Goal: Task Accomplishment & Management: Manage account settings

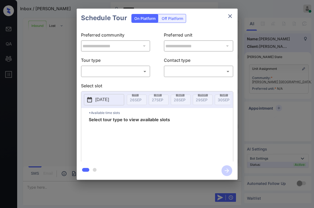
scroll to position [59, 0]
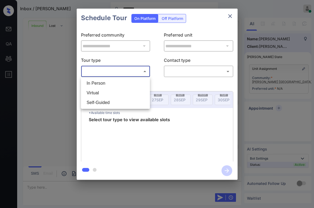
click at [108, 70] on body "Inbox / Mr Perry ******** Paolo Gabriel Online Set yourself offline Set yoursel…" at bounding box center [157, 104] width 314 height 208
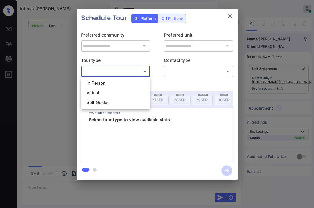
drag, startPoint x: 106, startPoint y: 84, endPoint x: 149, endPoint y: 83, distance: 43.7
click at [106, 84] on li "In Person" at bounding box center [115, 83] width 66 height 10
type input "********"
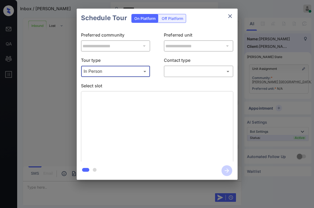
click at [193, 71] on body "Inbox / Mr Perry ******** Paolo Gabriel Online Set yourself offline Set yoursel…" at bounding box center [157, 104] width 314 height 208
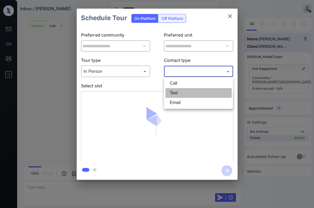
click at [179, 91] on li "Text" at bounding box center [198, 93] width 66 height 10
type input "****"
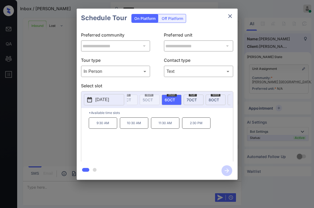
scroll to position [0, 189]
click at [231, 17] on icon "close" at bounding box center [230, 16] width 6 height 6
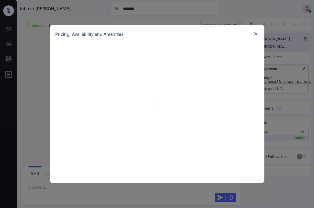
scroll to position [59, 0]
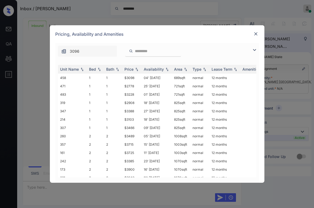
click at [253, 50] on img at bounding box center [254, 50] width 6 height 6
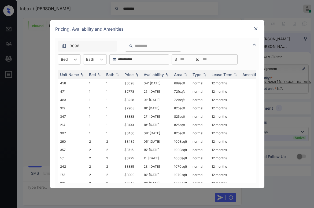
click at [71, 60] on div at bounding box center [76, 59] width 10 height 10
click at [68, 73] on div "1" at bounding box center [69, 73] width 23 height 10
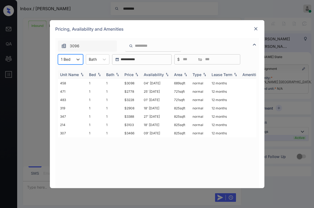
click at [131, 75] on div "Price" at bounding box center [128, 74] width 9 height 5
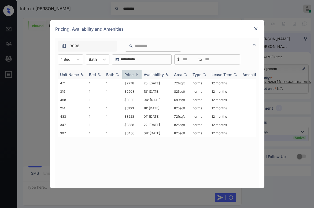
click at [131, 75] on div "Price" at bounding box center [128, 74] width 9 height 5
click at [257, 28] on img at bounding box center [255, 28] width 5 height 5
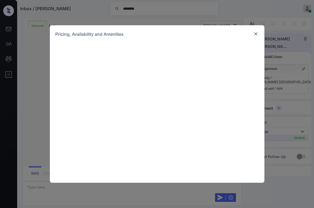
scroll to position [59, 0]
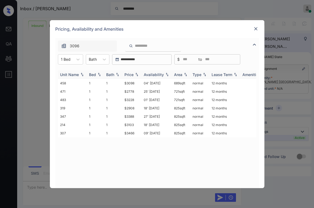
click at [132, 77] on th "Price" at bounding box center [131, 74] width 19 height 9
click at [132, 75] on div "Price" at bounding box center [128, 74] width 9 height 5
click at [131, 83] on td "$2778" at bounding box center [131, 83] width 19 height 8
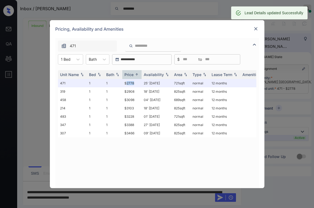
click at [257, 28] on img at bounding box center [255, 28] width 5 height 5
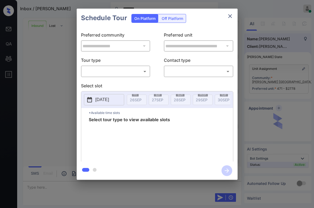
scroll to position [94, 0]
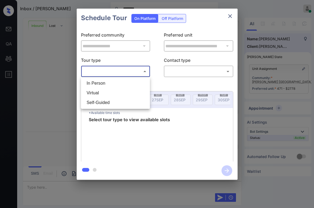
click at [113, 70] on body "Inbox / Mr Perry ******** Paolo Gabriel Online Set yourself offline Set yoursel…" at bounding box center [157, 104] width 314 height 208
click at [107, 83] on li "In Person" at bounding box center [115, 83] width 66 height 10
type input "********"
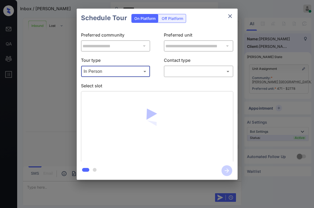
click at [202, 76] on div "​ ​" at bounding box center [198, 71] width 69 height 12
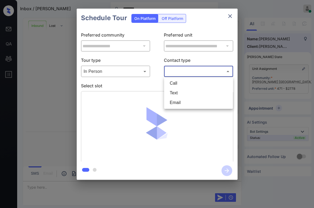
click at [183, 71] on body "Inbox / Mr Perry ******** Paolo Gabriel Online Set yourself offline Set yoursel…" at bounding box center [157, 104] width 314 height 208
click at [178, 92] on li "Text" at bounding box center [198, 93] width 66 height 10
type input "****"
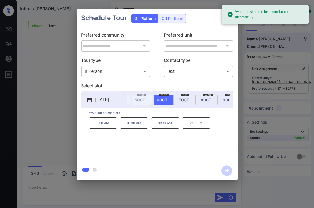
scroll to position [0, 220]
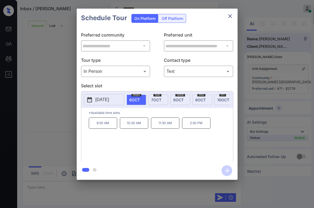
click at [141, 101] on div "mon 6 OCT" at bounding box center [136, 99] width 20 height 10
click at [230, 17] on icon "close" at bounding box center [230, 16] width 6 height 6
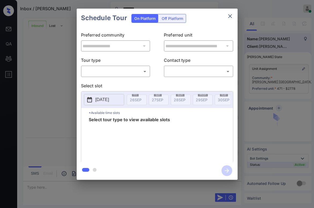
scroll to position [165, 0]
click at [123, 71] on body "Inbox / Mr Perry ******** Paolo Gabriel Online Set yourself offline Set yoursel…" at bounding box center [157, 104] width 314 height 208
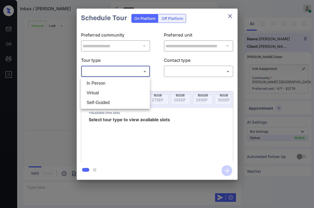
click at [110, 83] on li "In Person" at bounding box center [115, 83] width 66 height 10
type input "********"
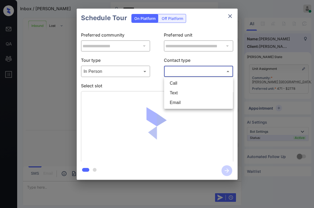
click at [182, 69] on body "Inbox / Mr Perry ******** Paolo Gabriel Online Set yourself offline Set yoursel…" at bounding box center [157, 104] width 314 height 208
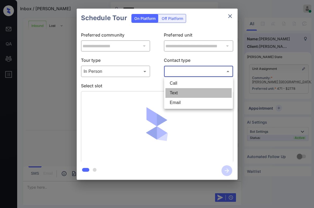
drag, startPoint x: 179, startPoint y: 92, endPoint x: 173, endPoint y: 94, distance: 5.7
click at [179, 92] on li "Text" at bounding box center [198, 93] width 66 height 10
type input "****"
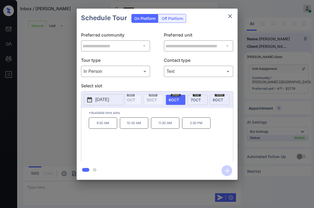
scroll to position [0, 193]
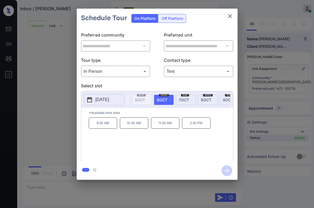
click at [163, 99] on span "6 OCT" at bounding box center [162, 99] width 10 height 5
click at [159, 125] on p "11:30 AM" at bounding box center [165, 122] width 28 height 11
click at [186, 146] on div "9:30 AM 10:30 AM 11:30 AM 2:30 PM" at bounding box center [161, 138] width 144 height 43
click at [228, 168] on icon "button" at bounding box center [226, 170] width 11 height 11
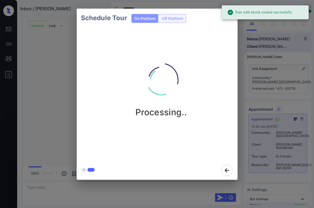
scroll to position [412, 0]
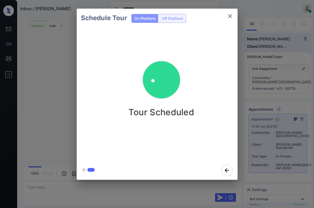
click at [58, 88] on div "Schedule Tour On Platform Off Platform Tour Scheduled" at bounding box center [157, 94] width 314 height 188
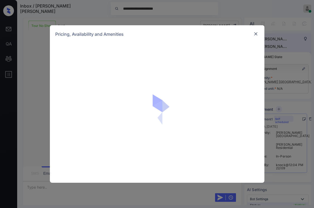
scroll to position [307, 0]
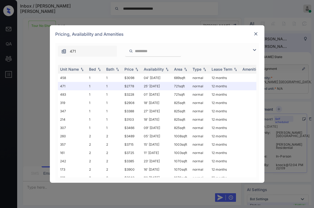
click at [257, 33] on img at bounding box center [255, 33] width 5 height 5
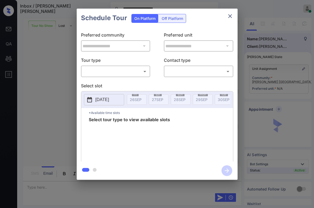
scroll to position [307, 0]
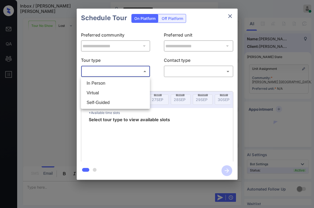
click at [112, 72] on body "**********" at bounding box center [157, 104] width 314 height 208
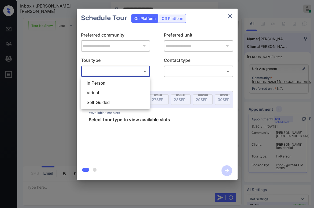
click at [110, 91] on li "Virtual" at bounding box center [115, 93] width 66 height 10
type input "*******"
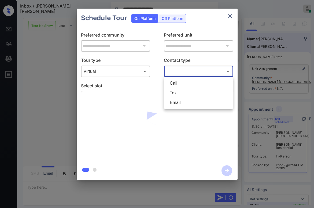
click at [216, 68] on body "**********" at bounding box center [157, 104] width 314 height 208
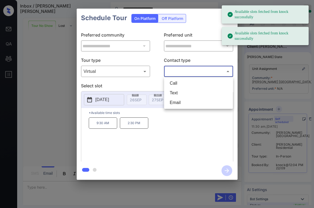
click at [207, 62] on div at bounding box center [157, 104] width 314 height 208
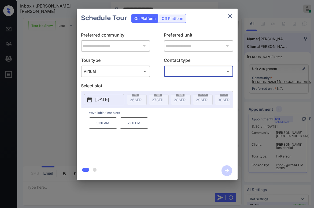
click at [228, 17] on icon "close" at bounding box center [230, 16] width 6 height 6
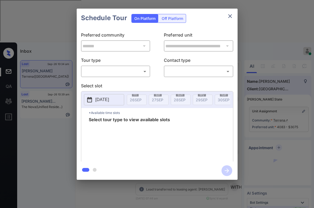
scroll to position [3080, 0]
click at [120, 72] on body "Inbox [PERSON_NAME] Online Set yourself offline Set yourself on break Profile S…" at bounding box center [157, 104] width 314 height 208
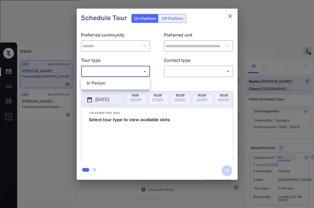
click at [113, 80] on li "In Person" at bounding box center [115, 83] width 66 height 10
type input "********"
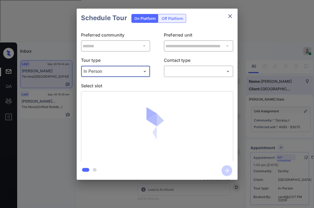
click at [179, 69] on body "Inbox Paolo Gabriel Online Set yourself offline Set yourself on break Profile S…" at bounding box center [157, 104] width 314 height 208
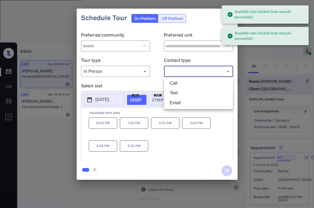
click at [212, 19] on div at bounding box center [157, 104] width 314 height 208
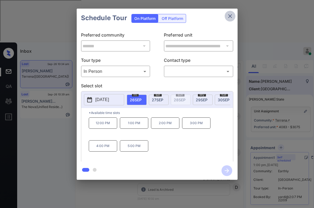
click at [230, 18] on icon "close" at bounding box center [230, 16] width 6 height 6
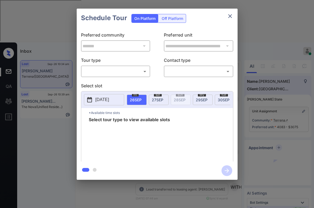
click at [129, 73] on body "Inbox [PERSON_NAME] Online Set yourself offline Set yourself on break Profile S…" at bounding box center [157, 104] width 314 height 208
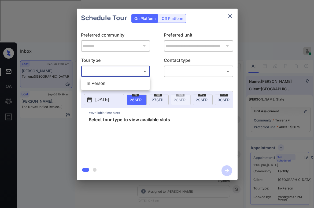
drag, startPoint x: 118, startPoint y: 80, endPoint x: 141, endPoint y: 76, distance: 23.7
click at [118, 80] on li "In Person" at bounding box center [115, 83] width 66 height 10
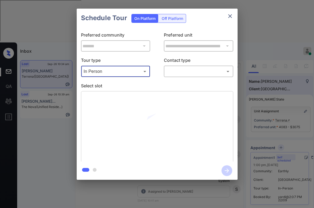
type input "********"
click at [178, 71] on body "Inbox Paolo Gabriel Online Set yourself offline Set yourself on break Profile S…" at bounding box center [157, 104] width 314 height 208
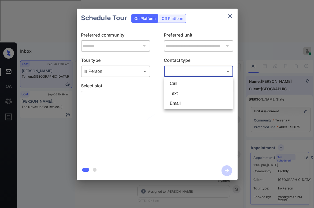
click at [176, 91] on font "Text" at bounding box center [174, 93] width 8 height 5
type input "****"
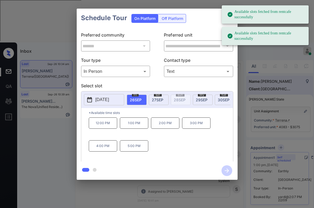
click at [155, 97] on font "27" at bounding box center [154, 99] width 5 height 5
click at [150, 138] on div "9:00 AM 12:00 PM 1:00 PM 2:00 PM 3:00 PM" at bounding box center [161, 138] width 144 height 43
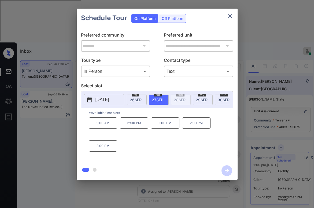
click at [232, 15] on icon "close" at bounding box center [230, 16] width 6 height 6
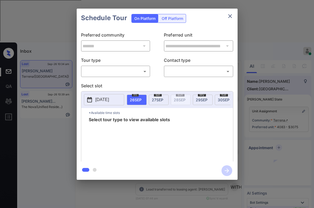
click at [122, 73] on body "Inbox Paolo Gabriel Online Set yourself offline Set yourself on break Profile S…" at bounding box center [157, 104] width 314 height 208
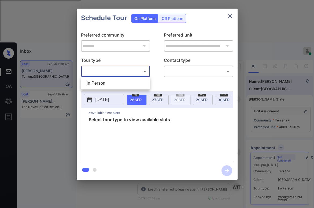
scroll to position [3134, 0]
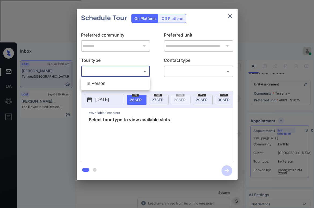
click at [118, 88] on li "In Person" at bounding box center [115, 83] width 66 height 10
type input "********"
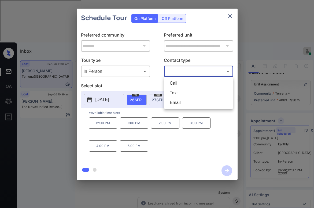
click at [180, 73] on body "Inbox Paolo Gabriel Online Set yourself offline Set yourself on break Profile S…" at bounding box center [157, 104] width 314 height 208
click at [182, 90] on li "Text" at bounding box center [198, 93] width 66 height 10
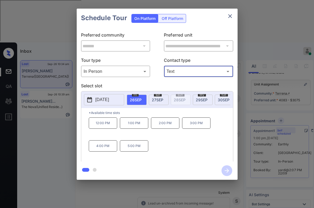
type input "****"
click at [166, 98] on div "sat 27 SEP" at bounding box center [159, 99] width 20 height 10
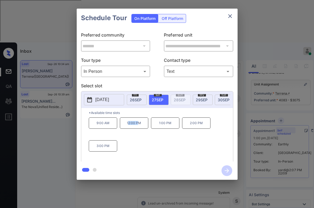
drag, startPoint x: 128, startPoint y: 124, endPoint x: 137, endPoint y: 127, distance: 9.7
click at [137, 125] on font "12:00 PM" at bounding box center [134, 123] width 14 height 4
click at [137, 137] on div "9:00 AM 12:00 PM 1:00 PM 2:00 PM 3:00 PM" at bounding box center [161, 138] width 144 height 43
drag, startPoint x: 126, startPoint y: 124, endPoint x: 145, endPoint y: 132, distance: 21.4
click at [145, 132] on div "9:00 AM 12:00 PM 1:00 PM 2:00 PM 3:00 PM" at bounding box center [161, 138] width 144 height 43
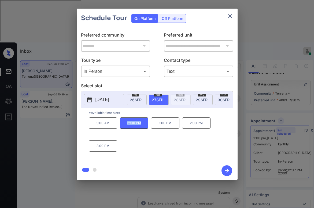
copy font "12:00 PM"
click at [232, 16] on icon "close" at bounding box center [230, 16] width 6 height 6
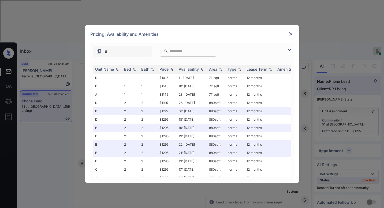
scroll to position [92, 0]
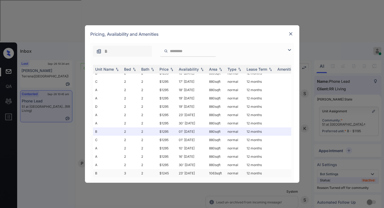
click at [168, 169] on td "$1245" at bounding box center [166, 173] width 19 height 8
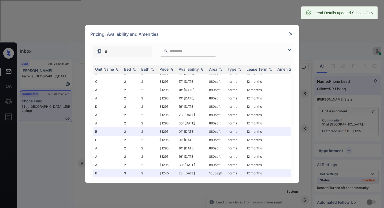
click at [290, 33] on img at bounding box center [290, 33] width 5 height 5
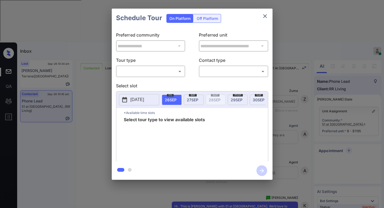
scroll to position [2139, 0]
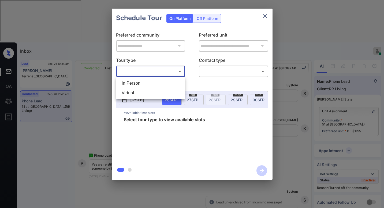
click at [153, 72] on body "Inbox [PERSON_NAME] Online Set yourself offline Set yourself on break Profile S…" at bounding box center [192, 104] width 384 height 208
click at [153, 84] on li "In Person" at bounding box center [150, 83] width 66 height 10
type input "********"
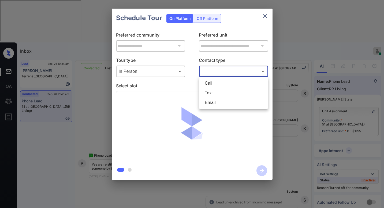
click at [221, 74] on body "Inbox [PERSON_NAME] Online Set yourself offline Set yourself on break Profile S…" at bounding box center [192, 104] width 384 height 208
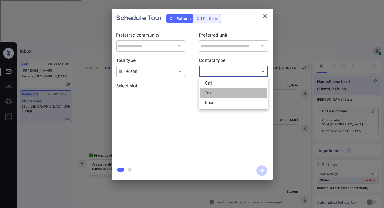
click at [216, 91] on li "Text" at bounding box center [234, 93] width 66 height 10
type input "****"
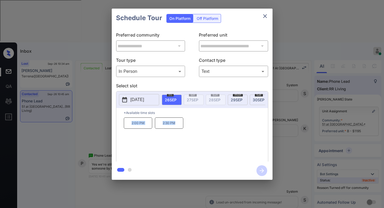
drag, startPoint x: 130, startPoint y: 123, endPoint x: 177, endPoint y: 125, distance: 47.8
click at [177, 125] on div "2:00 PM 2:30 PM" at bounding box center [196, 138] width 144 height 43
copy div "2:00 PM 2:30 PM"
click at [268, 15] on icon "close" at bounding box center [265, 16] width 6 height 6
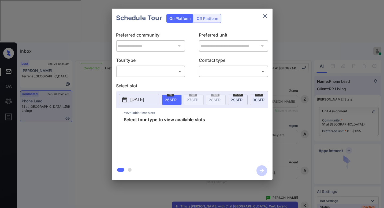
scroll to position [2139, 0]
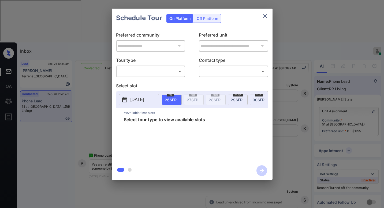
click at [136, 69] on body "Inbox [PERSON_NAME] Online Set yourself offline Set yourself on break Profile S…" at bounding box center [192, 104] width 384 height 208
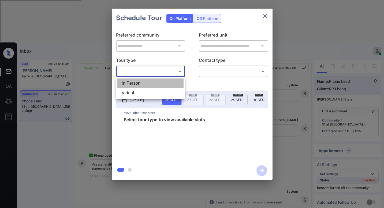
drag, startPoint x: 145, startPoint y: 85, endPoint x: 170, endPoint y: 82, distance: 25.1
click at [145, 85] on li "In Person" at bounding box center [150, 83] width 66 height 10
type input "********"
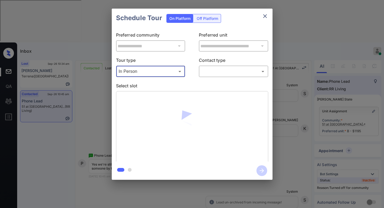
click at [222, 73] on body "Inbox Paolo Gabriel Online Set yourself offline Set yourself on break Profile S…" at bounding box center [192, 104] width 384 height 208
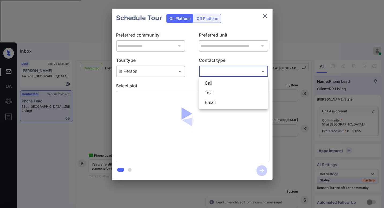
click at [219, 93] on li "Text" at bounding box center [234, 93] width 66 height 10
type input "****"
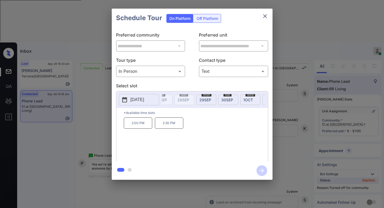
scroll to position [0, 0]
click at [267, 17] on icon "close" at bounding box center [265, 16] width 6 height 6
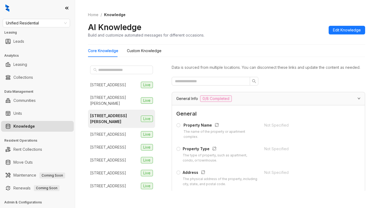
click at [48, 24] on span "Unified Residential" at bounding box center [36, 23] width 61 height 8
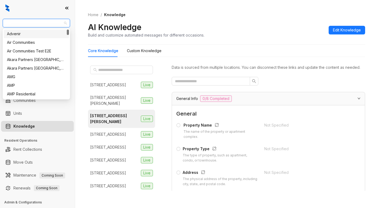
click at [176, 17] on ol "Home / Knowledge" at bounding box center [226, 15] width 277 height 6
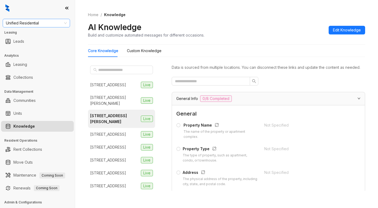
click at [53, 22] on span "Unified Residential" at bounding box center [36, 23] width 61 height 8
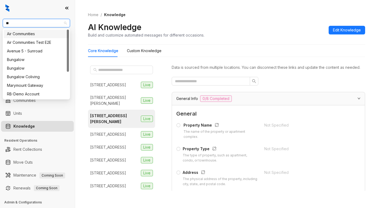
type input "***"
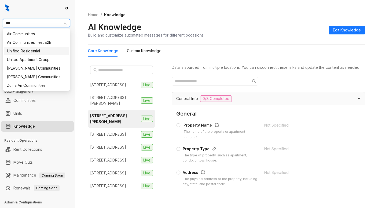
click at [34, 49] on div "Unified Residential" at bounding box center [36, 51] width 59 height 6
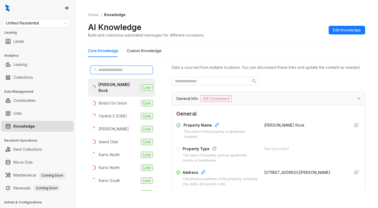
click at [110, 68] on input "text" at bounding box center [121, 70] width 47 height 6
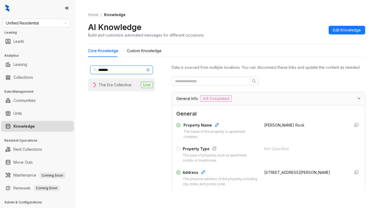
type input "*******"
click at [125, 89] on li "The Era Collective Live" at bounding box center [121, 84] width 67 height 13
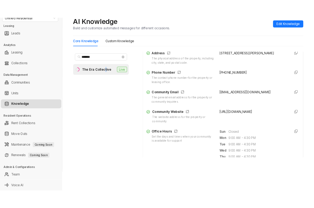
scroll to position [107, 0]
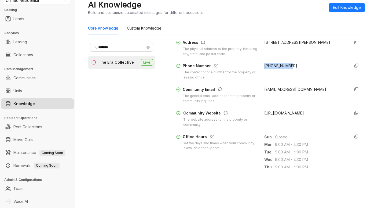
drag, startPoint x: 258, startPoint y: 71, endPoint x: 286, endPoint y: 69, distance: 28.0
click at [286, 69] on div "[PHONE_NUMBER]" at bounding box center [305, 71] width 82 height 17
copy span "[PHONE_NUMBER]"
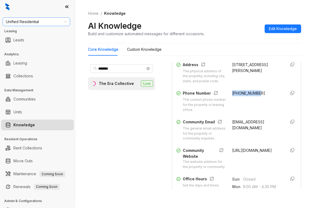
scroll to position [0, 0]
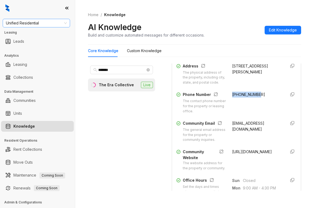
click at [51, 26] on span "Unified Residential" at bounding box center [36, 23] width 61 height 8
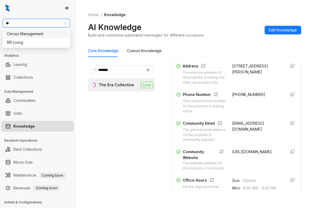
type input "**"
click at [42, 35] on div "RR Living" at bounding box center [36, 34] width 59 height 6
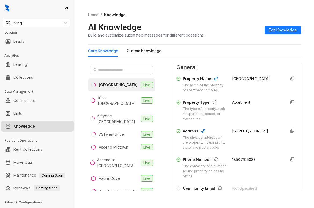
scroll to position [54, 0]
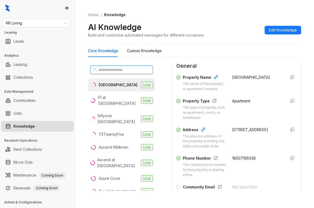
click at [129, 70] on input "text" at bounding box center [121, 70] width 47 height 6
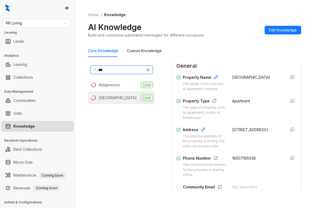
type input "***"
click at [118, 98] on div "Woodland Oaks" at bounding box center [118, 98] width 38 height 6
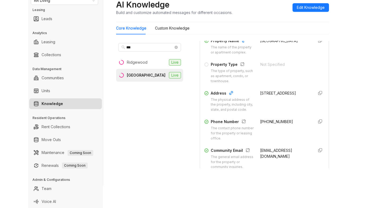
scroll to position [80, 0]
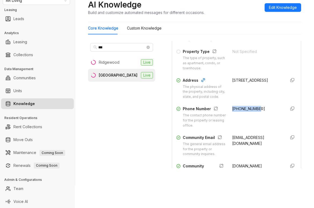
drag, startPoint x: 226, startPoint y: 119, endPoint x: 253, endPoint y: 117, distance: 26.3
click at [253, 117] on div "+15015486268" at bounding box center [256, 117] width 49 height 22
copy span "+15015486268"
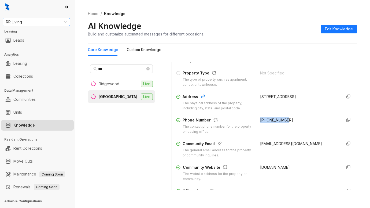
scroll to position [0, 0]
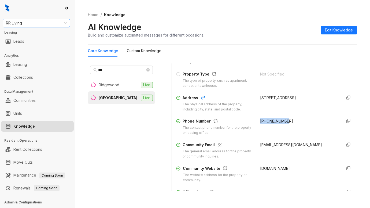
click at [43, 24] on span "RR Living" at bounding box center [36, 23] width 61 height 8
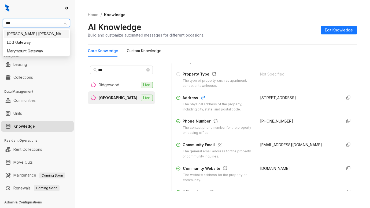
type input "****"
click at [40, 33] on div "Gates Hudson" at bounding box center [36, 34] width 59 height 6
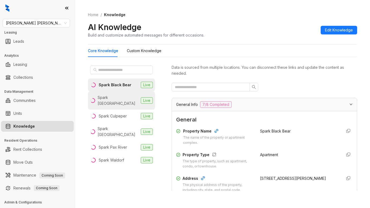
click at [114, 101] on li "Spark [GEOGRAPHIC_DATA] Live" at bounding box center [121, 100] width 67 height 18
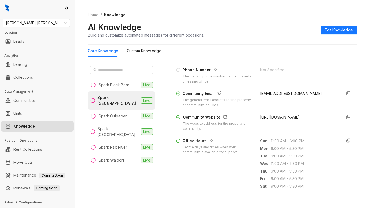
scroll to position [134, 0]
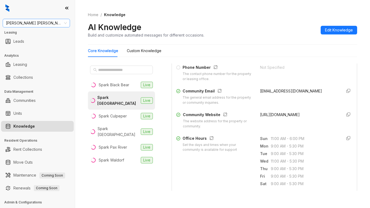
click at [50, 25] on span "Gates Hudson" at bounding box center [36, 23] width 61 height 8
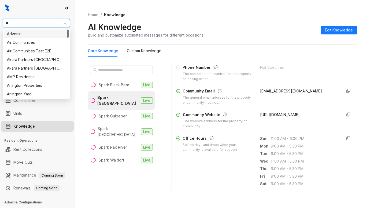
type input "**"
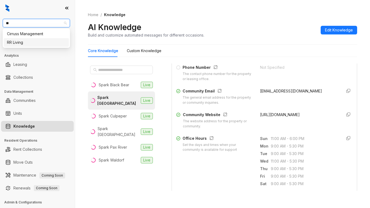
click at [36, 40] on div "RR Living" at bounding box center [36, 42] width 59 height 6
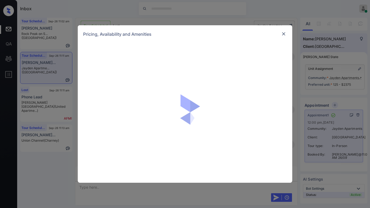
scroll to position [1090, 0]
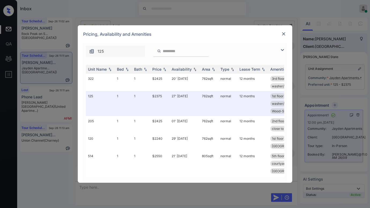
click at [283, 50] on img at bounding box center [282, 50] width 6 height 6
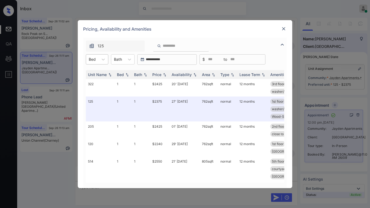
click at [95, 60] on div at bounding box center [92, 59] width 7 height 6
click at [91, 85] on div "2" at bounding box center [97, 82] width 23 height 10
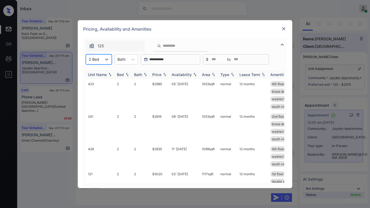
click at [158, 74] on div "Price" at bounding box center [156, 74] width 9 height 5
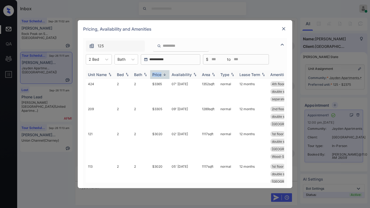
click at [158, 74] on div "Price" at bounding box center [156, 74] width 9 height 5
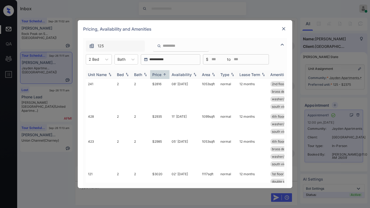
click at [158, 74] on div "Price" at bounding box center [156, 74] width 9 height 5
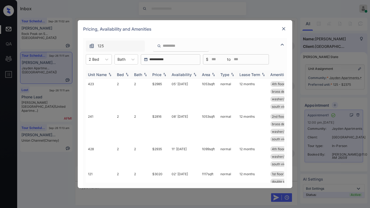
click at [158, 74] on div "Price" at bounding box center [156, 74] width 9 height 5
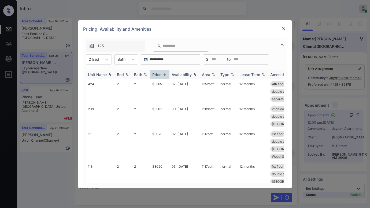
click at [158, 74] on div "Price" at bounding box center [156, 74] width 9 height 5
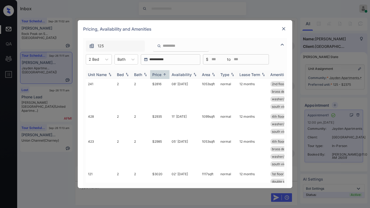
click at [158, 74] on div "Price" at bounding box center [156, 74] width 9 height 5
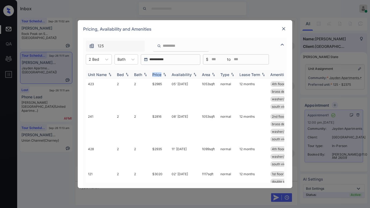
click at [158, 74] on div "Price" at bounding box center [156, 74] width 9 height 5
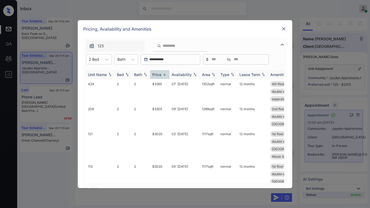
click at [158, 74] on div "Price" at bounding box center [156, 74] width 9 height 5
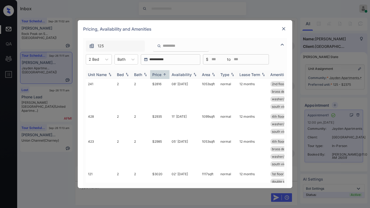
click at [158, 74] on div "Price" at bounding box center [156, 74] width 9 height 5
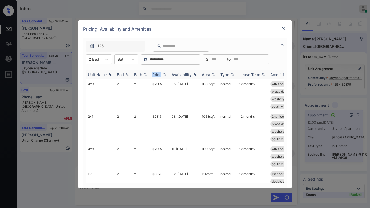
click at [158, 74] on div "Price" at bounding box center [156, 74] width 9 height 5
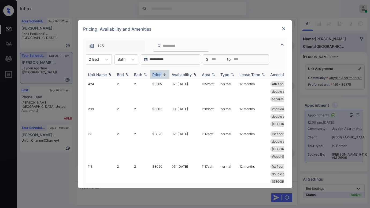
click at [158, 74] on div "Price" at bounding box center [156, 74] width 9 height 5
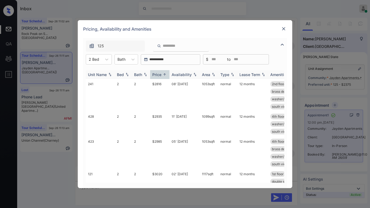
click at [158, 74] on div "Price" at bounding box center [156, 74] width 9 height 5
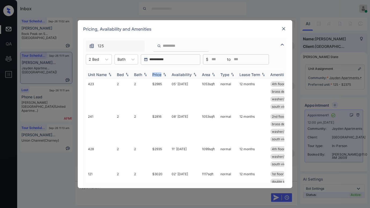
click at [158, 74] on div "Price" at bounding box center [156, 74] width 9 height 5
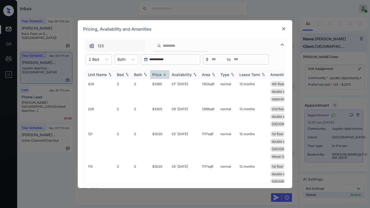
click at [158, 74] on div "Price" at bounding box center [156, 74] width 9 height 5
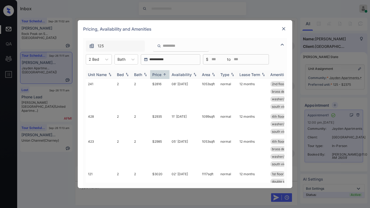
click at [158, 74] on div "Price" at bounding box center [156, 74] width 9 height 5
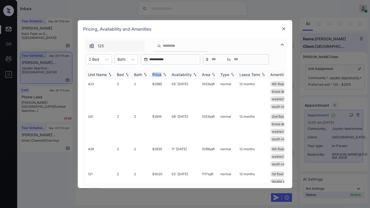
click at [158, 74] on div "Price" at bounding box center [156, 74] width 9 height 5
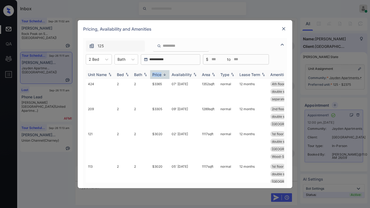
click at [158, 74] on div "Price" at bounding box center [156, 74] width 9 height 5
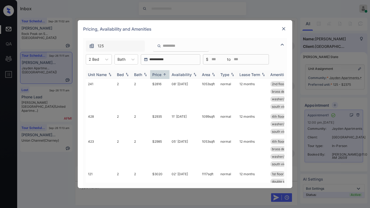
click at [158, 74] on div "Price" at bounding box center [156, 74] width 9 height 5
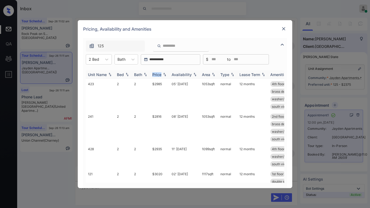
click at [158, 74] on div "Price" at bounding box center [156, 74] width 9 height 5
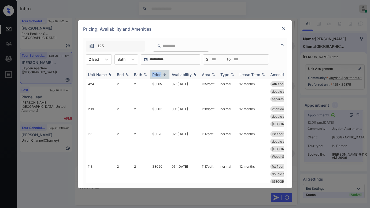
click at [158, 74] on div "Price" at bounding box center [156, 74] width 9 height 5
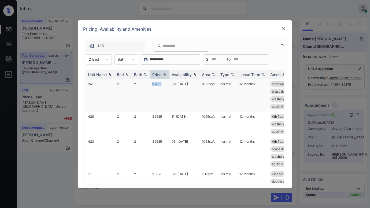
drag, startPoint x: 152, startPoint y: 83, endPoint x: 189, endPoint y: 82, distance: 36.8
click at [166, 84] on td "$2816" at bounding box center [159, 95] width 19 height 32
copy td "$2816"
click at [283, 28] on img at bounding box center [283, 28] width 5 height 5
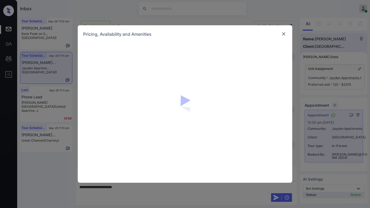
scroll to position [1090, 0]
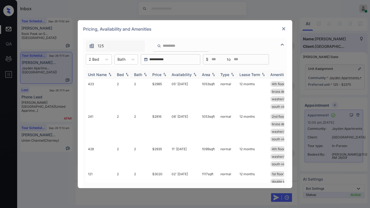
click at [160, 75] on div "Price" at bounding box center [156, 74] width 9 height 5
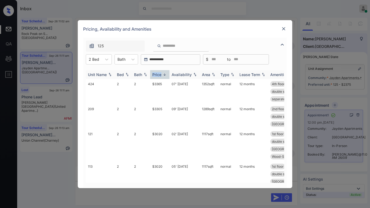
click at [160, 75] on div "Price" at bounding box center [156, 74] width 9 height 5
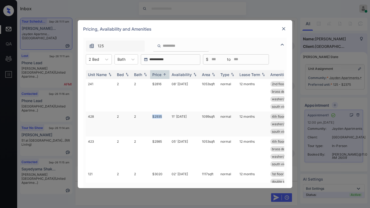
drag, startPoint x: 152, startPoint y: 116, endPoint x: 165, endPoint y: 117, distance: 13.2
click at [165, 117] on td "$2935" at bounding box center [159, 123] width 19 height 25
copy td "$2935"
click at [284, 27] on img at bounding box center [283, 28] width 5 height 5
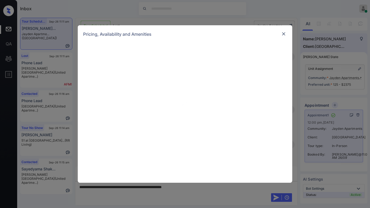
scroll to position [1090, 0]
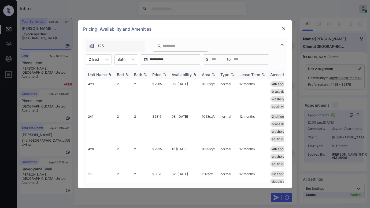
click at [160, 77] on th "Price" at bounding box center [159, 74] width 19 height 9
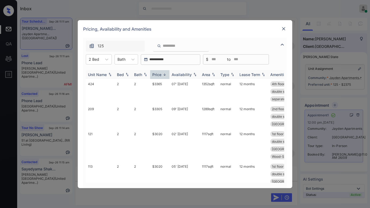
click at [161, 75] on div "Price" at bounding box center [156, 74] width 9 height 5
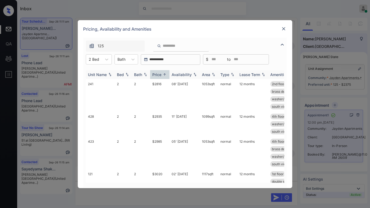
click at [161, 75] on div "Price" at bounding box center [156, 74] width 9 height 5
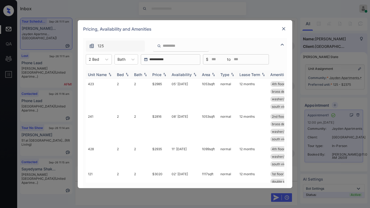
click at [161, 75] on div "Price" at bounding box center [156, 74] width 9 height 5
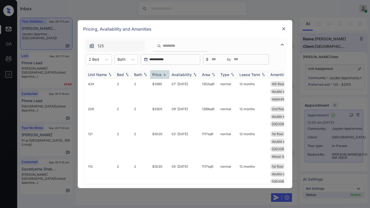
click at [161, 75] on div "Price" at bounding box center [156, 74] width 9 height 5
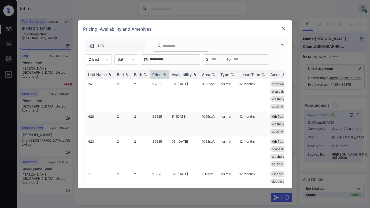
click at [158, 116] on td "$2935" at bounding box center [159, 123] width 19 height 25
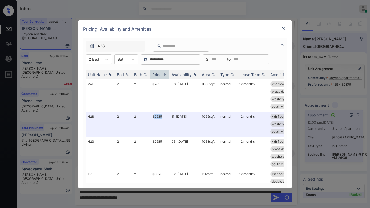
click at [282, 28] on img at bounding box center [283, 28] width 5 height 5
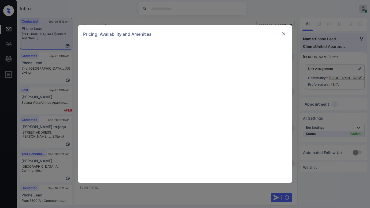
scroll to position [482, 0]
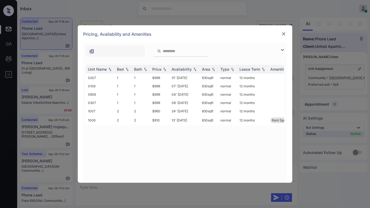
click at [282, 51] on img at bounding box center [282, 50] width 6 height 6
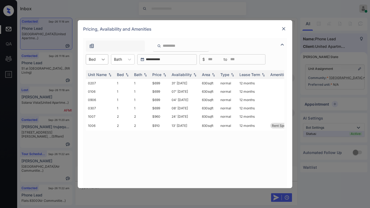
click at [100, 63] on div at bounding box center [103, 59] width 10 height 10
click at [93, 74] on div "1" at bounding box center [97, 73] width 23 height 10
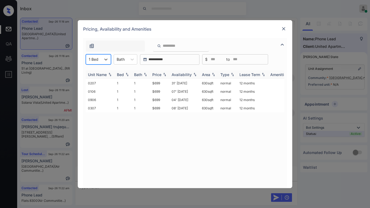
click at [157, 74] on div "Price" at bounding box center [156, 74] width 9 height 5
click at [156, 107] on td "$699" at bounding box center [159, 108] width 19 height 8
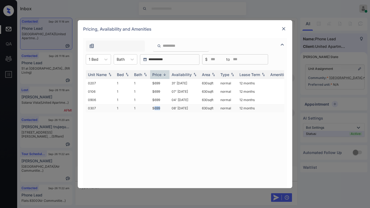
click at [156, 107] on td "$699" at bounding box center [159, 108] width 19 height 8
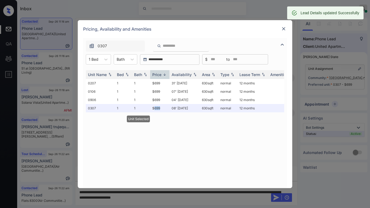
click at [284, 30] on img at bounding box center [283, 28] width 5 height 5
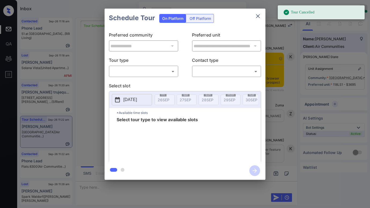
scroll to position [2912, 0]
click at [158, 76] on body "Tour Cancelled Inbox Paolo Gabriel Online Set yourself offline Set yourself on …" at bounding box center [185, 104] width 370 height 208
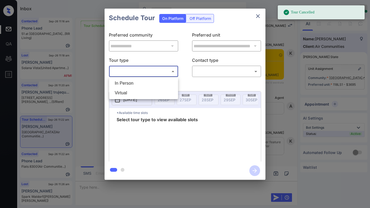
click at [136, 87] on li "In Person" at bounding box center [143, 83] width 66 height 10
type input "********"
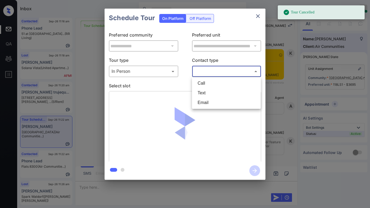
click at [217, 74] on body "Tour Cancelled Inbox Paolo Gabriel Online Set yourself offline Set yourself on …" at bounding box center [185, 104] width 370 height 208
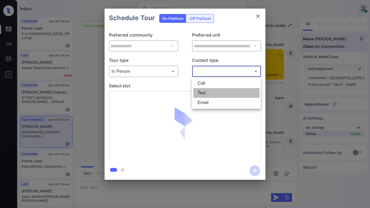
click at [210, 94] on li "Text" at bounding box center [226, 93] width 66 height 10
type input "****"
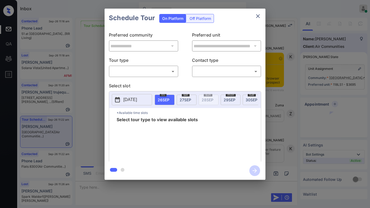
scroll to position [2912, 0]
click at [128, 70] on body "Inbox [PERSON_NAME] Online Set yourself offline Set yourself on break Profile S…" at bounding box center [185, 104] width 370 height 208
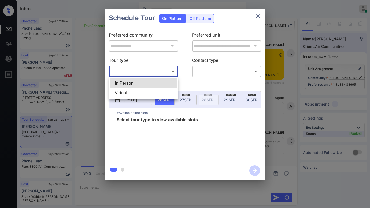
click at [127, 82] on li "In Person" at bounding box center [143, 83] width 66 height 10
type input "********"
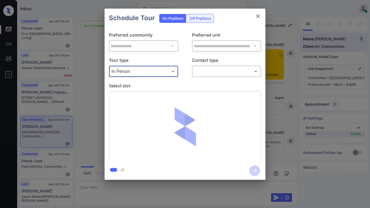
click at [212, 74] on body "Inbox Paolo Gabriel Online Set yourself offline Set yourself on break Profile S…" at bounding box center [185, 104] width 370 height 208
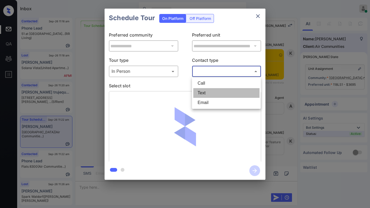
click at [205, 92] on li "Text" at bounding box center [226, 93] width 66 height 10
type input "****"
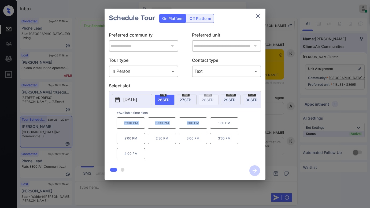
drag, startPoint x: 122, startPoint y: 126, endPoint x: 204, endPoint y: 125, distance: 82.1
click at [204, 125] on div "12:00 PM 12:30 PM 1:00 PM 1:30 PM 2:00 PM 2:30 PM 3:00 PM 3:30 PM 4:00 PM" at bounding box center [189, 138] width 144 height 43
copy div "12:00 PM 12:30 PM 1:00 PM"
click at [94, 141] on div "**********" at bounding box center [185, 94] width 370 height 188
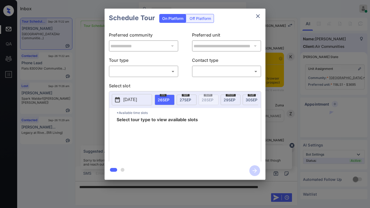
scroll to position [2617, 0]
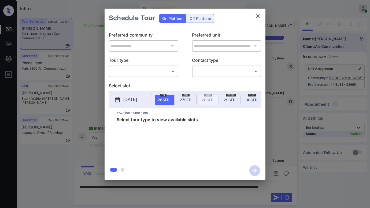
click at [145, 72] on body "Inbox [PERSON_NAME] Online Set yourself offline Set yourself on break Profile S…" at bounding box center [185, 104] width 370 height 208
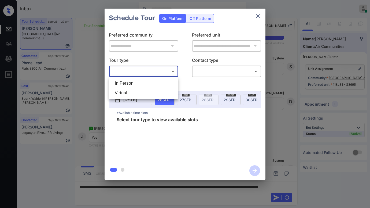
click at [141, 82] on li "In Person" at bounding box center [143, 83] width 66 height 10
type input "********"
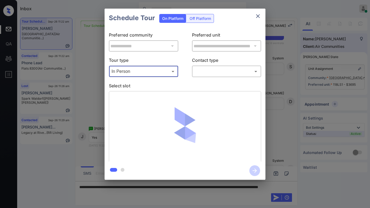
click at [219, 72] on body "Inbox [PERSON_NAME] Online Set yourself offline Set yourself on break Profile S…" at bounding box center [185, 104] width 370 height 208
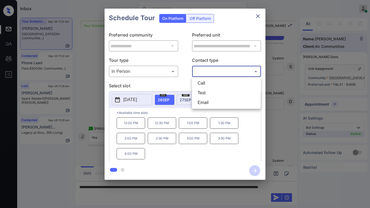
click at [210, 88] on li "Text" at bounding box center [226, 93] width 66 height 10
type input "****"
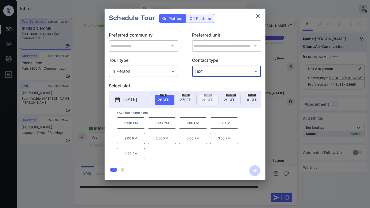
click at [260, 17] on icon "close" at bounding box center [258, 16] width 6 height 6
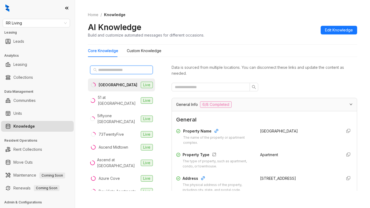
click at [116, 69] on input "text" at bounding box center [121, 70] width 47 height 6
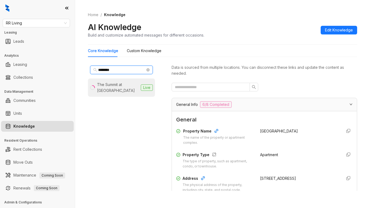
type input "********"
click at [119, 84] on div "The Summit at Rock Hill" at bounding box center [118, 88] width 42 height 12
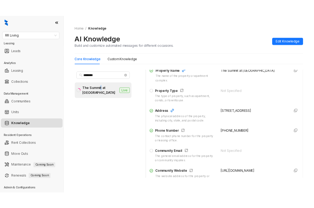
scroll to position [80, 0]
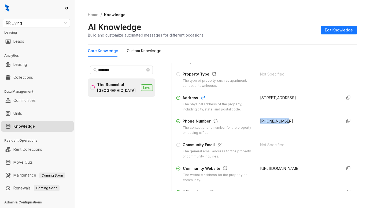
drag, startPoint x: 255, startPoint y: 120, endPoint x: 282, endPoint y: 118, distance: 27.4
click at [282, 118] on div "+18033282323" at bounding box center [298, 126] width 77 height 17
copy span "+18033282323"
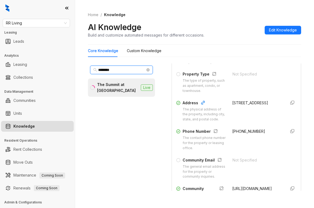
drag, startPoint x: 130, startPoint y: 71, endPoint x: 1, endPoint y: 45, distance: 132.4
click at [1, 46] on div "RR Living Leasing Leads Analytics Leasing Collections Data Management Communiti…" at bounding box center [157, 104] width 314 height 208
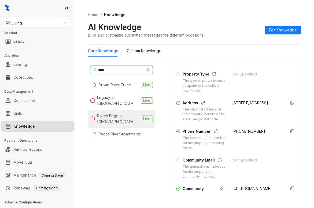
type input "****"
click at [122, 120] on div "Rivers Edge at Carolina Stadium" at bounding box center [118, 119] width 42 height 12
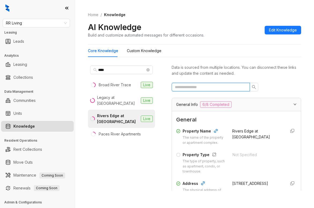
click at [203, 90] on input "text" at bounding box center [209, 87] width 68 height 6
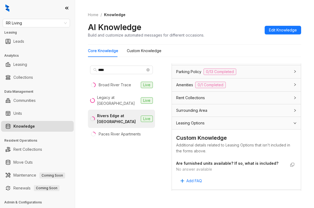
scroll to position [134, 0]
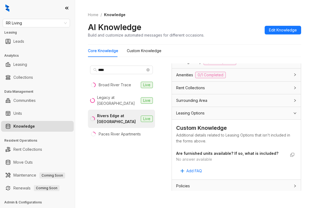
type input "***"
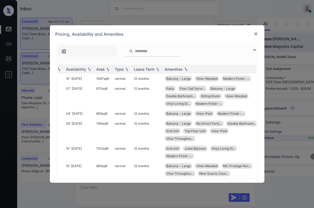
scroll to position [0, 86]
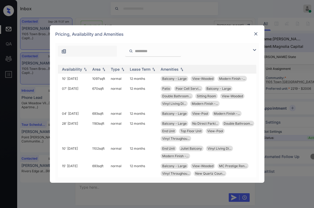
click at [145, 49] on input "search" at bounding box center [156, 51] width 44 height 5
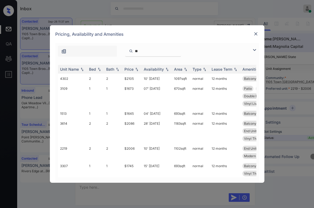
type input "*"
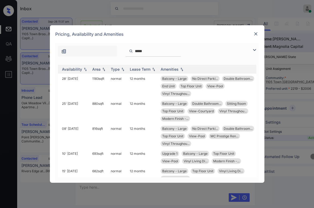
type input "*****"
click at [256, 32] on img at bounding box center [255, 33] width 5 height 5
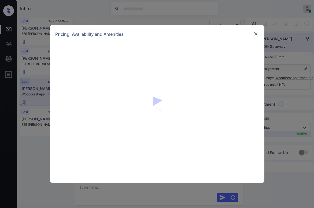
scroll to position [999, 0]
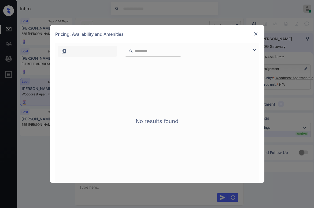
click at [253, 36] on img at bounding box center [255, 33] width 5 height 5
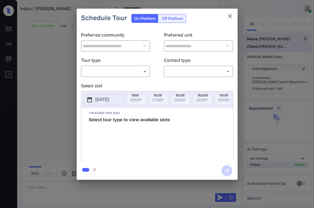
scroll to position [1021, 0]
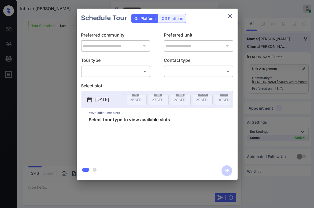
click at [228, 17] on icon "close" at bounding box center [230, 16] width 6 height 6
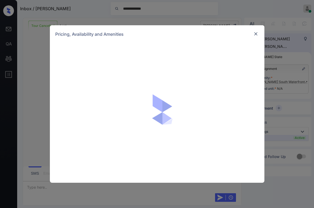
scroll to position [1021, 0]
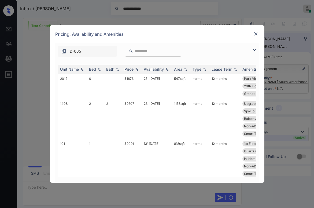
drag, startPoint x: 256, startPoint y: 50, endPoint x: 210, endPoint y: 63, distance: 47.1
click at [255, 50] on img at bounding box center [254, 50] width 6 height 6
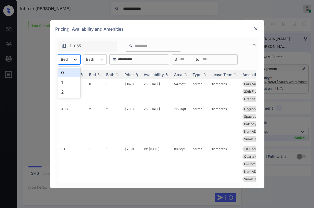
click at [74, 62] on icon at bounding box center [75, 59] width 5 height 5
click at [71, 79] on div "1" at bounding box center [69, 82] width 23 height 10
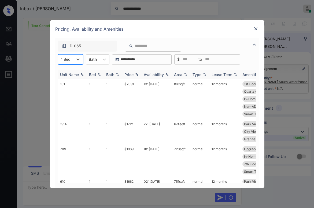
click at [131, 75] on div "Price" at bounding box center [128, 74] width 9 height 5
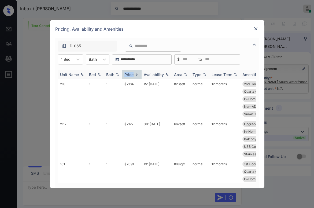
click at [131, 75] on div "Price" at bounding box center [128, 74] width 9 height 5
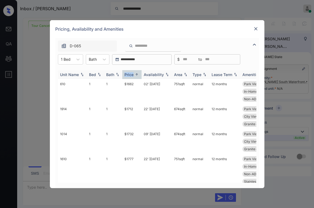
click at [131, 75] on div "Price" at bounding box center [128, 74] width 9 height 5
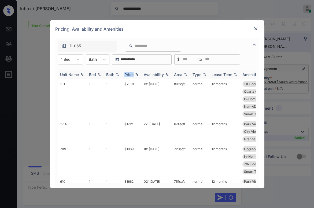
click at [131, 74] on div "Price" at bounding box center [128, 74] width 9 height 5
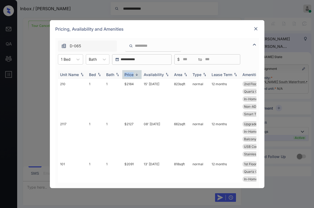
click at [131, 74] on div "Price" at bounding box center [128, 74] width 9 height 5
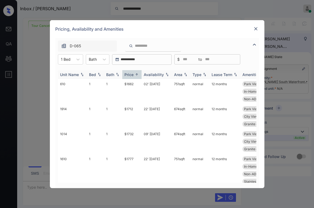
click at [132, 74] on div "Price" at bounding box center [128, 74] width 9 height 5
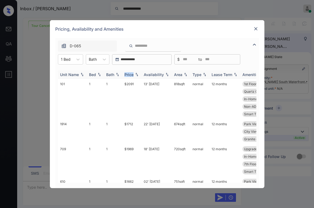
click at [132, 74] on div "Price" at bounding box center [128, 74] width 9 height 5
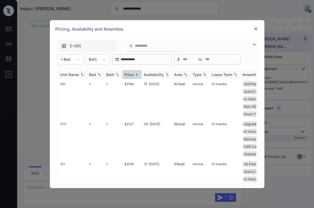
click at [132, 74] on div "Price" at bounding box center [128, 74] width 9 height 5
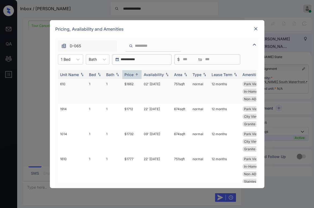
click at [131, 84] on td "$1662" at bounding box center [131, 91] width 19 height 25
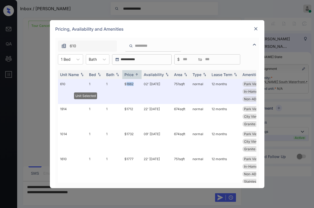
click at [257, 28] on img at bounding box center [255, 28] width 5 height 5
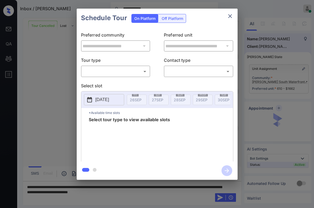
scroll to position [1021, 0]
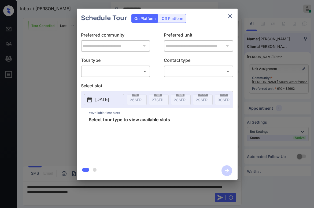
click at [109, 71] on body "**********" at bounding box center [157, 104] width 314 height 208
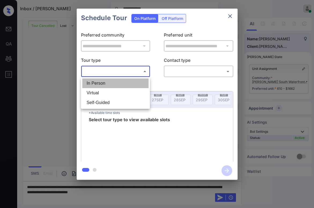
click at [103, 81] on li "In Person" at bounding box center [115, 83] width 66 height 10
type input "********"
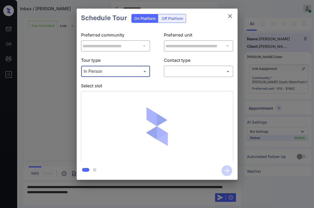
click at [178, 74] on body "**********" at bounding box center [157, 104] width 314 height 208
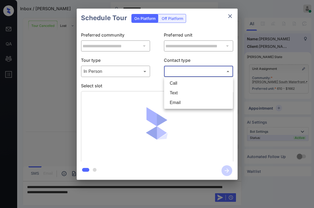
scroll to position [1055, 0]
drag, startPoint x: 175, startPoint y: 91, endPoint x: 246, endPoint y: 79, distance: 71.8
click at [175, 92] on li "Text" at bounding box center [198, 93] width 66 height 10
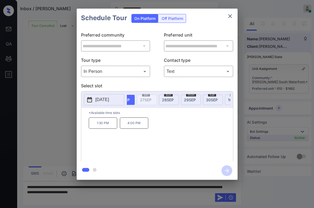
scroll to position [0, 16]
click at [162, 99] on span "28 SEP" at bounding box center [164, 99] width 12 height 5
click at [104, 125] on p "12:30 PM" at bounding box center [103, 122] width 28 height 11
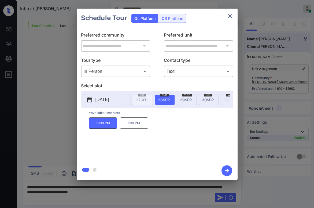
click at [106, 126] on p "12:30 PM" at bounding box center [103, 122] width 28 height 11
click at [166, 85] on p "Select slot" at bounding box center [157, 86] width 152 height 9
click at [158, 83] on p "Select slot" at bounding box center [157, 86] width 152 height 9
click at [192, 85] on p "Select slot" at bounding box center [157, 86] width 152 height 9
click at [201, 73] on body "**********" at bounding box center [157, 104] width 314 height 208
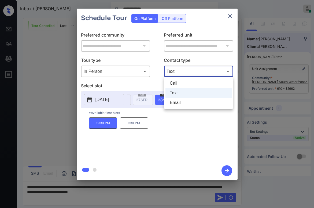
click at [183, 81] on li "Call" at bounding box center [198, 83] width 66 height 10
type input "****"
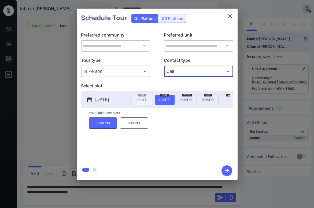
click at [226, 169] on icon "button" at bounding box center [226, 170] width 11 height 11
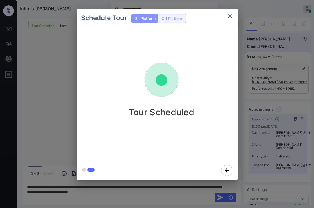
click at [56, 91] on div "Schedule Tour On Platform Off Platform Tour Scheduled" at bounding box center [157, 94] width 314 height 188
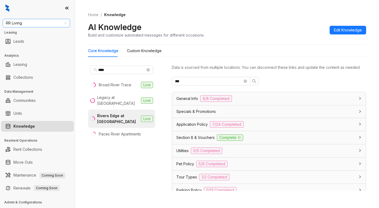
click at [39, 22] on span "RR Living" at bounding box center [36, 23] width 61 height 8
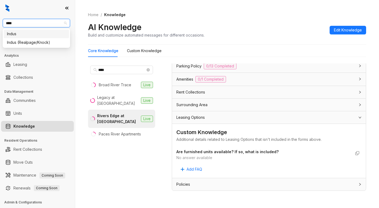
type input "*****"
click at [40, 43] on div "Indus (Realpage/Knock)" at bounding box center [36, 42] width 59 height 6
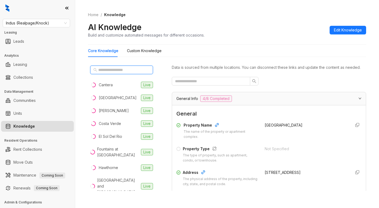
click at [102, 69] on input "text" at bounding box center [121, 70] width 47 height 6
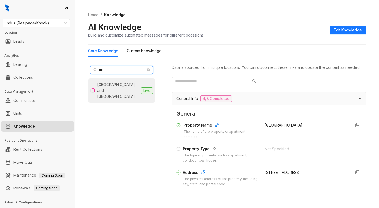
type input "***"
click at [116, 84] on div "[GEOGRAPHIC_DATA] and [GEOGRAPHIC_DATA]" at bounding box center [118, 91] width 42 height 18
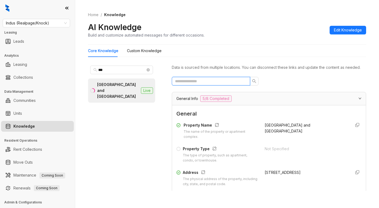
click at [218, 84] on input "text" at bounding box center [209, 81] width 68 height 6
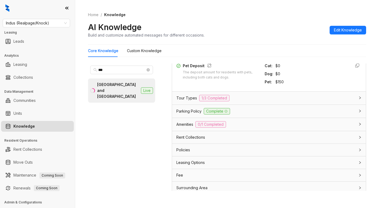
scroll to position [299, 0]
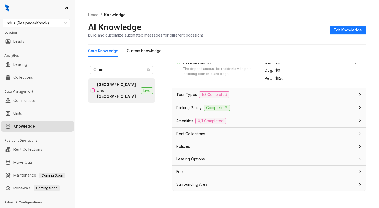
type input "*******"
click at [44, 26] on span "Indus (Realpage/Knock)" at bounding box center [36, 23] width 61 height 8
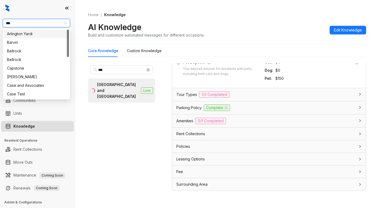
type input "****"
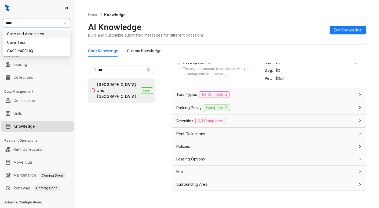
drag, startPoint x: 35, startPoint y: 33, endPoint x: 35, endPoint y: 9, distance: 24.4
click at [35, 33] on div "Case and Associates" at bounding box center [36, 34] width 59 height 6
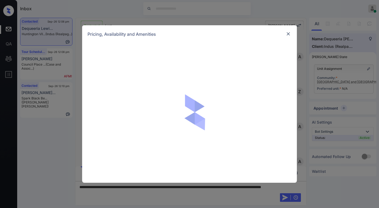
scroll to position [429, 0]
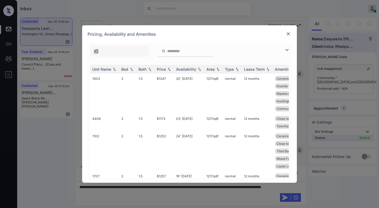
click at [287, 51] on img at bounding box center [286, 50] width 6 height 6
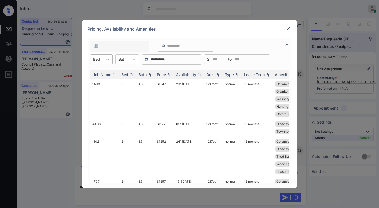
click at [108, 62] on icon at bounding box center [107, 59] width 5 height 5
click at [101, 80] on div "3" at bounding box center [101, 82] width 23 height 10
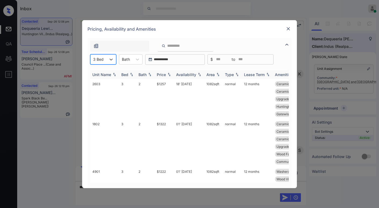
click at [165, 74] on div "Price" at bounding box center [161, 74] width 9 height 5
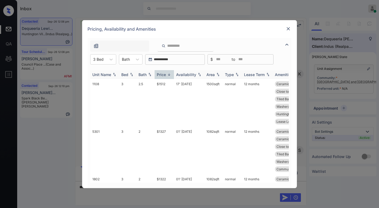
click at [165, 74] on div "Price" at bounding box center [161, 74] width 9 height 5
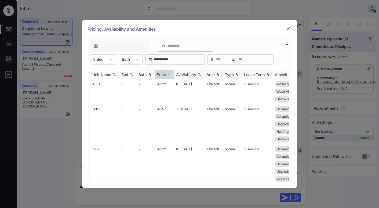
click at [165, 74] on div "Price" at bounding box center [161, 74] width 9 height 5
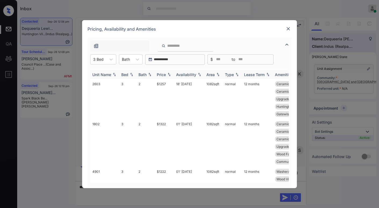
click at [165, 75] on div "Price" at bounding box center [161, 74] width 9 height 5
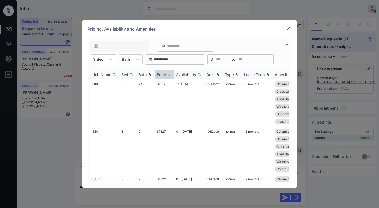
click at [165, 75] on div "Price" at bounding box center [161, 74] width 9 height 5
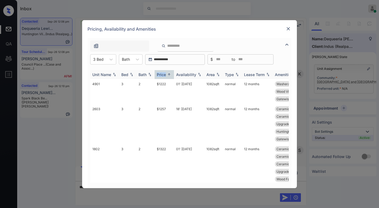
click at [165, 74] on div "Price" at bounding box center [161, 74] width 9 height 5
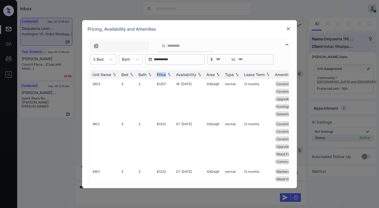
click at [287, 29] on img at bounding box center [287, 28] width 5 height 5
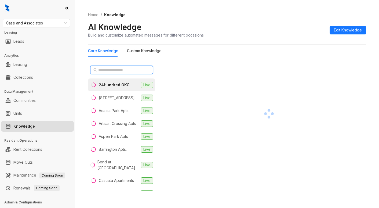
click at [113, 68] on input "text" at bounding box center [121, 70] width 47 height 6
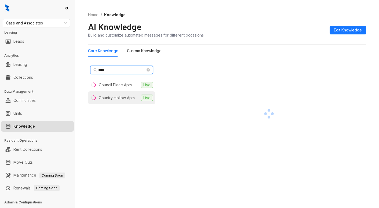
type input "****"
click at [116, 97] on div "Country Hollow Apts." at bounding box center [117, 98] width 37 height 6
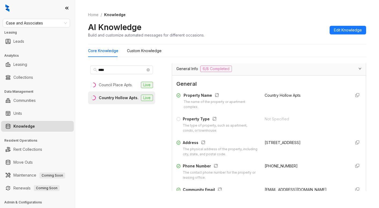
scroll to position [54, 0]
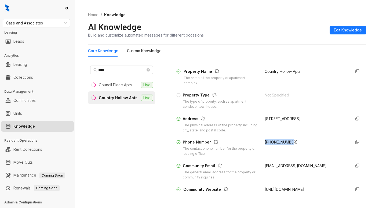
drag, startPoint x: 258, startPoint y: 148, endPoint x: 287, endPoint y: 149, distance: 29.0
click at [287, 149] on div "+19184924230" at bounding box center [305, 147] width 82 height 17
copy span "+19184924230"
click at [122, 86] on div "Council Place Apts." at bounding box center [116, 85] width 34 height 6
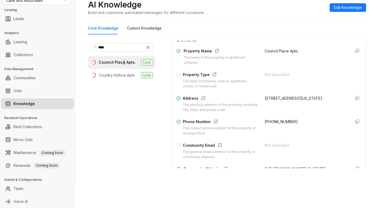
scroll to position [54, 0]
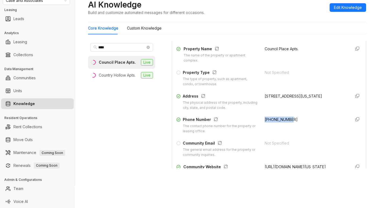
drag, startPoint x: 258, startPoint y: 125, endPoint x: 289, endPoint y: 125, distance: 30.3
click at [289, 125] on div "+14057227972" at bounding box center [305, 124] width 82 height 17
copy span "+14057227972"
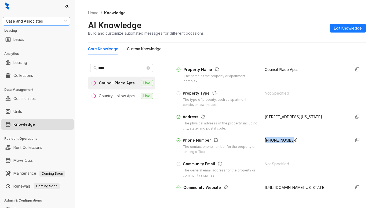
scroll to position [0, 0]
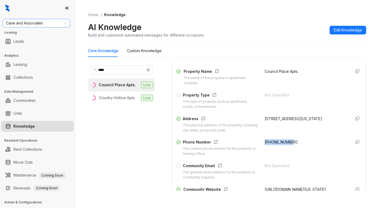
click at [50, 22] on span "Case and Associates" at bounding box center [36, 23] width 61 height 8
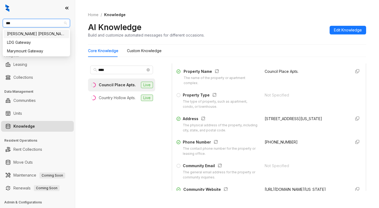
type input "****"
click at [44, 35] on div "[PERSON_NAME] [PERSON_NAME]" at bounding box center [36, 34] width 59 height 6
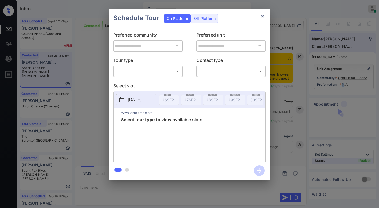
scroll to position [482, 0]
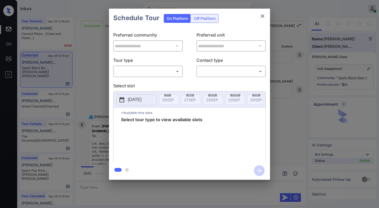
click at [163, 70] on body "Inbox Paolo Gabriel Online Set yourself offline Set yourself on break Profile S…" at bounding box center [189, 104] width 379 height 208
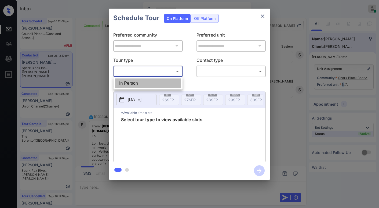
click at [153, 85] on li "In Person" at bounding box center [148, 83] width 66 height 10
type input "********"
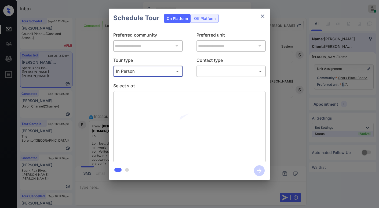
click at [212, 75] on body "Inbox Paolo Gabriel Online Set yourself offline Set yourself on break Profile S…" at bounding box center [189, 104] width 379 height 208
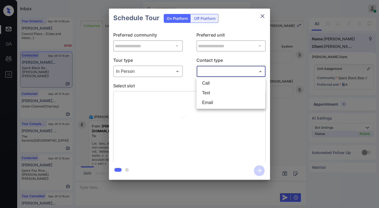
click at [212, 93] on li "Text" at bounding box center [231, 93] width 66 height 10
type input "****"
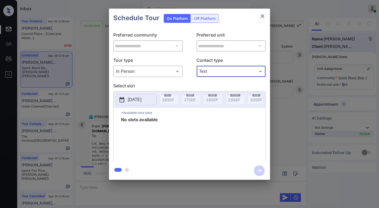
click at [260, 17] on icon "close" at bounding box center [262, 16] width 6 height 6
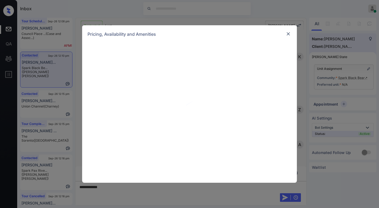
scroll to position [536, 0]
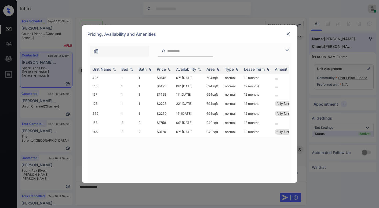
click at [286, 50] on img at bounding box center [286, 50] width 6 height 6
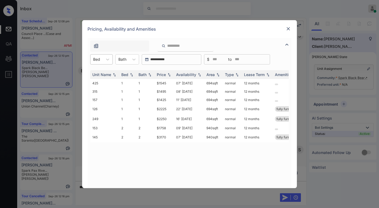
click at [97, 60] on div at bounding box center [96, 59] width 7 height 6
click at [102, 74] on div "1" at bounding box center [101, 73] width 23 height 10
click at [159, 73] on div "Price" at bounding box center [161, 74] width 9 height 5
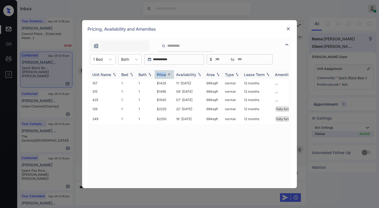
click at [160, 73] on div "Price" at bounding box center [161, 74] width 9 height 5
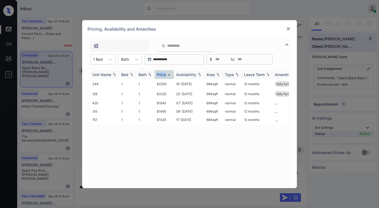
click at [160, 73] on div "Price" at bounding box center [161, 74] width 9 height 5
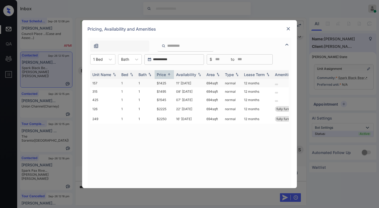
click at [164, 84] on td "$1425" at bounding box center [163, 83] width 19 height 8
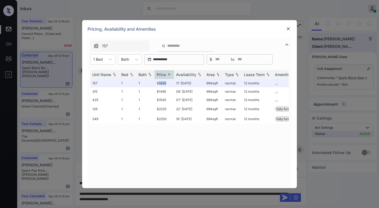
click at [288, 29] on img at bounding box center [287, 28] width 5 height 5
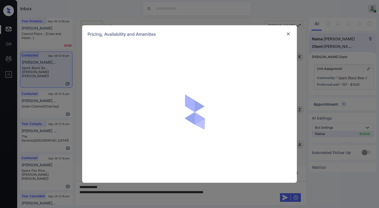
scroll to position [536, 0]
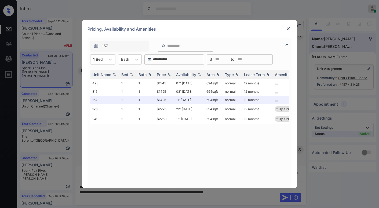
click at [288, 26] on img at bounding box center [287, 28] width 5 height 5
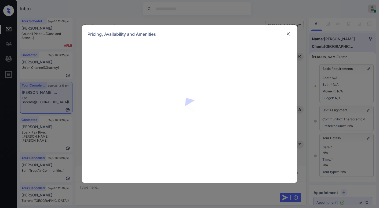
scroll to position [54, 0]
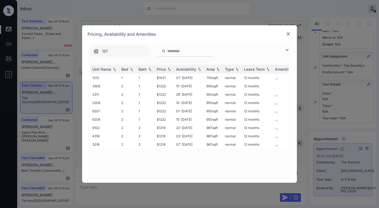
click at [286, 50] on img at bounding box center [286, 50] width 6 height 6
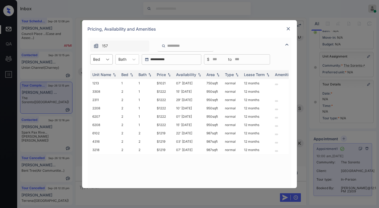
click at [108, 58] on icon at bounding box center [107, 59] width 5 height 5
click at [99, 80] on div "2" at bounding box center [101, 82] width 23 height 10
click at [162, 73] on div "Price" at bounding box center [161, 74] width 9 height 5
drag, startPoint x: 131, startPoint y: 62, endPoint x: 131, endPoint y: 66, distance: 3.5
click at [132, 62] on div "Bath" at bounding box center [125, 59] width 13 height 8
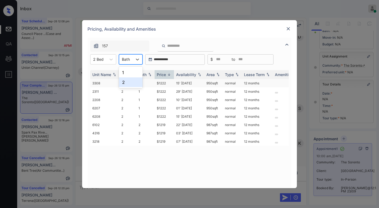
click at [127, 85] on div "2" at bounding box center [131, 82] width 24 height 10
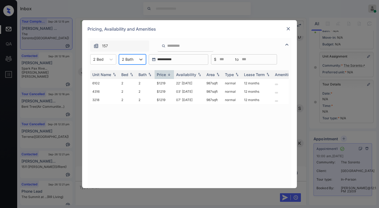
click at [288, 30] on img at bounding box center [287, 28] width 5 height 5
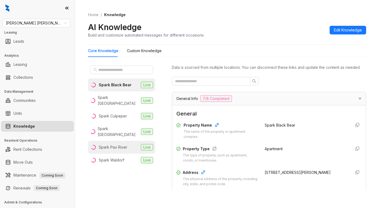
click at [121, 144] on div "Spark Pax River" at bounding box center [113, 147] width 28 height 6
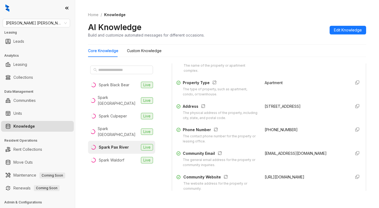
scroll to position [80, 0]
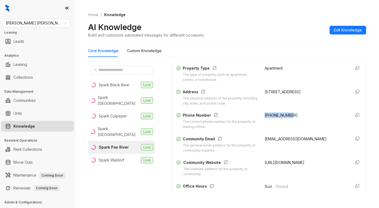
drag, startPoint x: 259, startPoint y: 121, endPoint x: 287, endPoint y: 122, distance: 27.6
click at [287, 122] on div "[PHONE_NUMBER]" at bounding box center [305, 120] width 82 height 17
copy span "[PHONE_NUMBER]"
click at [33, 21] on span "[PERSON_NAME] [PERSON_NAME]" at bounding box center [36, 23] width 61 height 8
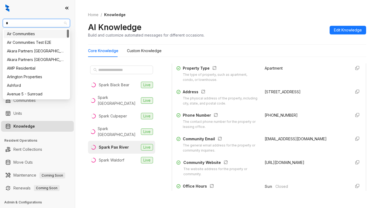
type input "**"
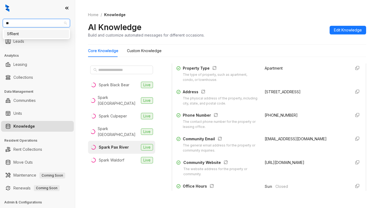
click at [27, 34] on div "SfRent" at bounding box center [36, 34] width 59 height 6
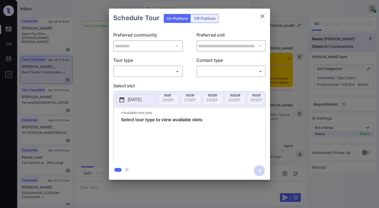
scroll to position [1044, 0]
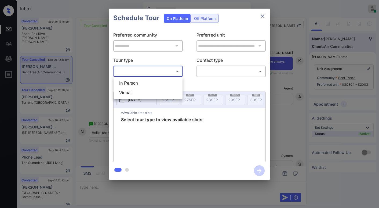
click at [133, 72] on body "Inbox [PERSON_NAME] Online Set yourself offline Set yourself on break Profile S…" at bounding box center [189, 104] width 379 height 208
drag, startPoint x: 139, startPoint y: 82, endPoint x: 195, endPoint y: 77, distance: 55.4
click at [140, 81] on li "In Person" at bounding box center [148, 83] width 66 height 10
type input "********"
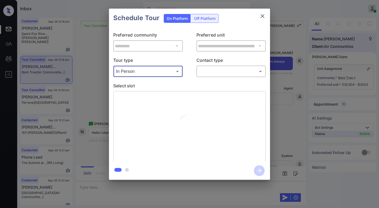
click at [208, 73] on body "Inbox [PERSON_NAME] Online Set yourself offline Set yourself on break Profile S…" at bounding box center [189, 104] width 379 height 208
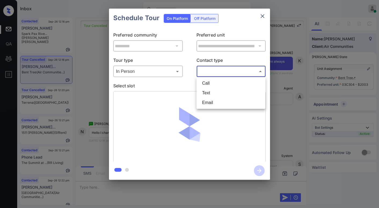
click at [204, 90] on li "Text" at bounding box center [231, 93] width 66 height 10
type input "****"
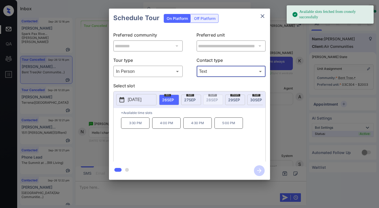
drag, startPoint x: 191, startPoint y: 98, endPoint x: 185, endPoint y: 101, distance: 6.8
click at [191, 98] on span "[DATE]" at bounding box center [190, 99] width 12 height 5
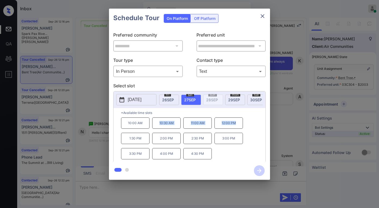
drag, startPoint x: 158, startPoint y: 124, endPoint x: 239, endPoint y: 126, distance: 81.0
click at [239, 126] on div "10:00 AM 10:30 AM 11:00 AM 12:00 PM 1:30 PM 2:00 PM 2:30 PM 3:00 PM 3:30 PM 4:0…" at bounding box center [193, 138] width 144 height 43
copy div "10:30 AM 11:00 AM 12:00 PM"
click at [263, 18] on icon "close" at bounding box center [262, 16] width 6 height 6
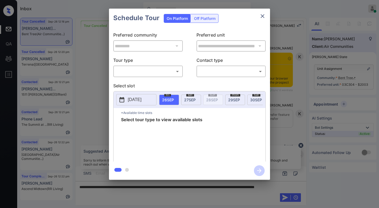
scroll to position [1258, 0]
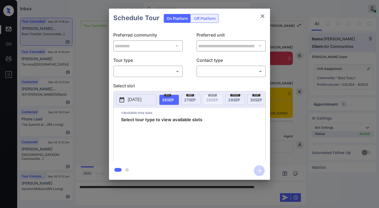
click at [126, 69] on body "Inbox Paolo Gabriel Online Set yourself offline Set yourself on break Profile S…" at bounding box center [189, 104] width 379 height 208
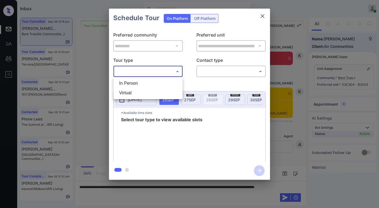
click at [131, 82] on li "In Person" at bounding box center [148, 83] width 66 height 10
type input "********"
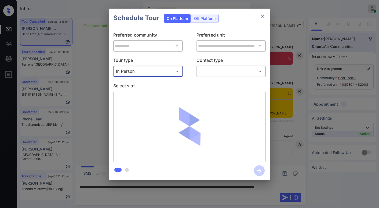
click at [214, 72] on body "Inbox Paolo Gabriel Online Set yourself offline Set yourself on break Profile S…" at bounding box center [189, 104] width 379 height 208
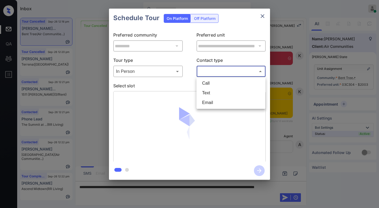
click at [216, 93] on li "Text" at bounding box center [231, 93] width 66 height 10
type input "****"
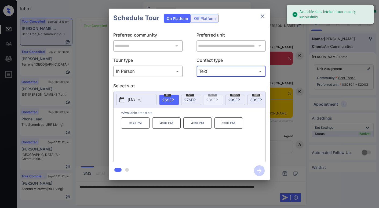
click at [192, 98] on span "27 SEP" at bounding box center [190, 99] width 12 height 5
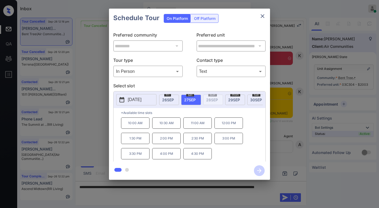
click at [261, 14] on icon "close" at bounding box center [262, 16] width 6 height 6
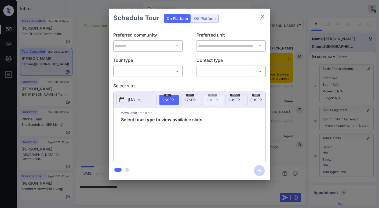
scroll to position [2098, 0]
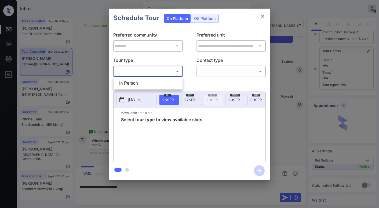
click at [137, 72] on body "Inbox [PERSON_NAME] Online Set yourself offline Set yourself on break Profile S…" at bounding box center [189, 104] width 379 height 208
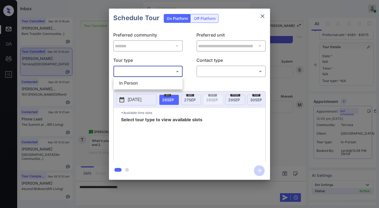
scroll to position [119, 0]
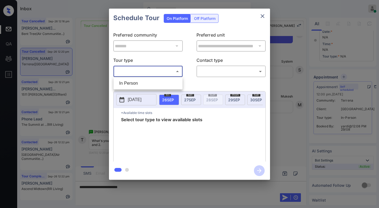
click at [134, 81] on li "In Person" at bounding box center [148, 83] width 66 height 10
type input "********"
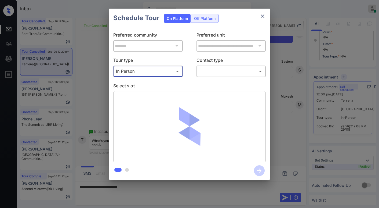
click at [215, 70] on div at bounding box center [189, 104] width 379 height 208
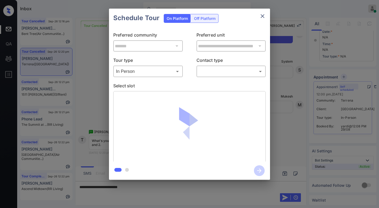
click at [221, 70] on body "Inbox [PERSON_NAME] Online Set yourself offline Set yourself on break Profile S…" at bounding box center [189, 104] width 379 height 208
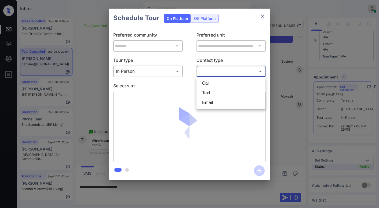
click at [216, 93] on li "Text" at bounding box center [231, 93] width 66 height 10
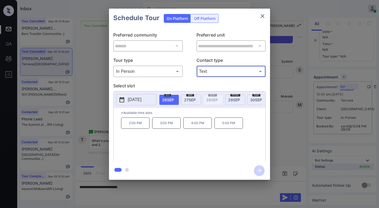
type input "****"
click at [262, 16] on icon "close" at bounding box center [262, 16] width 4 height 4
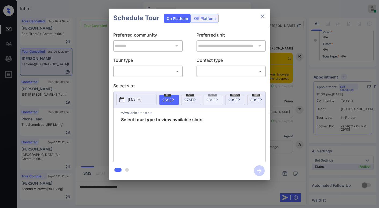
scroll to position [2098, 0]
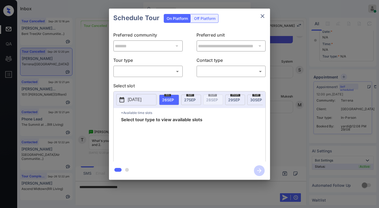
click at [146, 69] on body "Inbox Paolo Gabriel Online Set yourself offline Set yourself on break Profile S…" at bounding box center [189, 104] width 379 height 208
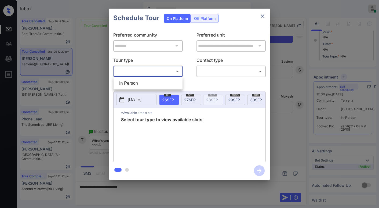
click at [139, 79] on li "In Person" at bounding box center [148, 83] width 66 height 10
type input "********"
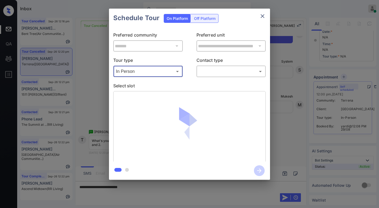
click at [208, 73] on body "Inbox Paolo Gabriel Online Set yourself offline Set yourself on break Profile S…" at bounding box center [189, 104] width 379 height 208
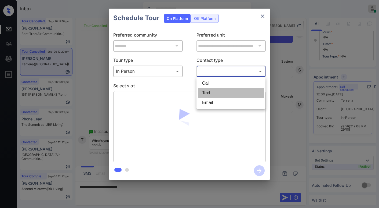
click at [208, 91] on li "Text" at bounding box center [231, 93] width 66 height 10
type input "****"
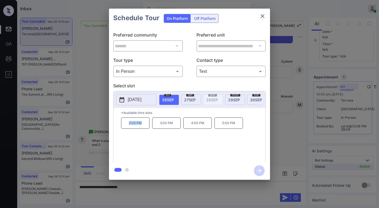
drag, startPoint x: 127, startPoint y: 125, endPoint x: 147, endPoint y: 127, distance: 19.9
click at [147, 127] on p "2:00 PM" at bounding box center [135, 122] width 28 height 11
copy p "2:00 PM"
click at [264, 16] on icon "close" at bounding box center [262, 16] width 6 height 6
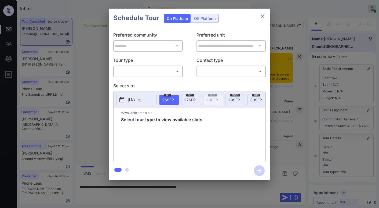
scroll to position [2044, 0]
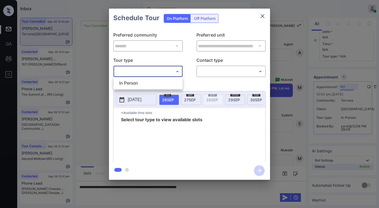
click at [150, 72] on body "Inbox [PERSON_NAME] Online Set yourself offline Set yourself on break Profile S…" at bounding box center [189, 104] width 379 height 208
click at [145, 80] on li "In Person" at bounding box center [148, 83] width 66 height 10
type input "********"
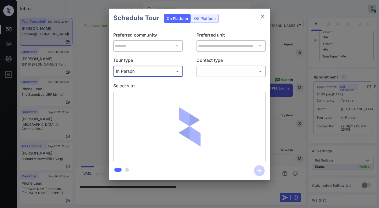
click at [213, 73] on body "Inbox Paolo Gabriel Online Set yourself offline Set yourself on break Profile S…" at bounding box center [189, 104] width 379 height 208
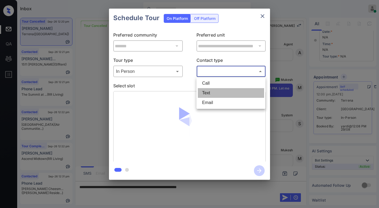
click at [210, 95] on li "Text" at bounding box center [231, 93] width 66 height 10
type input "****"
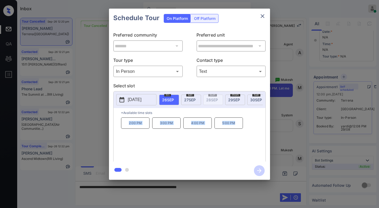
drag, startPoint x: 128, startPoint y: 125, endPoint x: 252, endPoint y: 131, distance: 123.7
click at [252, 131] on div "2:00 PM 3:00 PM 4:00 PM 5:00 PM" at bounding box center [193, 138] width 144 height 43
copy div "2:00 PM 3:00 PM 4:00 PM 5:00 PM"
click at [264, 15] on icon "close" at bounding box center [262, 16] width 6 height 6
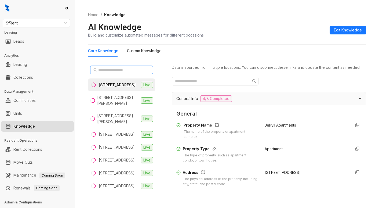
click at [111, 72] on span at bounding box center [121, 69] width 63 height 9
click at [113, 70] on input "text" at bounding box center [121, 70] width 47 height 6
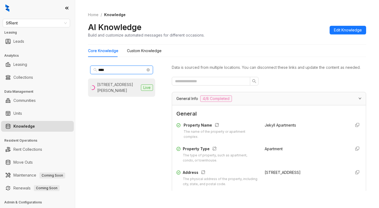
type input "****"
click at [118, 88] on div "[STREET_ADDRESS][PERSON_NAME]" at bounding box center [118, 88] width 42 height 12
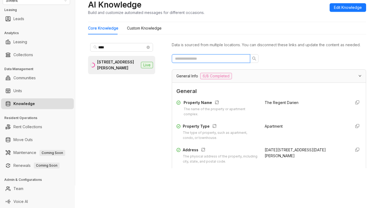
click at [211, 61] on input "text" at bounding box center [209, 59] width 68 height 6
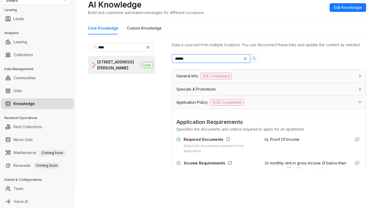
type input "******"
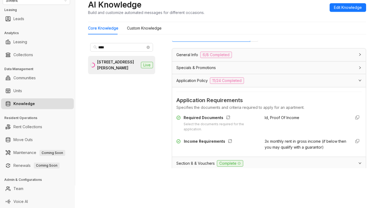
scroll to position [54, 0]
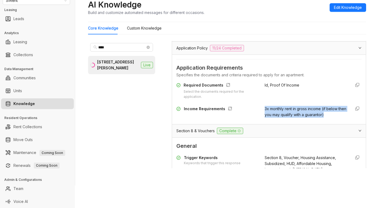
drag, startPoint x: 258, startPoint y: 113, endPoint x: 332, endPoint y: 121, distance: 74.0
click at [332, 117] on div "3x monthly rent in gross income (if below then you may qualify with a guarantor)" at bounding box center [305, 112] width 82 height 12
copy span "3x monthly rent in gross income (if below then you may qualify with a guarantor)"
click at [37, 3] on span "SfRent" at bounding box center [36, 1] width 61 height 8
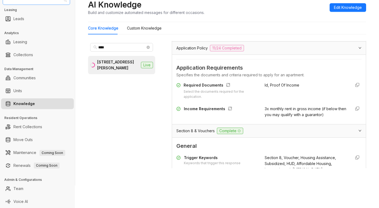
scroll to position [19, 0]
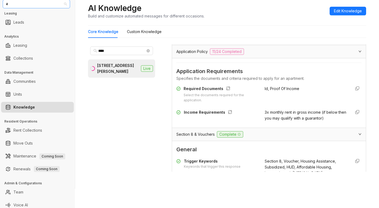
type input "**"
click at [32, 25] on div "RR Living" at bounding box center [36, 23] width 59 height 6
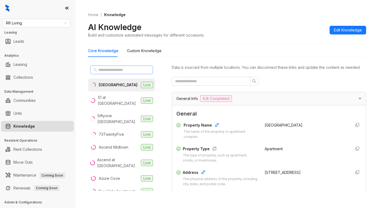
click at [112, 73] on span at bounding box center [121, 69] width 63 height 9
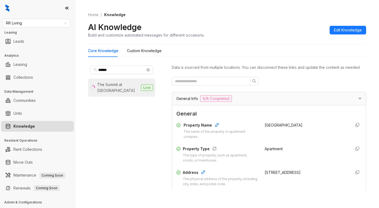
click at [126, 87] on div "The Summit at [GEOGRAPHIC_DATA]" at bounding box center [118, 88] width 42 height 12
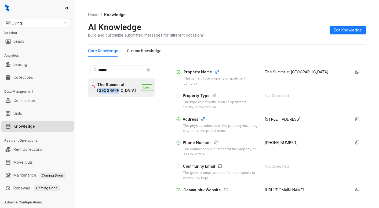
scroll to position [54, 0]
drag, startPoint x: 258, startPoint y: 147, endPoint x: 287, endPoint y: 149, distance: 29.0
click at [287, 149] on div "[PHONE_NUMBER]" at bounding box center [305, 147] width 82 height 17
copy span "[PHONE_NUMBER]"
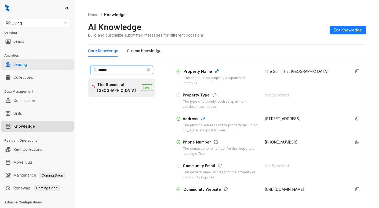
drag, startPoint x: 117, startPoint y: 68, endPoint x: 36, endPoint y: 60, distance: 80.8
click at [36, 60] on div "RR Living Leasing Leads Analytics Leasing Collections Data Management Communiti…" at bounding box center [189, 104] width 379 height 208
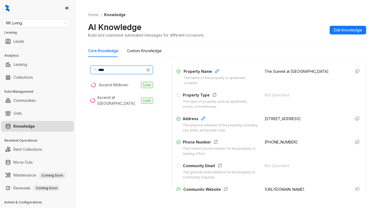
type input "****"
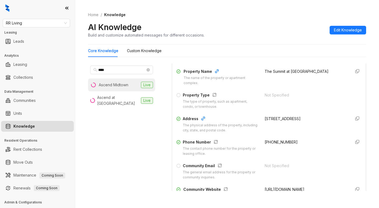
click at [106, 85] on div "Ascend Midtown" at bounding box center [113, 85] width 29 height 6
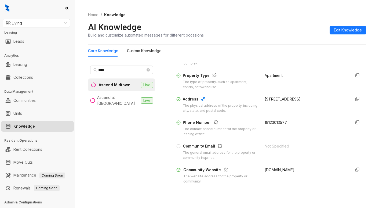
scroll to position [80, 0]
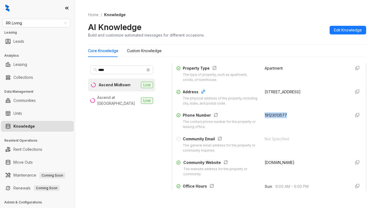
drag, startPoint x: 265, startPoint y: 121, endPoint x: 180, endPoint y: 67, distance: 100.1
click at [285, 120] on div "Phone Number The contact phone number for the property or leasing office. 19123…" at bounding box center [268, 120] width 185 height 17
copy span "19123013577"
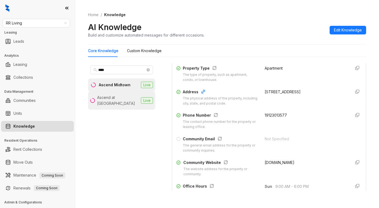
click at [127, 97] on div "Ascend at Savannah" at bounding box center [118, 100] width 42 height 12
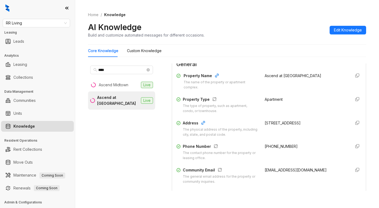
scroll to position [54, 0]
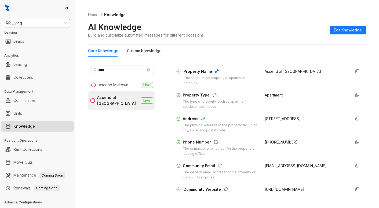
click at [29, 21] on span "RR Living" at bounding box center [36, 23] width 61 height 8
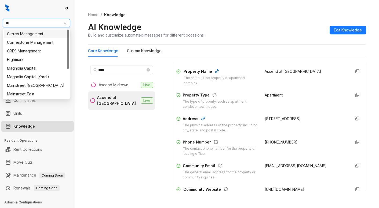
type input "***"
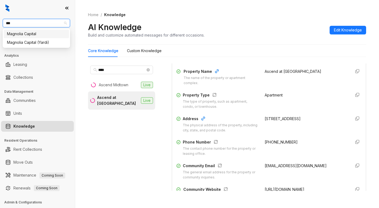
click at [35, 34] on div "Magnolia Capital" at bounding box center [36, 34] width 59 height 6
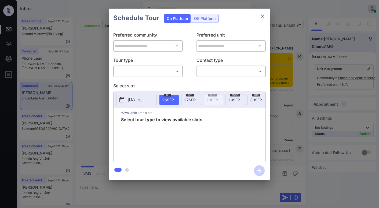
scroll to position [1164, 0]
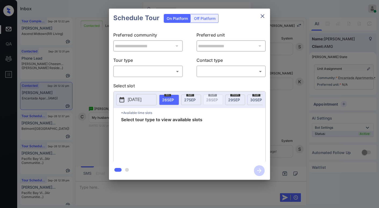
click at [133, 72] on body "Inbox Paolo Gabriel Online Set yourself offline Set yourself on break Profile S…" at bounding box center [189, 104] width 379 height 208
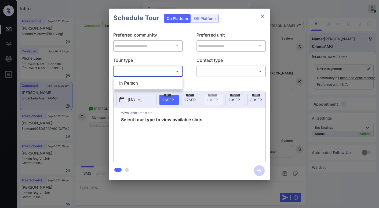
drag, startPoint x: 135, startPoint y: 83, endPoint x: 200, endPoint y: 74, distance: 65.3
click at [136, 83] on li "In Person" at bounding box center [148, 83] width 66 height 10
type input "********"
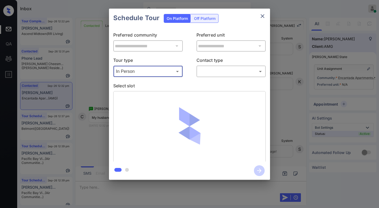
click at [202, 73] on body "Inbox Paolo Gabriel Online Set yourself offline Set yourself on break Profile S…" at bounding box center [189, 104] width 379 height 208
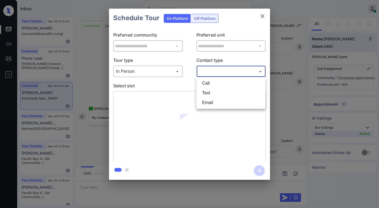
click at [210, 95] on li "Text" at bounding box center [231, 93] width 66 height 10
type input "****"
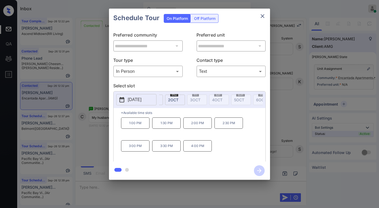
scroll to position [0, 114]
click at [184, 98] on span "2 OCT" at bounding box center [185, 99] width 10 height 5
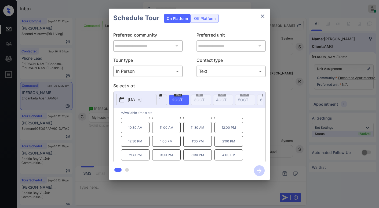
scroll to position [0, 0]
click at [263, 17] on icon "close" at bounding box center [262, 16] width 6 height 6
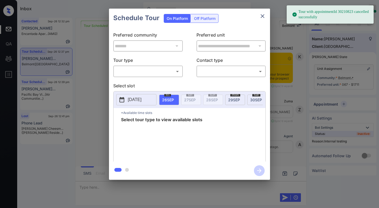
scroll to position [2504, 0]
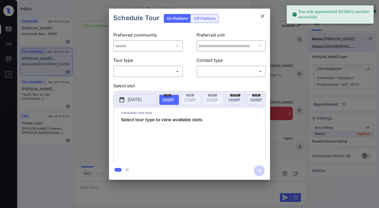
click at [160, 74] on body "Tour with appointmentId 30210823 cancelled successfully Inbox [PERSON_NAME] Onl…" at bounding box center [189, 104] width 379 height 208
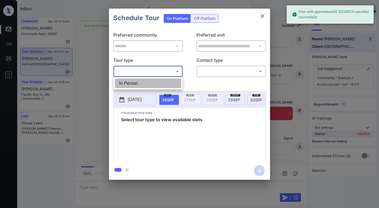
drag, startPoint x: 148, startPoint y: 83, endPoint x: 215, endPoint y: 75, distance: 67.5
click at [149, 83] on li "In Person" at bounding box center [148, 83] width 66 height 10
type input "********"
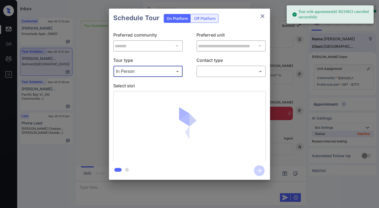
click at [216, 74] on body "Tour with appointmentId 30210823 cancelled successfully Inbox Paolo Gabriel Onl…" at bounding box center [189, 104] width 379 height 208
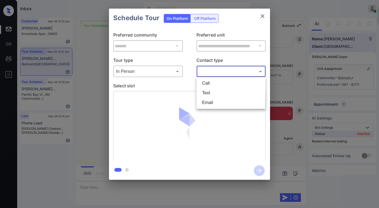
click at [211, 93] on li "Text" at bounding box center [231, 93] width 66 height 10
type input "****"
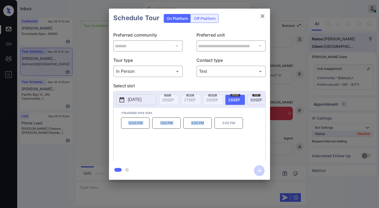
drag, startPoint x: 128, startPoint y: 125, endPoint x: 207, endPoint y: 127, distance: 79.4
click at [207, 127] on div "12:00 PM 1:00 PM 2:00 PM 3:00 PM" at bounding box center [193, 138] width 144 height 43
copy div "12:00 PM 1:00 PM 2:00 PM"
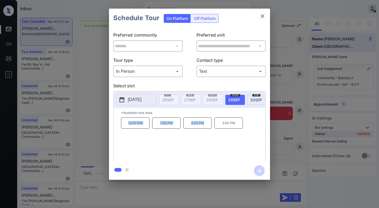
click at [69, 147] on div "**********" at bounding box center [189, 94] width 379 height 188
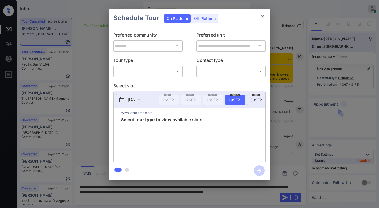
scroll to position [2632, 0]
click at [134, 70] on body "Inbox [PERSON_NAME] Online Set yourself offline Set yourself on break Profile S…" at bounding box center [189, 104] width 379 height 208
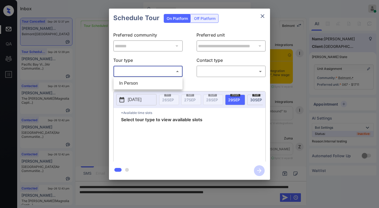
drag, startPoint x: 134, startPoint y: 83, endPoint x: 224, endPoint y: 75, distance: 90.5
click at [134, 83] on li "In Person" at bounding box center [148, 83] width 66 height 10
type input "********"
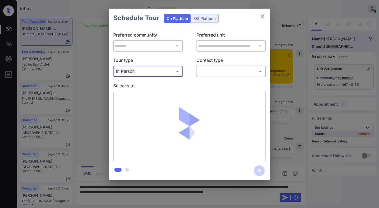
click at [225, 73] on body "Inbox [PERSON_NAME] Online Set yourself offline Set yourself on break Profile S…" at bounding box center [189, 104] width 379 height 208
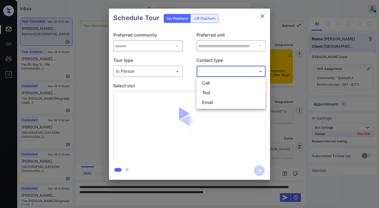
click at [219, 90] on li "Text" at bounding box center [231, 93] width 66 height 10
type input "****"
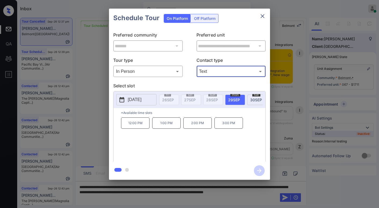
click at [260, 17] on icon "close" at bounding box center [262, 16] width 6 height 6
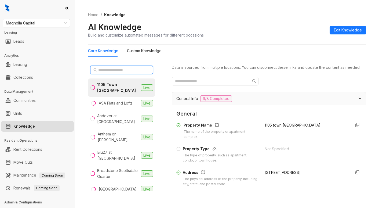
click at [125, 67] on input "text" at bounding box center [121, 70] width 47 height 6
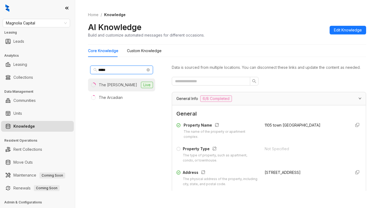
type input "*****"
click at [119, 88] on li "The Arnold Live" at bounding box center [121, 84] width 67 height 13
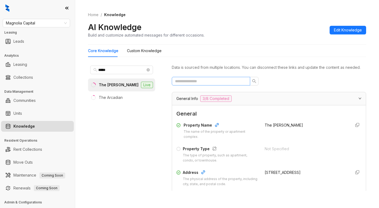
click at [228, 84] on span at bounding box center [211, 81] width 78 height 9
click at [228, 84] on input "text" at bounding box center [209, 81] width 68 height 6
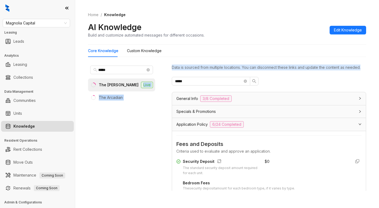
drag, startPoint x: 208, startPoint y: 82, endPoint x: 132, endPoint y: 86, distance: 75.8
click at [132, 86] on div "***** The Arnold Live The Arcadian Data is sourced from multiple locations. You…" at bounding box center [227, 128] width 278 height 134
click at [211, 78] on div "Data is sourced from multiple locations. You can disconnect these links and upd…" at bounding box center [269, 126] width 194 height 127
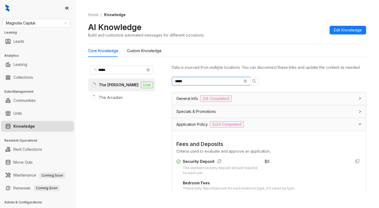
drag, startPoint x: 208, startPoint y: 88, endPoint x: 157, endPoint y: 83, distance: 50.6
click at [157, 83] on div "***** The Arnold Live The Arcadian Data is sourced from multiple locations. You…" at bounding box center [227, 128] width 278 height 134
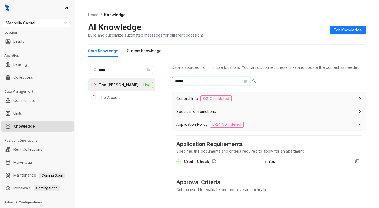
drag, startPoint x: 90, startPoint y: 67, endPoint x: 82, endPoint y: 65, distance: 7.4
click at [82, 65] on div "Home / Knowledge AI Knowledge Build and customize automated messages for differ…" at bounding box center [227, 104] width 304 height 208
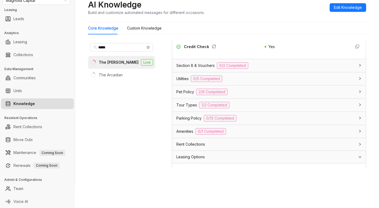
scroll to position [134, 0]
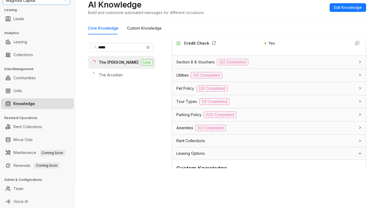
type input "*******"
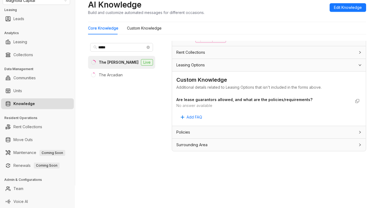
scroll to position [0, 0]
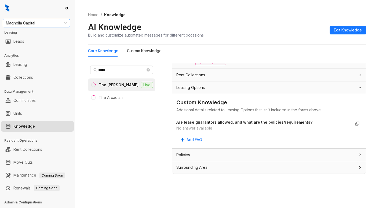
click at [45, 24] on span "Magnolia Capital" at bounding box center [36, 23] width 61 height 8
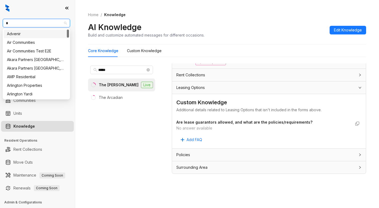
type input "**"
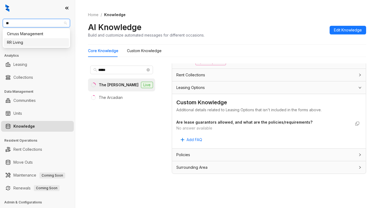
click at [29, 41] on div "RR Living" at bounding box center [36, 42] width 59 height 6
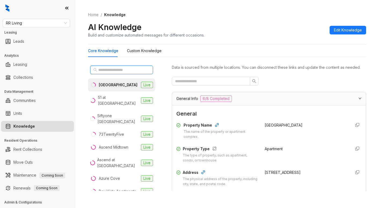
click at [122, 71] on input "text" at bounding box center [121, 70] width 47 height 6
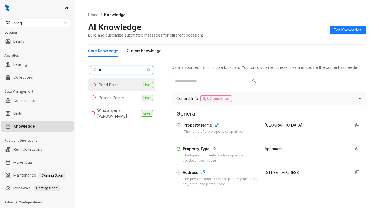
type input "**"
click at [119, 85] on li "Pearl Point Live" at bounding box center [121, 84] width 67 height 13
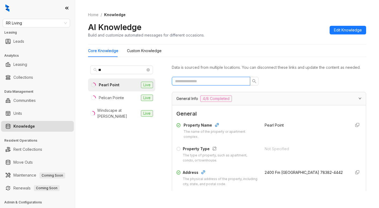
click at [206, 84] on input "text" at bounding box center [209, 81] width 68 height 6
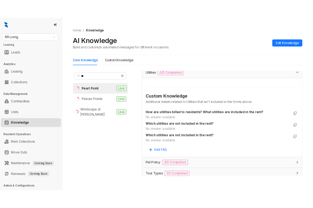
scroll to position [80, 0]
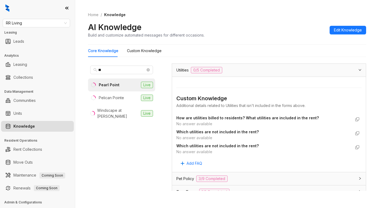
type input "*********"
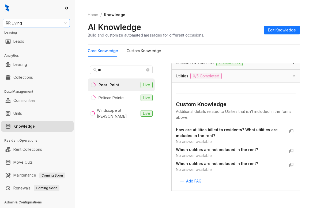
click at [48, 23] on span "RR Living" at bounding box center [36, 23] width 61 height 8
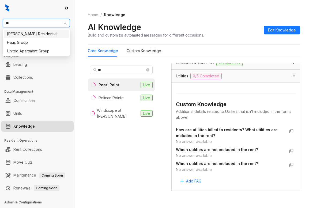
type input "***"
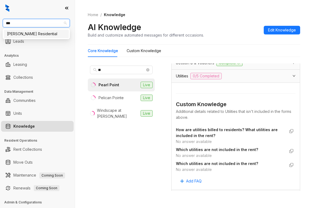
click at [45, 34] on div "[PERSON_NAME] Residential" at bounding box center [36, 34] width 59 height 6
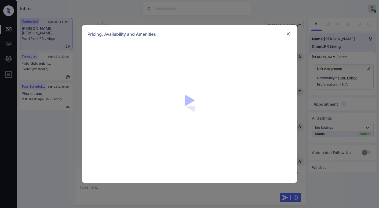
scroll to position [412, 0]
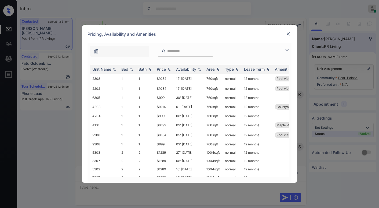
click at [287, 50] on img at bounding box center [286, 50] width 6 height 6
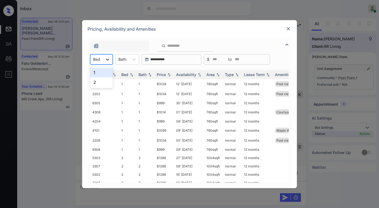
click at [104, 63] on div at bounding box center [108, 59] width 10 height 10
click at [99, 82] on div "2" at bounding box center [101, 82] width 23 height 10
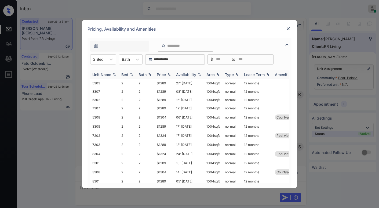
click at [166, 75] on div "Price" at bounding box center [164, 74] width 15 height 5
click at [166, 75] on div "Price" at bounding box center [161, 74] width 9 height 5
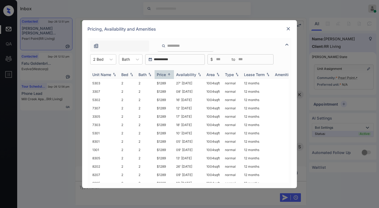
click at [166, 75] on div "Price" at bounding box center [161, 74] width 9 height 5
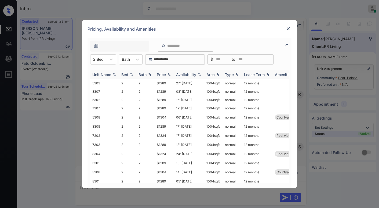
click at [166, 74] on div "Price" at bounding box center [164, 74] width 15 height 5
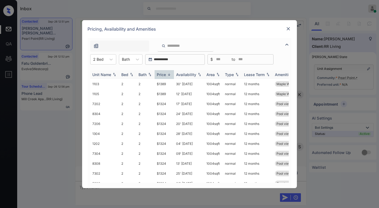
click at [166, 74] on div "Price" at bounding box center [164, 74] width 15 height 5
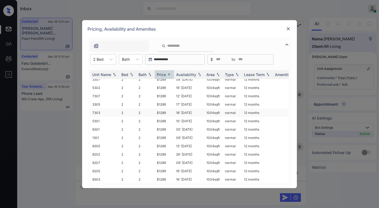
scroll to position [0, 0]
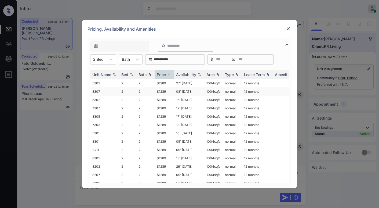
click at [164, 91] on td "$1289" at bounding box center [163, 91] width 19 height 8
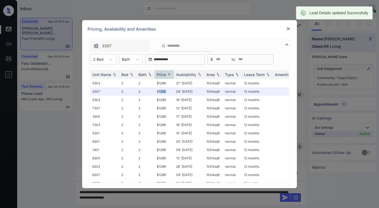
click at [287, 30] on img at bounding box center [287, 28] width 5 height 5
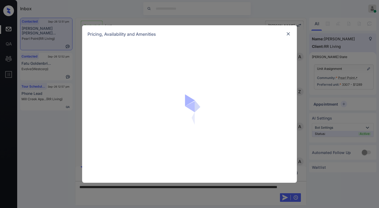
scroll to position [447, 0]
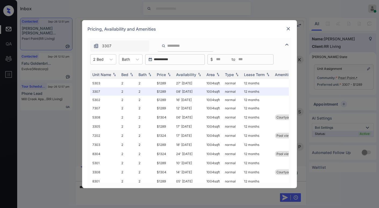
click at [287, 30] on img at bounding box center [287, 28] width 5 height 5
click at [289, 32] on div at bounding box center [288, 28] width 6 height 7
click at [288, 31] on img at bounding box center [287, 28] width 5 height 5
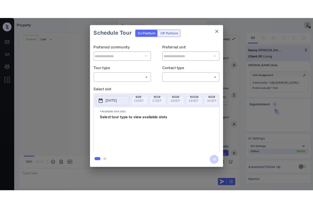
scroll to position [457, 0]
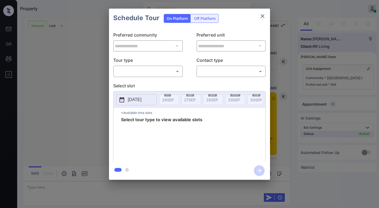
click at [123, 69] on body "Property Paolo Gabriel Online Set yourself offline Set yourself on break Profil…" at bounding box center [189, 104] width 379 height 208
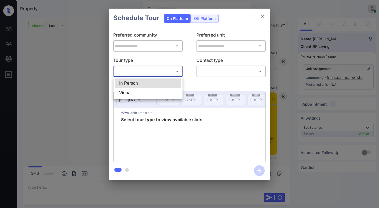
click at [133, 85] on li "In Person" at bounding box center [148, 83] width 66 height 10
type input "********"
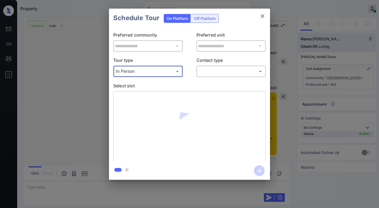
click at [205, 74] on body "Property Paolo Gabriel Online Set yourself offline Set yourself on break Profil…" at bounding box center [189, 104] width 379 height 208
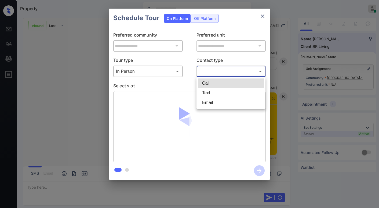
click at [211, 96] on li "Text" at bounding box center [231, 93] width 66 height 10
type input "****"
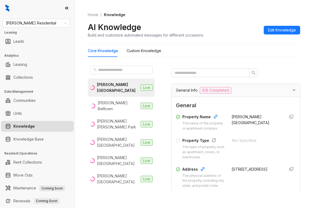
scroll to position [27, 0]
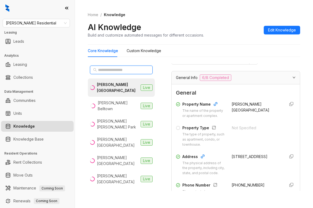
click at [118, 68] on input "text" at bounding box center [121, 70] width 47 height 6
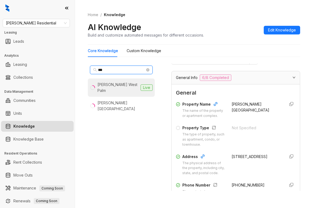
type input "***"
click at [117, 83] on div "[PERSON_NAME] West Palm" at bounding box center [118, 88] width 41 height 12
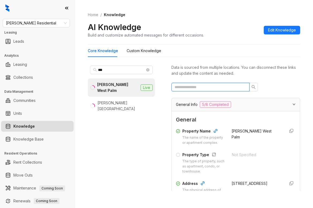
click at [213, 87] on input "text" at bounding box center [209, 87] width 68 height 6
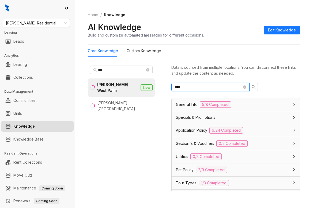
drag, startPoint x: 204, startPoint y: 89, endPoint x: 116, endPoint y: 82, distance: 88.8
click at [117, 82] on div "*** Griffis West Palm Live Griffis Westminster Center Data is sourced from mult…" at bounding box center [194, 128] width 213 height 134
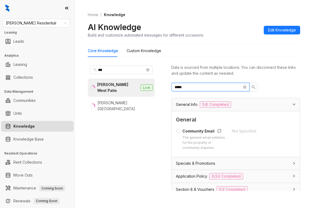
type input "*****"
click at [245, 87] on icon "close-circle" at bounding box center [244, 86] width 3 height 3
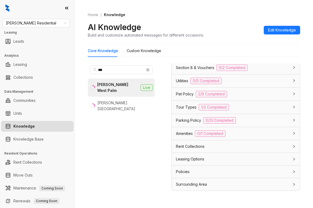
scroll to position [507, 0]
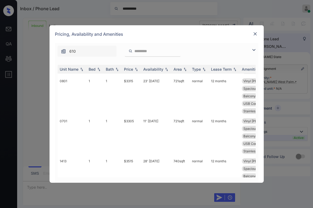
scroll to position [246, 0]
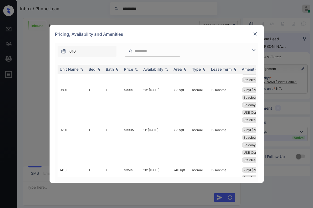
click at [253, 34] on img at bounding box center [255, 33] width 5 height 5
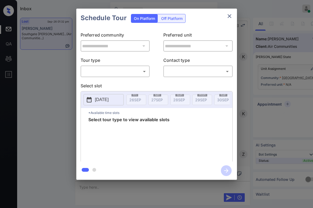
scroll to position [1314, 0]
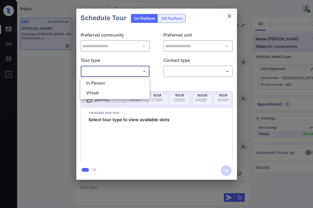
click at [134, 73] on body "Inbox Paolo Gabriel Online Set yourself offline Set yourself on break Profile S…" at bounding box center [156, 104] width 313 height 208
click at [123, 80] on li "In Person" at bounding box center [115, 83] width 66 height 10
type input "********"
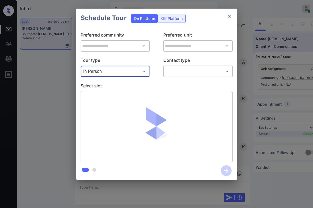
click at [179, 73] on body "Inbox Paolo Gabriel Online Set yourself offline Set yourself on break Profile S…" at bounding box center [156, 104] width 313 height 208
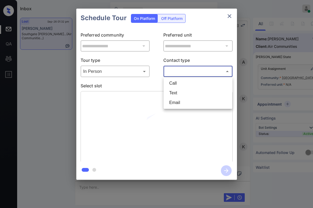
click at [179, 95] on li "Text" at bounding box center [198, 93] width 66 height 10
type input "****"
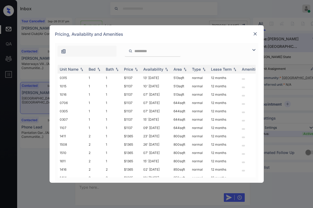
click at [255, 36] on img at bounding box center [255, 33] width 5 height 5
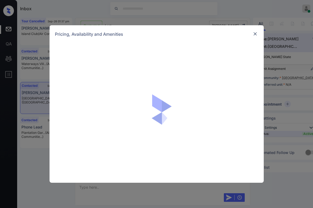
scroll to position [1794, 0]
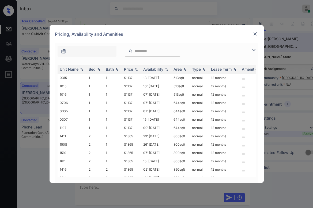
click at [256, 47] on img at bounding box center [254, 50] width 6 height 6
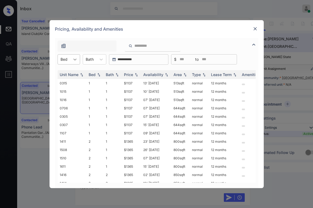
click at [73, 61] on icon at bounding box center [74, 59] width 5 height 5
click at [69, 82] on div "2" at bounding box center [69, 82] width 23 height 10
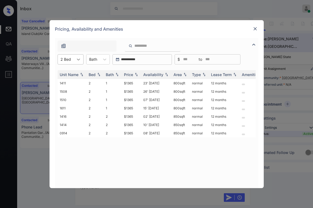
click at [77, 60] on icon at bounding box center [78, 59] width 5 height 5
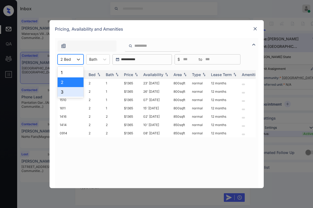
click at [69, 93] on div "3" at bounding box center [71, 92] width 26 height 10
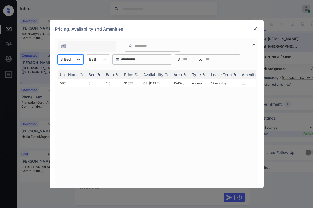
click at [75, 62] on div at bounding box center [79, 59] width 10 height 10
click at [70, 86] on div "2" at bounding box center [71, 82] width 26 height 10
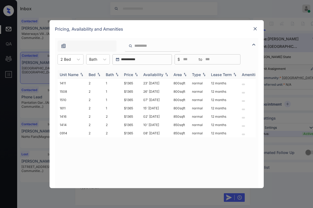
click at [132, 74] on div "Price" at bounding box center [128, 74] width 9 height 5
click at [132, 83] on td "$1365" at bounding box center [131, 83] width 19 height 8
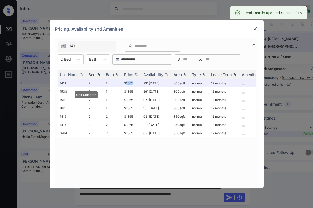
click at [256, 30] on img at bounding box center [255, 28] width 5 height 5
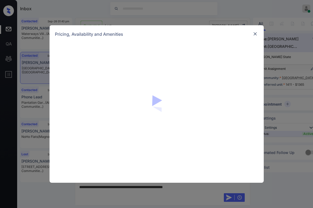
scroll to position [1856, 0]
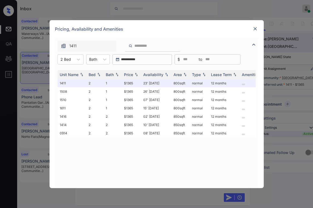
click at [258, 28] on img at bounding box center [255, 28] width 5 height 5
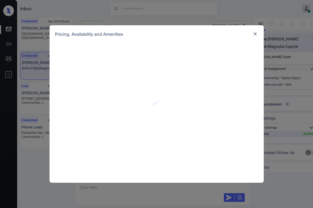
scroll to position [178, 0]
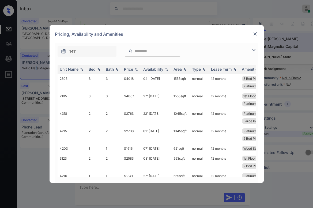
click at [252, 49] on img at bounding box center [254, 50] width 6 height 6
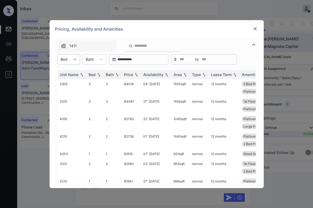
click at [73, 62] on icon at bounding box center [74, 59] width 5 height 5
click at [65, 74] on div "1" at bounding box center [69, 73] width 23 height 10
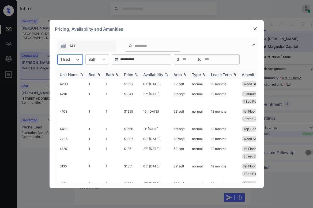
click at [127, 74] on div "Price" at bounding box center [128, 74] width 9 height 5
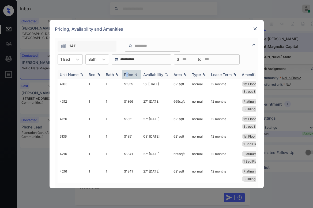
click at [127, 74] on div "Price" at bounding box center [128, 74] width 9 height 5
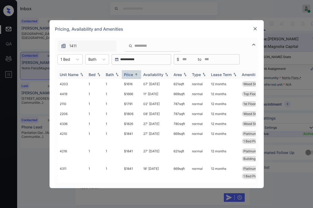
click at [128, 74] on div "Price" at bounding box center [128, 74] width 9 height 5
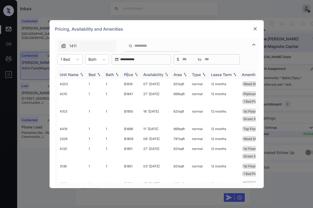
click at [128, 74] on div "Price" at bounding box center [128, 74] width 9 height 5
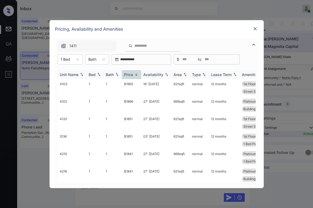
click at [128, 74] on div "Price" at bounding box center [128, 74] width 9 height 5
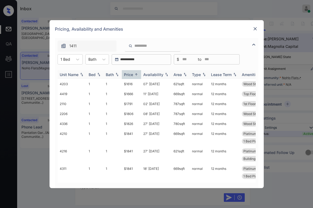
click at [128, 74] on div "Price" at bounding box center [128, 74] width 9 height 5
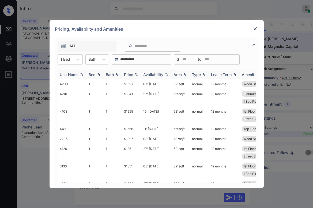
click at [130, 74] on div "Price" at bounding box center [128, 74] width 9 height 5
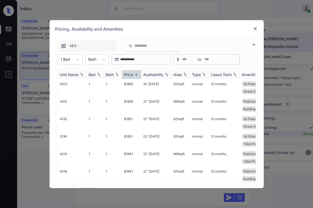
click at [130, 74] on div "Price" at bounding box center [128, 74] width 9 height 5
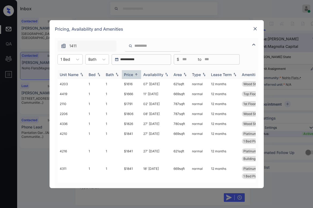
click at [131, 76] on div "Price" at bounding box center [128, 74] width 9 height 5
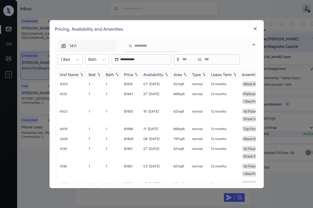
click at [130, 74] on div "Price" at bounding box center [128, 74] width 9 height 5
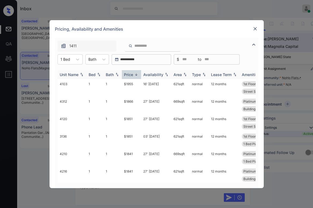
click at [130, 74] on div "Price" at bounding box center [128, 74] width 9 height 5
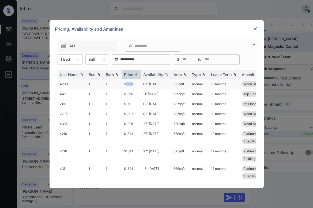
drag, startPoint x: 127, startPoint y: 83, endPoint x: 138, endPoint y: 84, distance: 11.3
click at [138, 84] on td "$1616" at bounding box center [131, 84] width 19 height 10
click at [167, 33] on div "Pricing, Availability and Amenities" at bounding box center [157, 29] width 215 height 18
drag, startPoint x: 123, startPoint y: 84, endPoint x: 149, endPoint y: 82, distance: 25.6
click at [143, 84] on tr "4203 1 1 $1616 07' Dec 25 621 sqft normal 12 months Wood Style Floo..." at bounding box center [198, 84] width 280 height 10
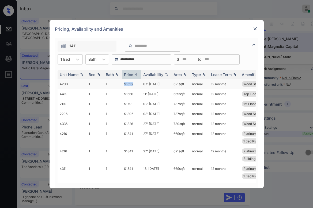
click at [130, 83] on td "$1616" at bounding box center [131, 84] width 19 height 10
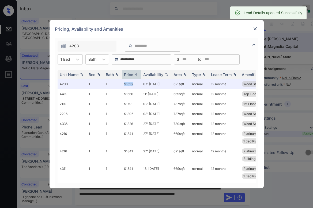
click at [258, 28] on div at bounding box center [255, 28] width 6 height 6
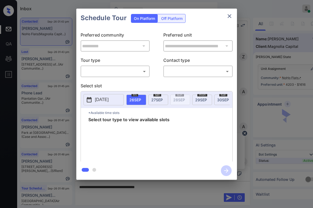
scroll to position [285, 0]
click at [123, 69] on body "Inbox [PERSON_NAME] Online Set yourself offline Set yourself on break Profile S…" at bounding box center [156, 104] width 313 height 208
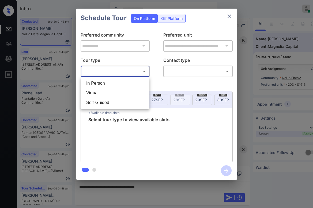
click at [114, 81] on li "In Person" at bounding box center [115, 83] width 66 height 10
type input "********"
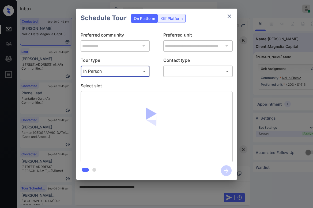
click at [182, 73] on body "Inbox Paolo Gabriel Online Set yourself offline Set yourself on break Profile S…" at bounding box center [156, 104] width 313 height 208
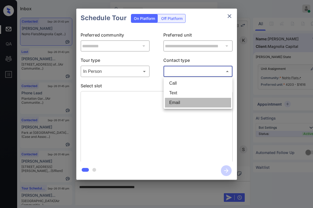
click at [177, 104] on li "Email" at bounding box center [198, 103] width 66 height 10
type input "*****"
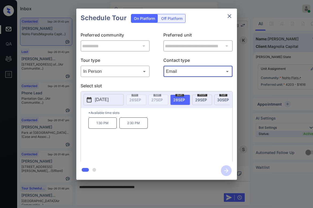
click at [227, 17] on icon "close" at bounding box center [230, 16] width 6 height 6
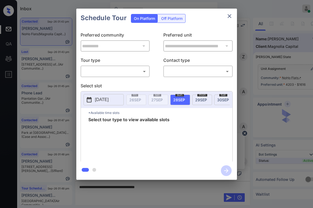
scroll to position [285, 0]
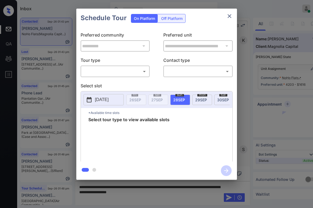
click at [106, 71] on body "Inbox Paolo Gabriel Online Set yourself offline Set yourself on break Profile S…" at bounding box center [156, 104] width 313 height 208
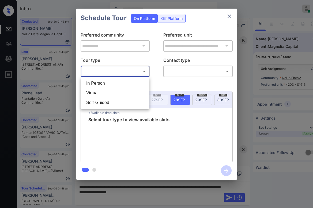
drag, startPoint x: 105, startPoint y: 84, endPoint x: 131, endPoint y: 83, distance: 26.1
click at [105, 84] on li "In Person" at bounding box center [115, 83] width 66 height 10
type input "********"
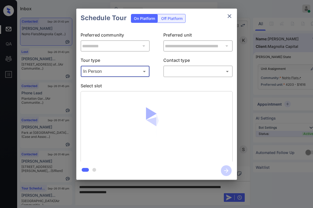
click at [173, 70] on body "Inbox Paolo Gabriel Online Set yourself offline Set yourself on break Profile S…" at bounding box center [156, 104] width 313 height 208
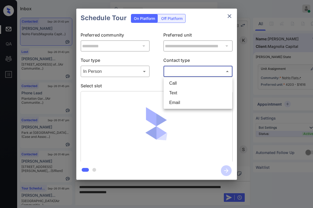
click at [175, 102] on li "Email" at bounding box center [198, 103] width 66 height 10
type input "*****"
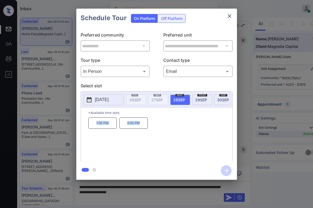
drag, startPoint x: 117, startPoint y: 124, endPoint x: 142, endPoint y: 126, distance: 25.5
click at [142, 126] on div "1:30 PM 2:30 PM" at bounding box center [160, 138] width 144 height 43
copy div "1:30 PM 2:30 PM"
click at [231, 16] on icon "close" at bounding box center [230, 16] width 6 height 6
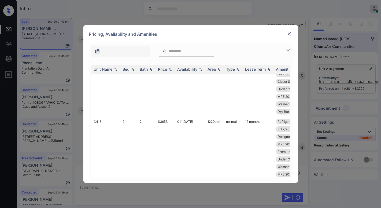
scroll to position [429, 0]
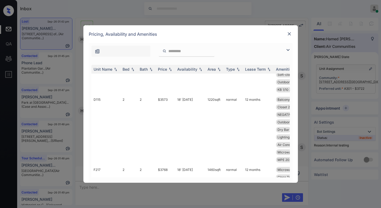
click at [289, 35] on img at bounding box center [289, 33] width 5 height 5
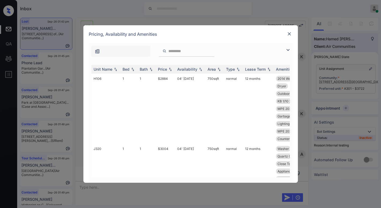
scroll to position [5683, 0]
click at [288, 49] on img at bounding box center [288, 50] width 6 height 6
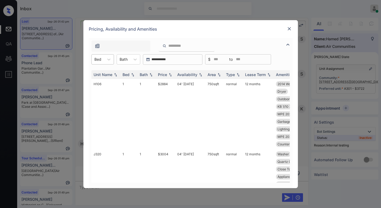
click at [103, 63] on div "Bed" at bounding box center [102, 59] width 23 height 10
click at [100, 95] on div "2" at bounding box center [102, 92] width 23 height 10
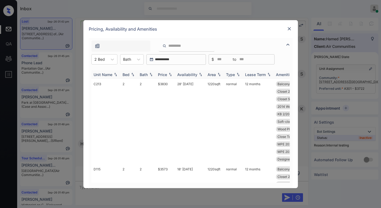
click at [167, 75] on div "Price" at bounding box center [165, 74] width 15 height 5
click at [167, 75] on div "Price" at bounding box center [162, 74] width 9 height 5
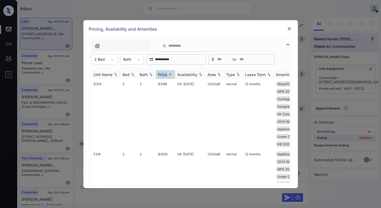
click at [166, 75] on div "Price" at bounding box center [162, 74] width 9 height 5
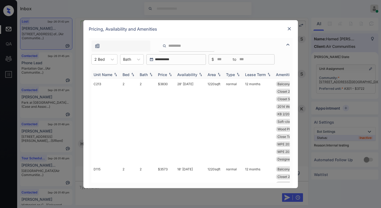
click at [166, 75] on div "Price" at bounding box center [162, 74] width 9 height 5
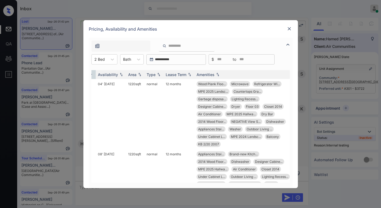
scroll to position [0, 86]
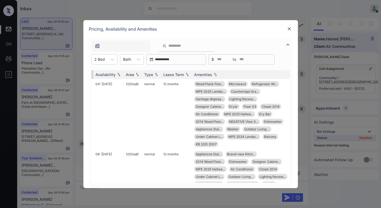
click at [289, 30] on img at bounding box center [289, 28] width 5 height 5
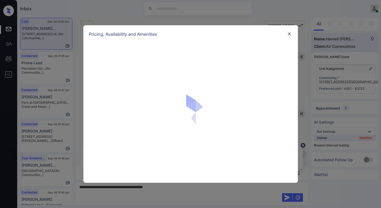
scroll to position [5683, 0]
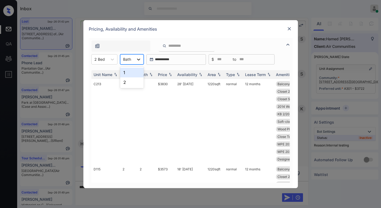
click at [135, 58] on div at bounding box center [139, 59] width 10 height 10
click at [122, 81] on div "2" at bounding box center [132, 82] width 24 height 10
click at [168, 74] on img at bounding box center [170, 74] width 5 height 4
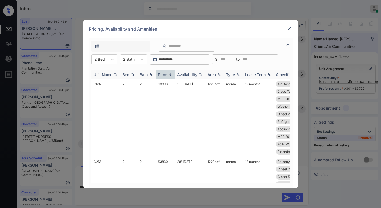
click at [168, 74] on img at bounding box center [170, 74] width 5 height 4
click at [167, 74] on div "Price" at bounding box center [165, 74] width 15 height 5
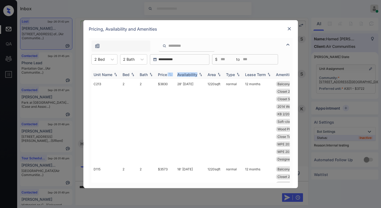
click at [167, 74] on div "Price" at bounding box center [165, 74] width 15 height 5
click at [167, 74] on div "Price" at bounding box center [162, 74] width 9 height 5
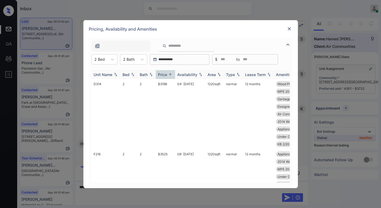
click at [167, 74] on div "Price" at bounding box center [162, 74] width 9 height 5
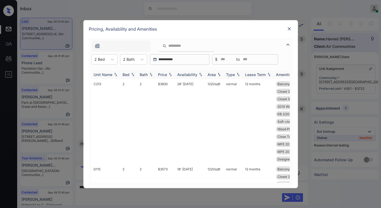
click at [167, 74] on div "Price" at bounding box center [162, 74] width 9 height 5
click at [167, 75] on div "Price" at bounding box center [165, 74] width 15 height 5
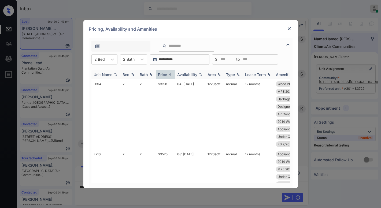
click at [164, 75] on div "Price" at bounding box center [162, 74] width 9 height 5
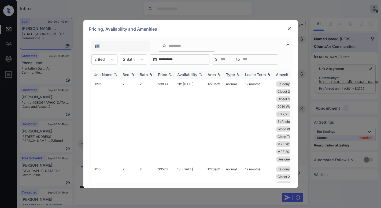
click at [163, 73] on div "Price" at bounding box center [162, 74] width 9 height 5
click at [164, 74] on div "Price" at bounding box center [162, 74] width 9 height 5
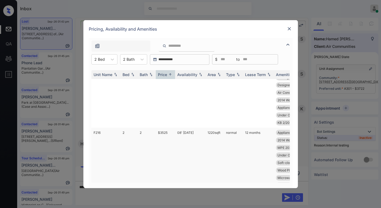
scroll to position [54, 0]
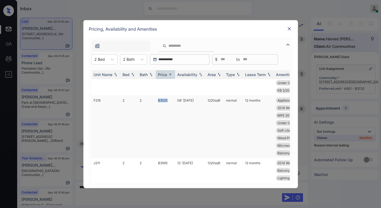
drag, startPoint x: 170, startPoint y: 101, endPoint x: 157, endPoint y: 100, distance: 13.2
click at [157, 100] on td "$3525" at bounding box center [165, 126] width 19 height 62
copy td "$3525"
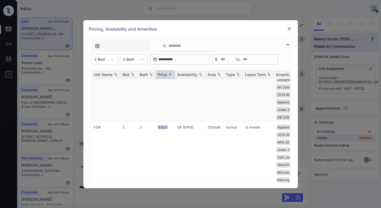
scroll to position [0, 0]
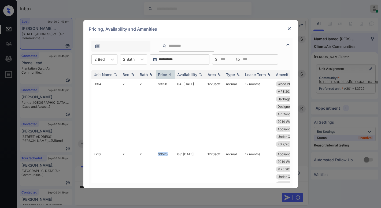
click at [291, 28] on img at bounding box center [289, 28] width 5 height 5
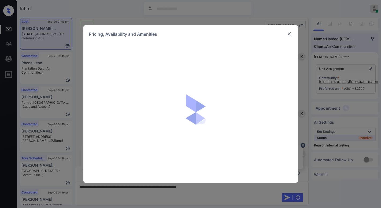
scroll to position [5817, 0]
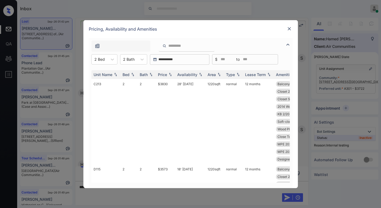
click at [202, 47] on input "search" at bounding box center [190, 45] width 44 height 5
type input "*******"
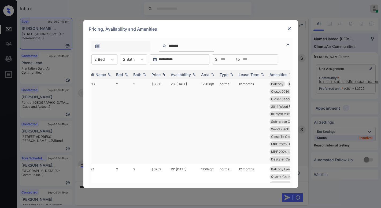
scroll to position [0, 6]
click at [289, 28] on img at bounding box center [289, 28] width 5 height 5
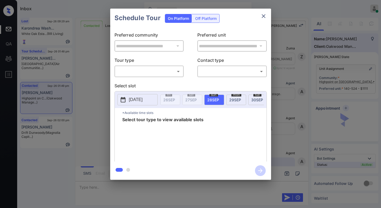
scroll to position [416, 0]
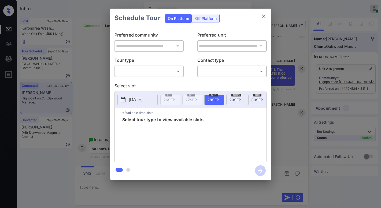
click at [166, 73] on body "Inbox [PERSON_NAME] Online Set yourself offline Set yourself on break Profile S…" at bounding box center [190, 104] width 381 height 208
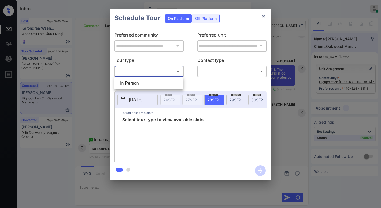
click at [157, 82] on li "In Person" at bounding box center [149, 83] width 66 height 10
type input "********"
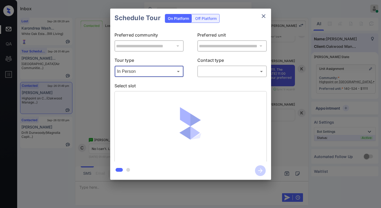
click at [211, 72] on body "Inbox [PERSON_NAME] Online Set yourself offline Set yourself on break Profile S…" at bounding box center [190, 104] width 381 height 208
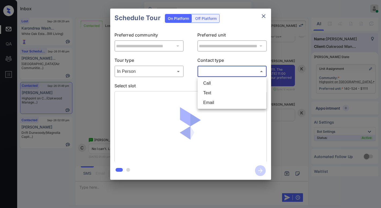
click at [211, 92] on li "Text" at bounding box center [232, 93] width 66 height 10
type input "****"
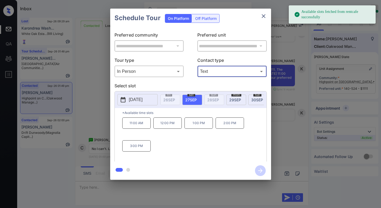
click at [262, 16] on icon "close" at bounding box center [263, 16] width 6 height 6
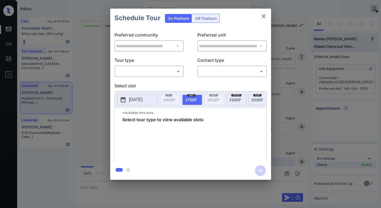
scroll to position [416, 0]
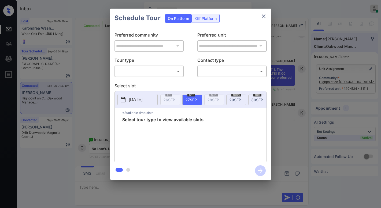
click at [136, 73] on body "Inbox [PERSON_NAME] Online Set yourself offline Set yourself on break Profile S…" at bounding box center [190, 104] width 381 height 208
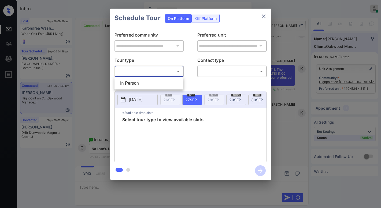
click at [146, 82] on li "In Person" at bounding box center [149, 83] width 66 height 10
type input "********"
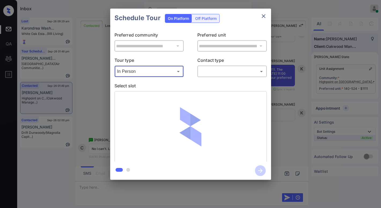
click at [211, 75] on body "Inbox [PERSON_NAME] Online Set yourself offline Set yourself on break Profile S…" at bounding box center [190, 104] width 381 height 208
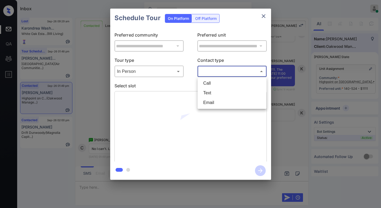
click at [213, 91] on li "Text" at bounding box center [232, 93] width 66 height 10
type input "****"
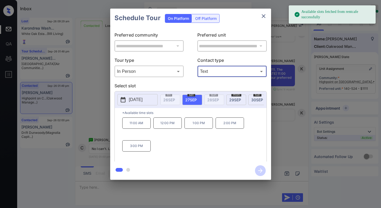
click at [169, 72] on body "Available slots fetched from rentcafe successfully Inbox [PERSON_NAME] Online S…" at bounding box center [190, 104] width 381 height 208
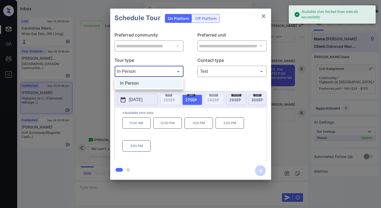
click at [201, 83] on div at bounding box center [190, 104] width 381 height 208
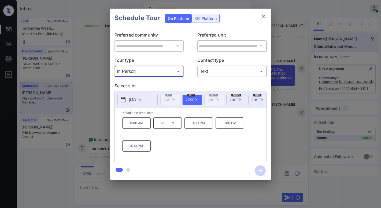
click at [231, 101] on span "29 SEP" at bounding box center [235, 99] width 12 height 5
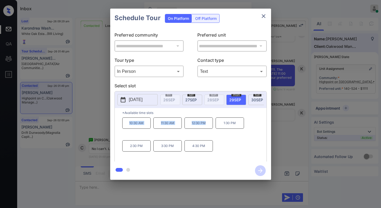
drag, startPoint x: 128, startPoint y: 125, endPoint x: 211, endPoint y: 127, distance: 82.9
click at [211, 127] on div "10:30 AM 11:30 AM 12:30 PM 1:30 PM 2:30 PM 3:30 PM 4:30 PM" at bounding box center [194, 138] width 144 height 43
copy div "10:30 AM 11:30 AM 12:30 PM"
click at [264, 17] on icon "close" at bounding box center [263, 16] width 6 height 6
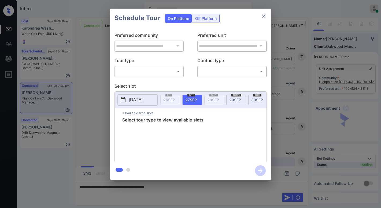
scroll to position [416, 0]
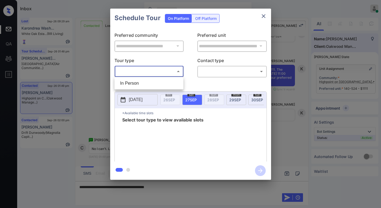
click at [140, 70] on body "Inbox [PERSON_NAME] Online Set yourself offline Set yourself on break Profile S…" at bounding box center [190, 104] width 381 height 208
click at [138, 80] on li "In Person" at bounding box center [149, 83] width 66 height 10
type input "********"
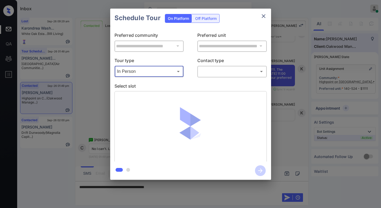
click at [212, 73] on body "Inbox [PERSON_NAME] Online Set yourself offline Set yourself on break Profile S…" at bounding box center [190, 104] width 381 height 208
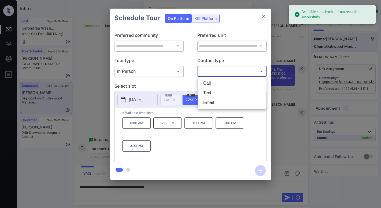
click at [211, 92] on li "Text" at bounding box center [232, 93] width 66 height 10
type input "****"
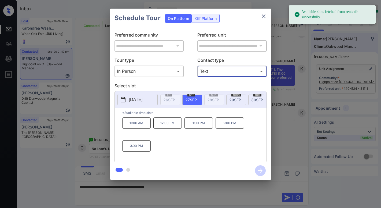
click at [237, 100] on span "[DATE]" at bounding box center [235, 99] width 12 height 5
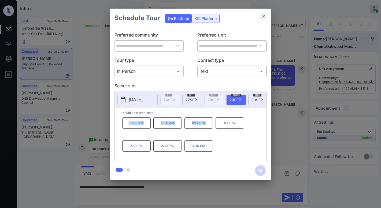
drag, startPoint x: 128, startPoint y: 125, endPoint x: 207, endPoint y: 127, distance: 79.1
click at [205, 128] on div "10:30 AM 11:30 AM 12:30 PM 1:30 PM 2:30 PM 3:30 PM 4:30 PM" at bounding box center [194, 138] width 144 height 43
copy div "10:30 AM 11:30 AM 12:30 PM"
click at [263, 16] on icon "close" at bounding box center [263, 16] width 6 height 6
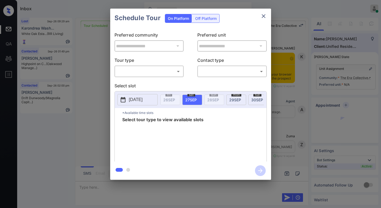
click at [161, 73] on body "Inbox Paolo Gabriel Online Set yourself offline Set yourself on break Profile S…" at bounding box center [190, 104] width 381 height 208
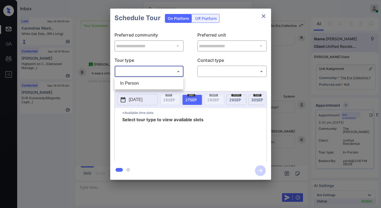
click at [206, 83] on div at bounding box center [190, 104] width 381 height 208
click at [261, 14] on icon "close" at bounding box center [263, 16] width 6 height 6
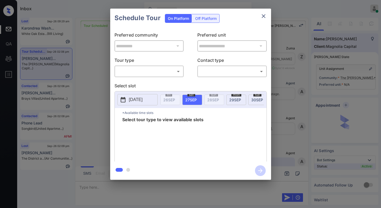
scroll to position [1260, 0]
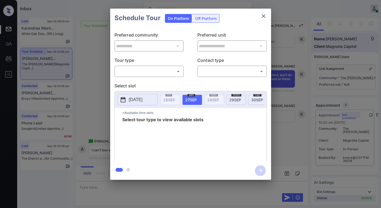
click at [159, 76] on body "Inbox [PERSON_NAME] Online Set yourself offline Set yourself on break Profile S…" at bounding box center [190, 104] width 381 height 208
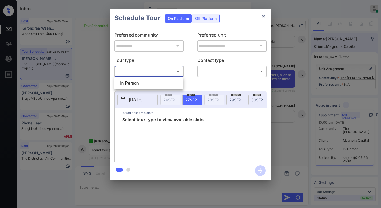
drag, startPoint x: 151, startPoint y: 83, endPoint x: 202, endPoint y: 74, distance: 51.2
click at [152, 83] on li "In Person" at bounding box center [149, 83] width 66 height 10
type input "********"
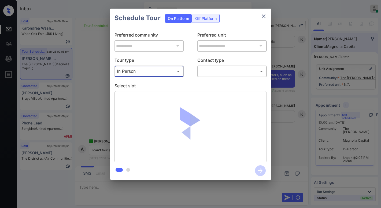
click at [222, 69] on body "Inbox [PERSON_NAME] Online Set yourself offline Set yourself on break Profile S…" at bounding box center [190, 104] width 381 height 208
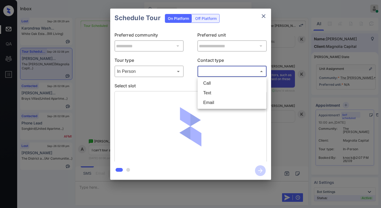
click at [214, 90] on li "Text" at bounding box center [232, 93] width 66 height 10
type input "****"
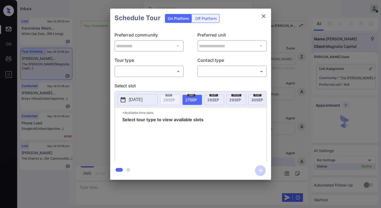
scroll to position [1474, 0]
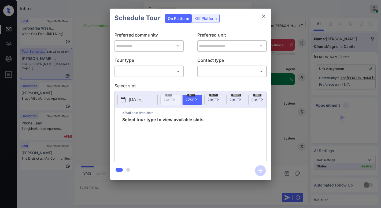
click at [166, 72] on body "Inbox Paolo Gabriel Online Set yourself offline Set yourself on break Profile S…" at bounding box center [190, 104] width 381 height 208
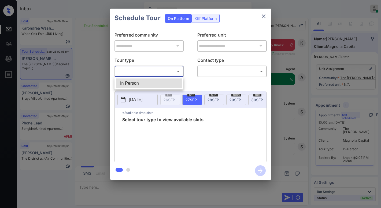
click at [150, 86] on li "In Person" at bounding box center [149, 83] width 66 height 10
type input "********"
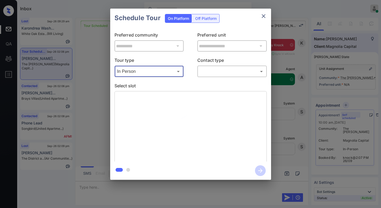
click at [205, 73] on body "Inbox Paolo Gabriel Online Set yourself offline Set yourself on break Profile S…" at bounding box center [190, 104] width 381 height 208
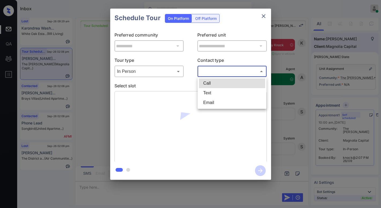
click at [207, 94] on li "Text" at bounding box center [232, 93] width 66 height 10
type input "****"
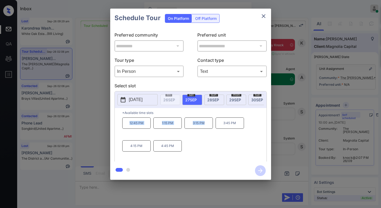
drag, startPoint x: 130, startPoint y: 125, endPoint x: 210, endPoint y: 114, distance: 81.2
click at [205, 125] on div "12:45 PM 1:15 PM 3:15 PM 3:45 PM 4:15 PM 4:45 PM" at bounding box center [194, 138] width 144 height 43
copy div "12:45 PM 1:15 PM 3:15 PM"
click at [265, 17] on icon "close" at bounding box center [263, 16] width 6 height 6
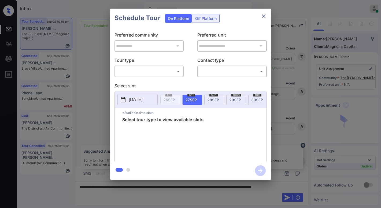
scroll to position [1367, 0]
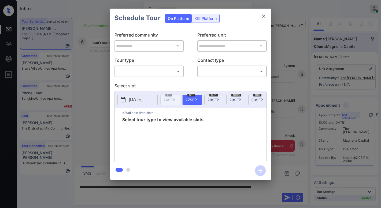
drag, startPoint x: 131, startPoint y: 77, endPoint x: 134, endPoint y: 76, distance: 3.5
click at [131, 77] on div "**********" at bounding box center [190, 94] width 161 height 134
click at [135, 74] on body "Inbox [PERSON_NAME] Online Set yourself offline Set yourself on break Profile S…" at bounding box center [190, 104] width 381 height 208
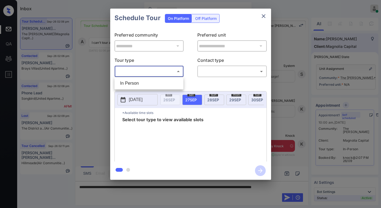
drag, startPoint x: 133, startPoint y: 85, endPoint x: 165, endPoint y: 82, distance: 32.3
click at [134, 84] on li "In Person" at bounding box center [149, 83] width 66 height 10
type input "********"
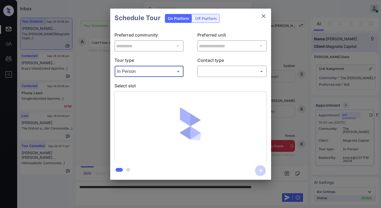
click at [207, 72] on body "Inbox Paolo Gabriel Online Set yourself offline Set yourself on break Profile S…" at bounding box center [190, 104] width 381 height 208
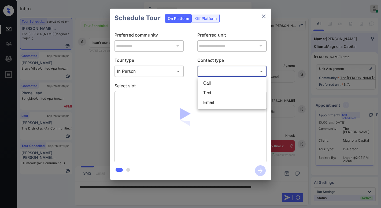
click at [209, 91] on li "Text" at bounding box center [232, 93] width 66 height 10
type input "****"
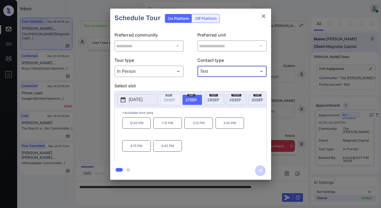
click at [265, 15] on icon "close" at bounding box center [263, 16] width 6 height 6
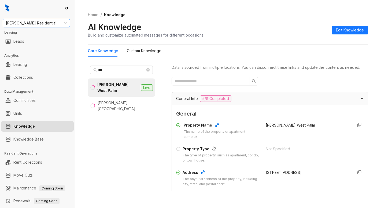
scroll to position [413, 0]
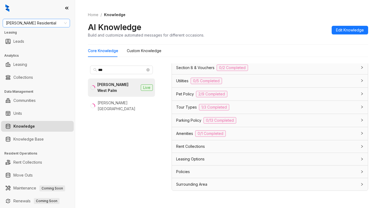
click at [42, 24] on span "[PERSON_NAME] Residential" at bounding box center [36, 23] width 61 height 8
type input "******"
click at [38, 33] on div "United Apartment Group" at bounding box center [36, 34] width 59 height 6
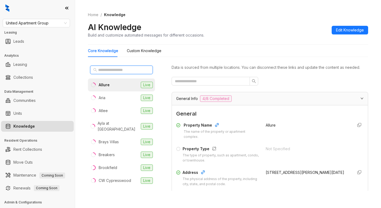
click at [124, 70] on input "text" at bounding box center [121, 70] width 47 height 6
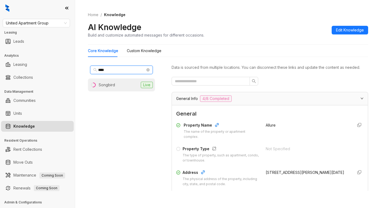
type input "****"
click at [112, 85] on div "Songbird" at bounding box center [107, 85] width 16 height 6
click at [328, 10] on div "Home / Knowledge AI Knowledge Build and customize automated messages for differ…" at bounding box center [228, 24] width 280 height 39
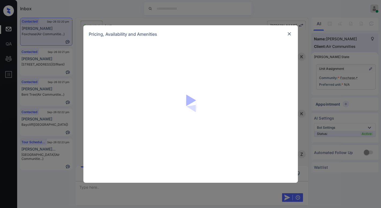
scroll to position [1489, 0]
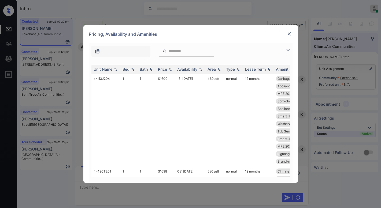
click at [289, 51] on img at bounding box center [288, 50] width 6 height 6
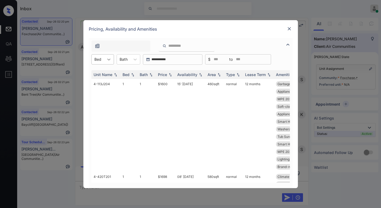
click at [105, 61] on div at bounding box center [109, 59] width 10 height 10
click at [99, 72] on div "1" at bounding box center [102, 73] width 23 height 10
click at [167, 74] on div "Price" at bounding box center [165, 74] width 15 height 5
click at [167, 74] on div "Price" at bounding box center [162, 74] width 9 height 5
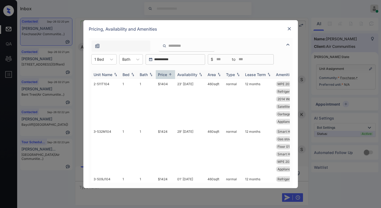
click at [167, 74] on div "Price" at bounding box center [162, 74] width 9 height 5
click at [166, 75] on div "Price" at bounding box center [162, 74] width 9 height 5
click at [166, 76] on div "Price" at bounding box center [162, 74] width 9 height 5
click at [162, 75] on div "Price" at bounding box center [162, 74] width 9 height 5
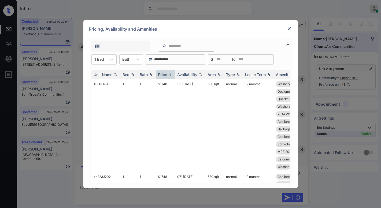
click at [176, 33] on div "Pricing, Availability and Amenities" at bounding box center [190, 29] width 215 height 18
click at [164, 76] on div "Price" at bounding box center [162, 74] width 9 height 5
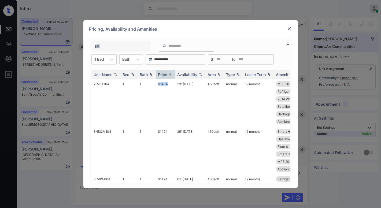
drag, startPoint x: 157, startPoint y: 83, endPoint x: 290, endPoint y: 30, distance: 143.0
click at [171, 83] on td "$1404" at bounding box center [165, 102] width 19 height 47
copy td "$1404"
click at [290, 29] on img at bounding box center [289, 28] width 5 height 5
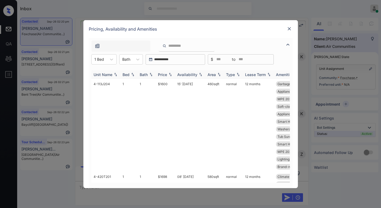
click at [166, 75] on div "Price" at bounding box center [162, 74] width 9 height 5
click at [165, 76] on div "Price" at bounding box center [162, 74] width 9 height 5
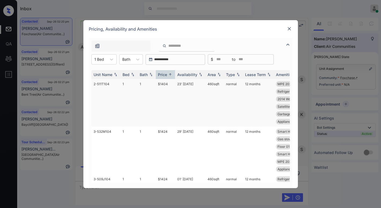
click at [164, 84] on td "$1404" at bounding box center [165, 102] width 19 height 47
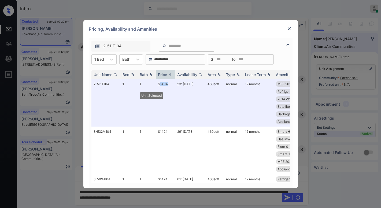
click at [290, 30] on img at bounding box center [289, 28] width 5 height 5
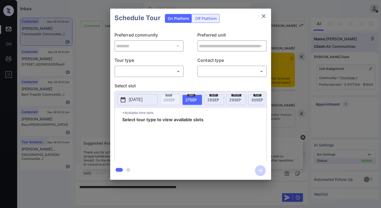
scroll to position [1463, 0]
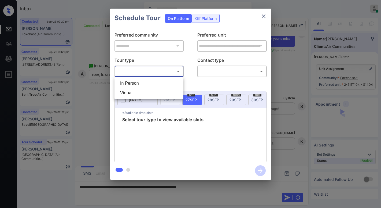
click at [133, 69] on body "Inbox Paolo Gabriel Online Set yourself offline Set yourself on break Profile S…" at bounding box center [190, 104] width 381 height 208
click at [135, 82] on li "In Person" at bounding box center [149, 83] width 66 height 10
type input "********"
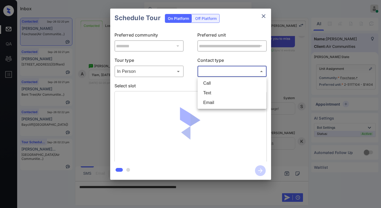
click at [211, 74] on body "Inbox Paolo Gabriel Online Set yourself offline Set yourself on break Profile S…" at bounding box center [190, 104] width 381 height 208
click at [208, 96] on li "Text" at bounding box center [232, 93] width 66 height 10
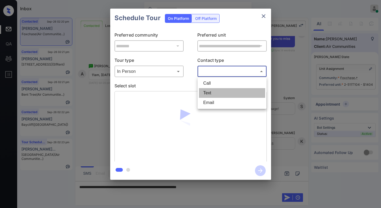
type input "****"
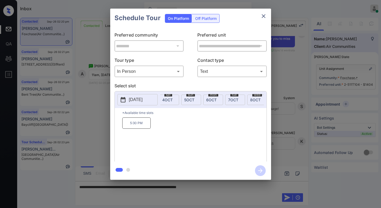
scroll to position [0, 185]
click at [244, 100] on span "8 OCT" at bounding box center [247, 99] width 10 height 5
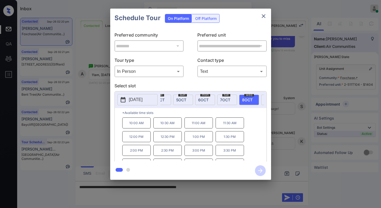
click at [264, 16] on icon "close" at bounding box center [263, 16] width 6 height 6
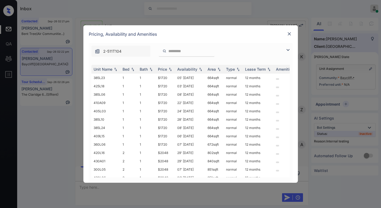
scroll to position [970, 0]
click at [289, 49] on img at bounding box center [288, 50] width 6 height 6
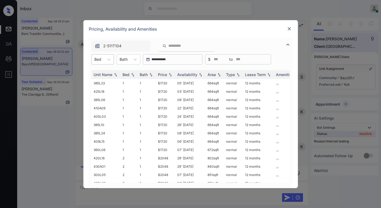
click at [103, 60] on div "Bed" at bounding box center [98, 59] width 12 height 8
click at [99, 73] on div "1" at bounding box center [102, 73] width 23 height 10
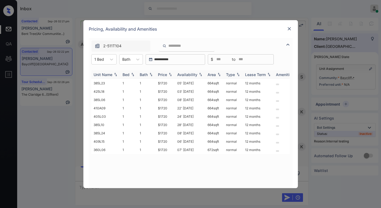
click at [166, 75] on div "Price" at bounding box center [162, 74] width 9 height 5
click at [165, 75] on div "Price" at bounding box center [162, 74] width 9 height 5
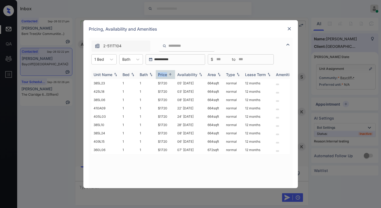
click at [165, 75] on div "Price" at bounding box center [162, 74] width 9 height 5
click at [162, 83] on td "$1720" at bounding box center [165, 83] width 19 height 8
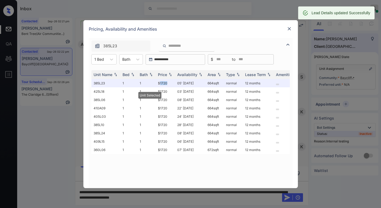
click at [291, 28] on img at bounding box center [289, 28] width 5 height 5
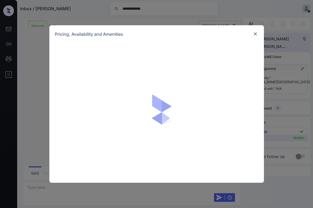
scroll to position [196, 0]
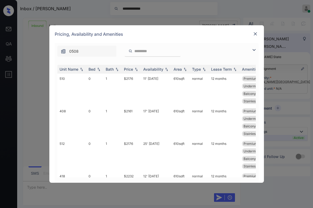
click at [257, 33] on img at bounding box center [255, 33] width 5 height 5
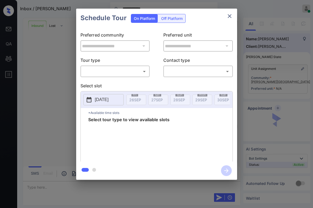
scroll to position [196, 0]
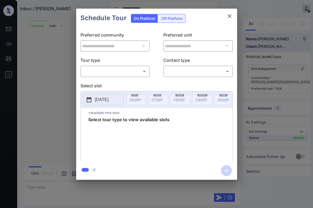
click at [115, 73] on body "**********" at bounding box center [156, 104] width 313 height 208
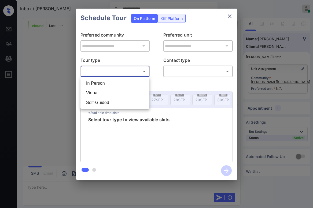
drag, startPoint x: 107, startPoint y: 83, endPoint x: 112, endPoint y: 83, distance: 5.2
click at [107, 83] on li "In Person" at bounding box center [115, 83] width 66 height 10
type input "********"
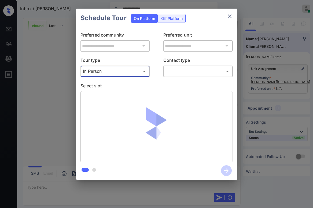
click at [179, 74] on body "**********" at bounding box center [156, 104] width 313 height 208
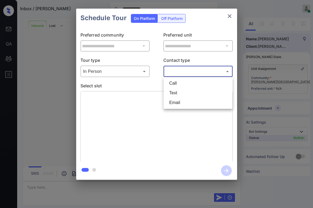
click at [182, 87] on li "Call" at bounding box center [198, 83] width 66 height 10
type input "****"
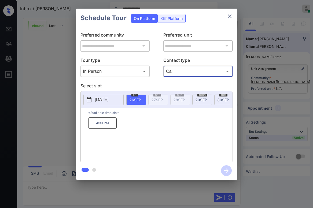
click at [230, 18] on icon "close" at bounding box center [229, 16] width 6 height 6
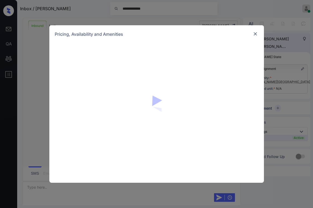
scroll to position [196, 0]
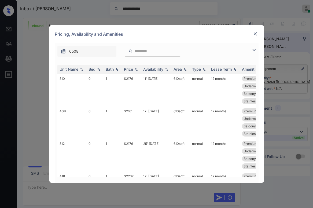
click at [254, 49] on img at bounding box center [254, 50] width 6 height 6
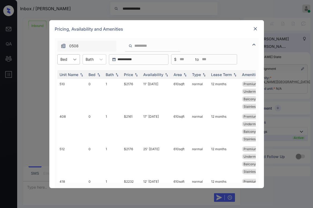
click at [73, 57] on icon at bounding box center [74, 59] width 5 height 5
click at [67, 80] on div "1" at bounding box center [68, 82] width 23 height 10
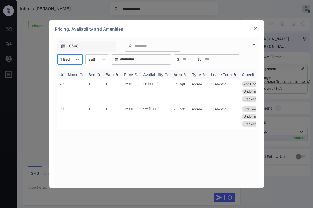
click at [130, 75] on div "Price" at bounding box center [128, 74] width 9 height 5
click at [131, 74] on div "Price" at bounding box center [128, 74] width 9 height 5
click at [131, 75] on div "Price" at bounding box center [128, 74] width 9 height 5
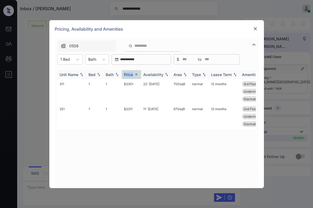
click at [129, 76] on div "Price" at bounding box center [128, 74] width 9 height 5
click at [131, 76] on div "Price" at bounding box center [128, 74] width 9 height 5
click at [130, 74] on div "Price" at bounding box center [128, 74] width 9 height 5
click at [128, 85] on td "$2301" at bounding box center [131, 91] width 19 height 25
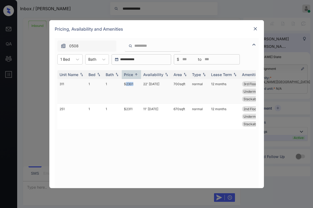
click at [129, 85] on td "$2301" at bounding box center [131, 91] width 19 height 25
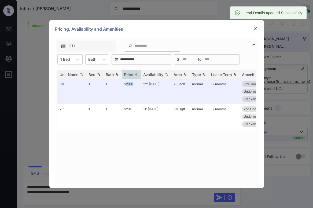
click at [253, 30] on img at bounding box center [255, 28] width 5 height 5
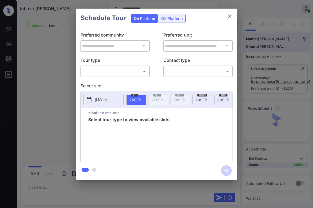
scroll to position [196, 0]
click at [116, 73] on body "**********" at bounding box center [156, 104] width 313 height 208
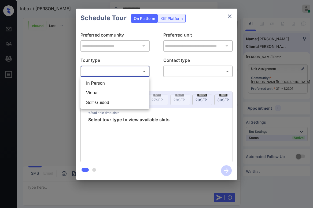
click at [99, 84] on li "In Person" at bounding box center [115, 83] width 66 height 10
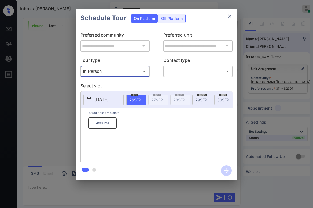
type input "********"
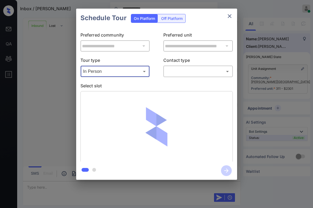
click at [176, 77] on div "​ ​" at bounding box center [197, 71] width 69 height 12
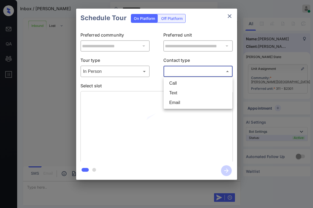
click at [178, 75] on body "**********" at bounding box center [156, 104] width 313 height 208
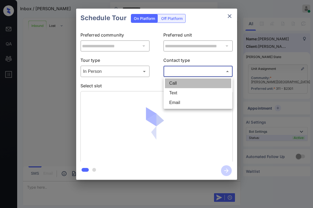
click at [178, 84] on li "Call" at bounding box center [198, 83] width 66 height 10
type input "****"
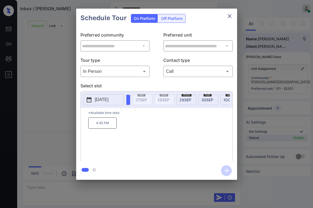
scroll to position [0, 24]
click at [177, 99] on span "[DATE]" at bounding box center [178, 99] width 12 height 5
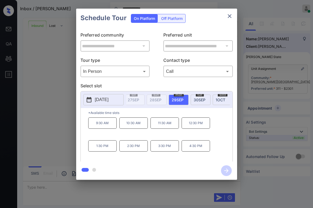
click at [159, 84] on p "Select slot" at bounding box center [156, 86] width 152 height 9
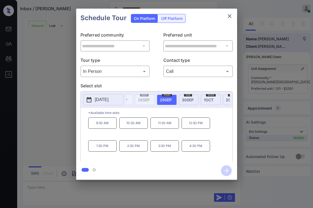
click at [134, 127] on p "10:30 AM" at bounding box center [133, 122] width 28 height 11
click at [170, 149] on p "3:30 PM" at bounding box center [164, 145] width 28 height 11
click at [231, 16] on icon "close" at bounding box center [229, 16] width 6 height 6
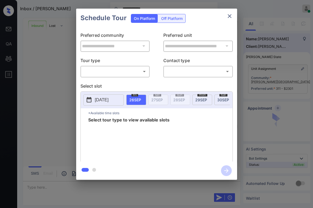
scroll to position [212, 0]
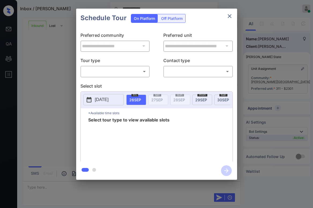
click at [113, 70] on body "**********" at bounding box center [156, 104] width 313 height 208
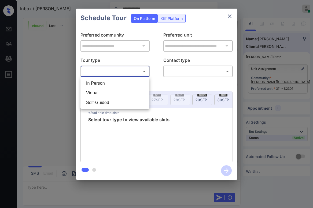
click at [103, 81] on li "In Person" at bounding box center [115, 83] width 66 height 10
type input "********"
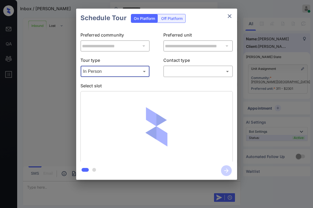
click at [181, 71] on body "**********" at bounding box center [156, 104] width 313 height 208
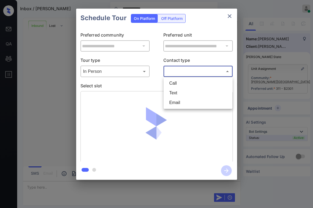
click at [179, 84] on li "Call" at bounding box center [198, 83] width 66 height 10
type input "****"
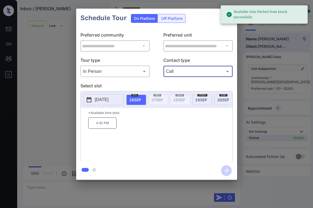
drag, startPoint x: 203, startPoint y: 99, endPoint x: 180, endPoint y: 110, distance: 25.4
click at [203, 99] on span "[DATE]" at bounding box center [201, 99] width 12 height 5
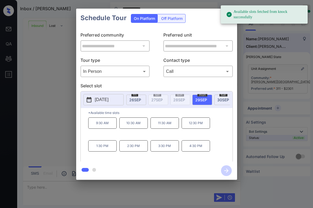
click at [168, 150] on p "3:30 PM" at bounding box center [164, 145] width 28 height 11
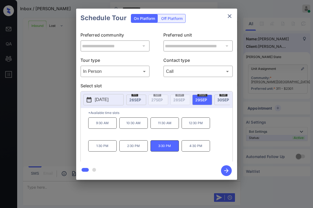
click at [226, 169] on icon "button" at bounding box center [226, 170] width 11 height 11
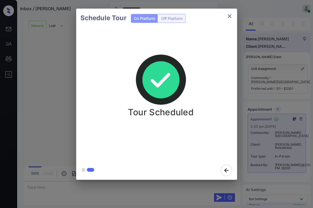
click at [230, 17] on icon "close" at bounding box center [230, 16] width 4 height 4
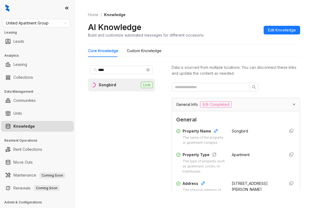
drag, startPoint x: 149, startPoint y: 70, endPoint x: 64, endPoint y: 3, distance: 108.0
click at [149, 70] on icon "close-circle" at bounding box center [147, 69] width 3 height 3
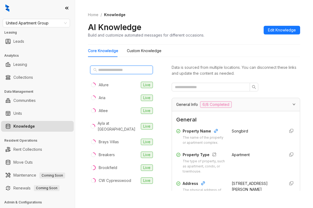
click at [120, 69] on input "text" at bounding box center [121, 70] width 47 height 6
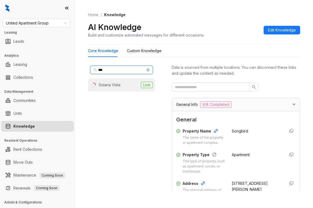
type input "***"
click at [120, 86] on div "Solana Vista" at bounding box center [110, 85] width 22 height 6
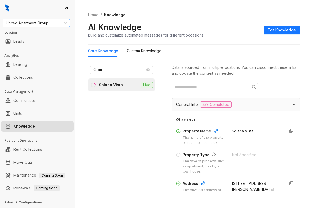
click at [55, 24] on span "United Apartment Group" at bounding box center [36, 23] width 61 height 8
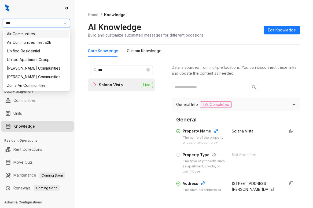
type input "****"
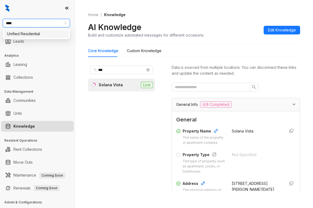
click at [50, 32] on div "Unified Residential" at bounding box center [36, 34] width 59 height 6
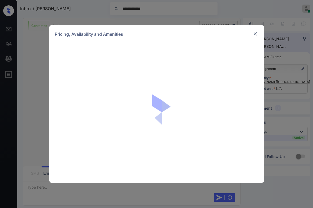
scroll to position [676, 0]
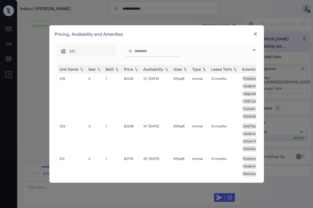
click at [255, 34] on img at bounding box center [255, 33] width 5 height 5
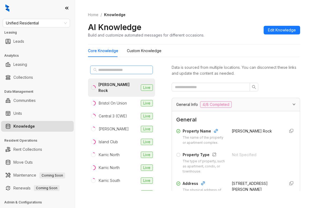
click at [121, 66] on span at bounding box center [121, 69] width 63 height 9
click at [121, 68] on input "text" at bounding box center [121, 70] width 47 height 6
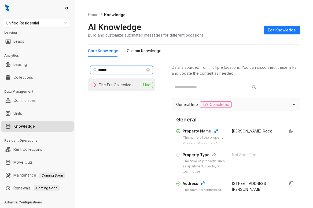
type input "******"
click at [126, 87] on div "The Era Collective" at bounding box center [115, 85] width 33 height 6
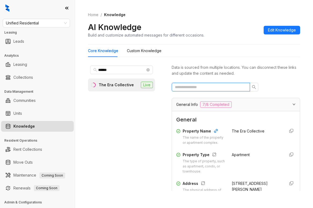
click at [204, 88] on input "text" at bounding box center [209, 87] width 68 height 6
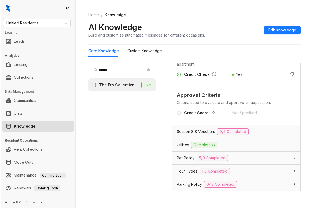
scroll to position [107, 0]
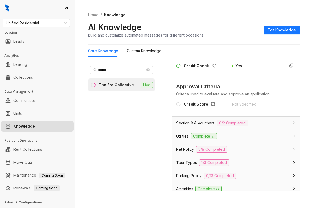
type input "******"
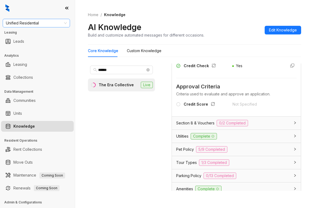
click at [61, 23] on span "Unified Residential" at bounding box center [36, 23] width 61 height 8
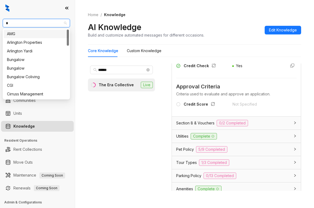
type input "**"
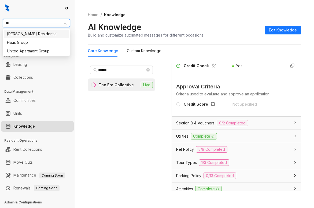
click at [49, 33] on div "[PERSON_NAME] Residential" at bounding box center [36, 34] width 59 height 6
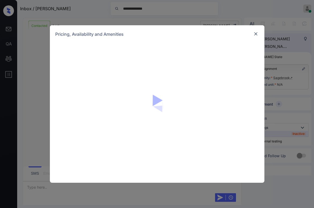
scroll to position [505, 0]
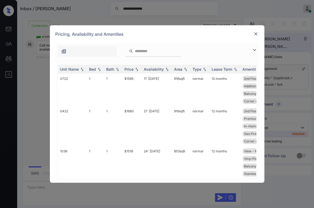
click at [256, 34] on img at bounding box center [255, 33] width 5 height 5
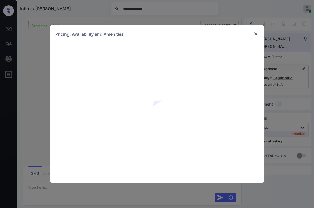
scroll to position [639, 0]
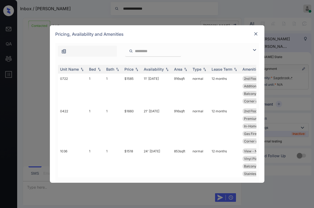
click at [253, 48] on img at bounding box center [254, 50] width 6 height 6
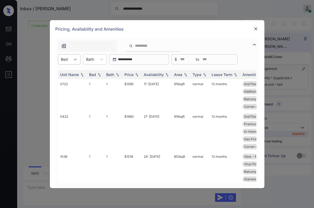
click at [74, 60] on icon at bounding box center [75, 59] width 5 height 5
click at [69, 72] on div "1" at bounding box center [69, 73] width 23 height 10
click at [127, 75] on div "Price" at bounding box center [128, 74] width 9 height 5
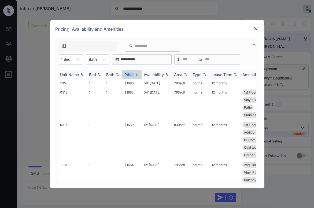
click at [127, 75] on div "Price" at bounding box center [128, 74] width 9 height 5
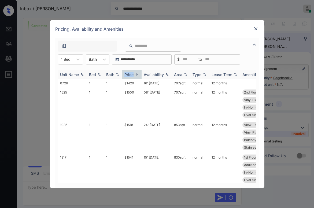
click at [130, 74] on div "Price" at bounding box center [128, 74] width 9 height 5
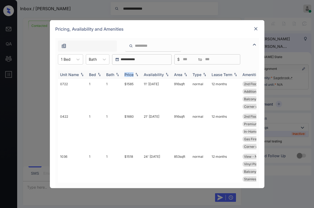
click at [130, 74] on div "Price" at bounding box center [128, 74] width 9 height 5
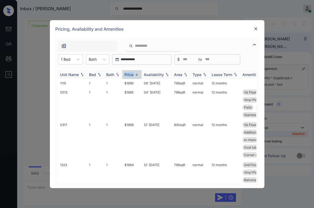
click at [130, 73] on div "Price" at bounding box center [128, 74] width 9 height 5
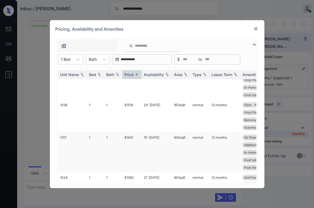
scroll to position [0, 0]
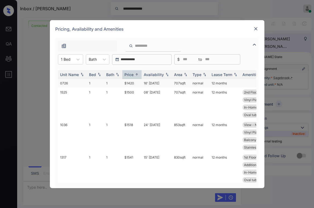
click at [131, 84] on td "$1420" at bounding box center [131, 83] width 19 height 8
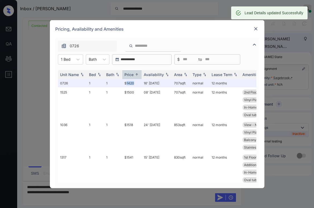
click at [254, 28] on img at bounding box center [255, 28] width 5 height 5
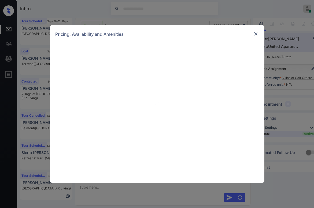
scroll to position [926, 0]
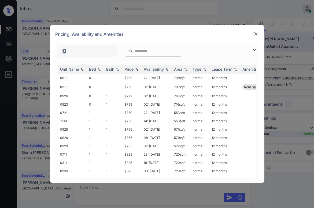
click at [254, 51] on img at bounding box center [254, 50] width 6 height 6
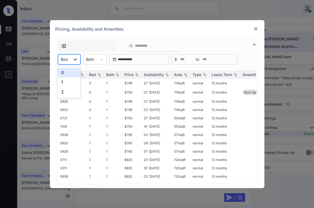
click at [76, 59] on icon at bounding box center [75, 59] width 3 height 2
click at [62, 82] on div "1" at bounding box center [69, 82] width 23 height 10
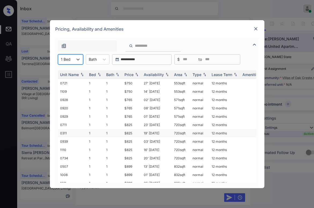
scroll to position [25, 0]
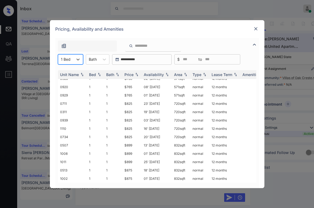
click at [258, 29] on img at bounding box center [255, 28] width 5 height 5
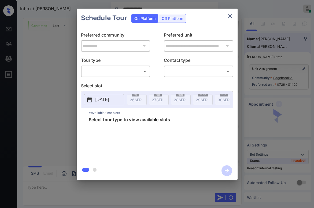
scroll to position [728, 0]
click at [97, 70] on body "**********" at bounding box center [157, 104] width 314 height 208
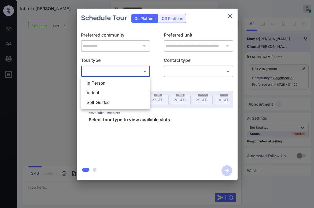
click at [97, 83] on li "In Person" at bounding box center [115, 83] width 66 height 10
type input "********"
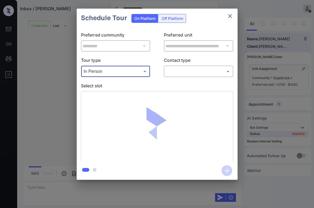
click at [176, 74] on body "**********" at bounding box center [157, 104] width 314 height 208
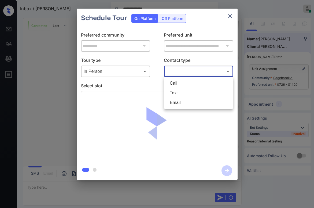
click at [177, 93] on li "Text" at bounding box center [198, 93] width 66 height 10
type input "****"
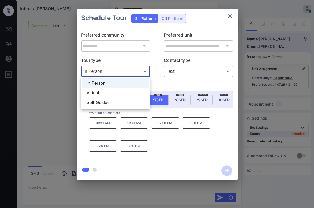
click at [131, 74] on body "**********" at bounding box center [157, 104] width 314 height 208
click at [113, 93] on li "Virtual" at bounding box center [115, 93] width 66 height 10
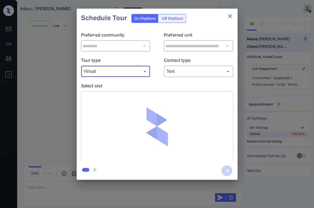
click at [177, 72] on body "**********" at bounding box center [157, 104] width 314 height 208
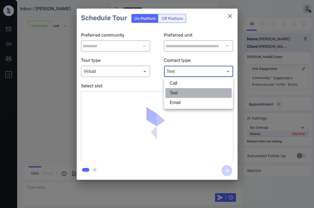
click at [175, 91] on li "Text" at bounding box center [198, 93] width 66 height 10
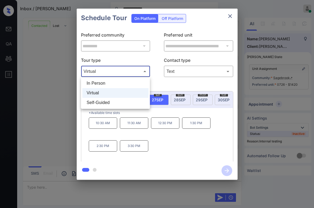
click at [104, 70] on body "**********" at bounding box center [157, 104] width 314 height 208
click at [104, 84] on li "In Person" at bounding box center [115, 83] width 66 height 10
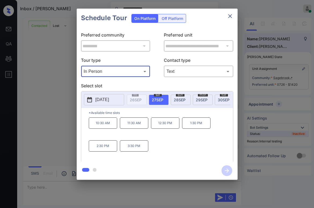
click at [117, 70] on body "**********" at bounding box center [157, 104] width 314 height 208
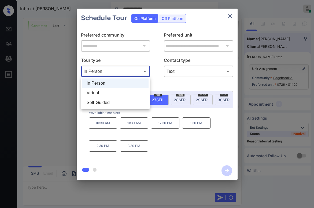
click at [108, 93] on li "Virtual" at bounding box center [115, 93] width 66 height 10
type input "*******"
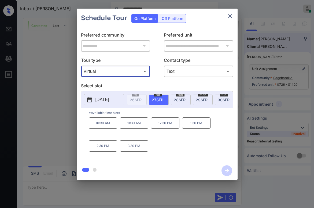
click at [129, 81] on div "**********" at bounding box center [157, 94] width 161 height 134
click at [125, 58] on p "Tour type" at bounding box center [115, 61] width 69 height 9
click at [228, 18] on icon "close" at bounding box center [230, 16] width 6 height 6
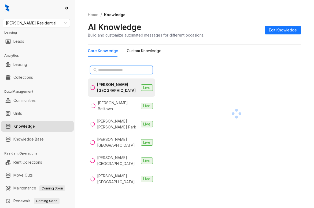
click at [121, 72] on input "text" at bounding box center [121, 70] width 47 height 6
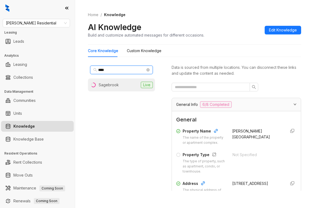
type input "****"
click at [122, 85] on li "Sagebrook Live" at bounding box center [121, 84] width 67 height 13
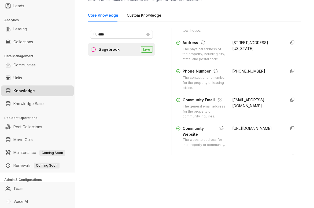
scroll to position [107, 0]
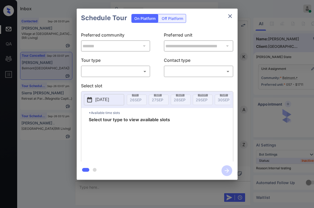
click at [112, 69] on body "Inbox [PERSON_NAME] Online Set yourself offline Set yourself on break Profile S…" at bounding box center [157, 104] width 314 height 208
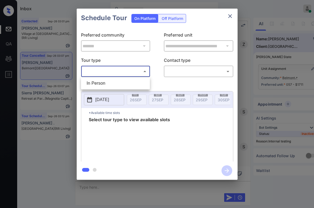
click at [105, 79] on li "In Person" at bounding box center [115, 83] width 66 height 10
type input "********"
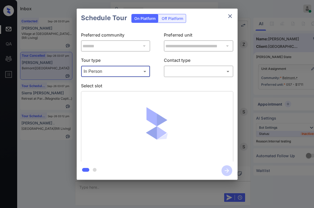
click at [181, 73] on body "Inbox [PERSON_NAME] Online Set yourself offline Set yourself on break Profile S…" at bounding box center [157, 104] width 314 height 208
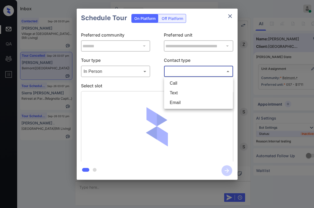
click at [182, 91] on li "Text" at bounding box center [198, 93] width 66 height 10
type input "****"
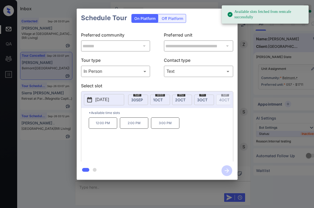
scroll to position [0, 91]
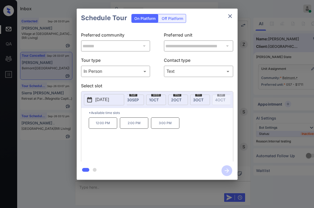
click at [197, 101] on span "[DATE]" at bounding box center [198, 99] width 10 height 5
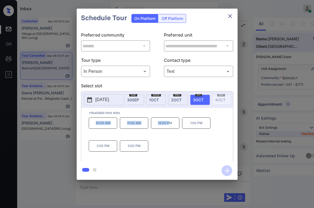
drag, startPoint x: 95, startPoint y: 124, endPoint x: 172, endPoint y: 126, distance: 77.0
click at [171, 126] on div "10:00 AM 11:00 AM 12:00 PM 1:00 PM 2:00 PM 3:00 PM" at bounding box center [161, 138] width 144 height 43
copy div "10:00 AM 11:00 AM 12:00 PM"
click at [230, 17] on icon "close" at bounding box center [230, 16] width 6 height 6
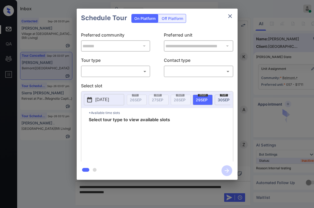
scroll to position [4053, 0]
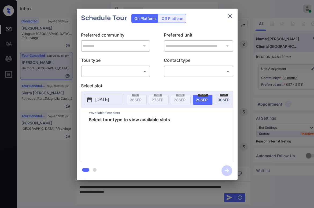
click at [125, 73] on body "Inbox [PERSON_NAME] Online Set yourself offline Set yourself on break Profile S…" at bounding box center [157, 104] width 314 height 208
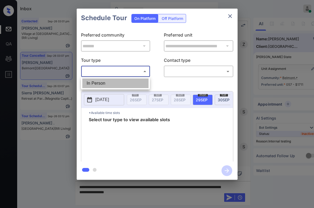
drag, startPoint x: 116, startPoint y: 83, endPoint x: 192, endPoint y: 78, distance: 76.1
click at [117, 83] on li "In Person" at bounding box center [115, 83] width 66 height 10
type input "********"
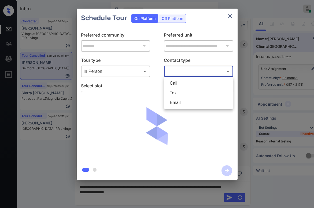
click at [193, 76] on body "Inbox Paolo Gabriel Online Set yourself offline Set yourself on break Profile S…" at bounding box center [157, 104] width 314 height 208
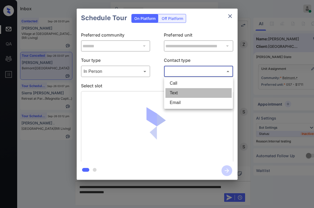
click at [187, 91] on li "Text" at bounding box center [198, 93] width 66 height 10
type input "****"
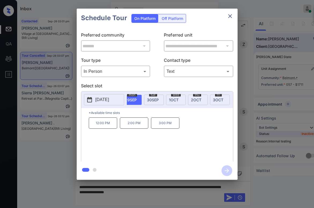
scroll to position [0, 79]
click at [210, 99] on span "3 OCT" at bounding box center [210, 99] width 10 height 5
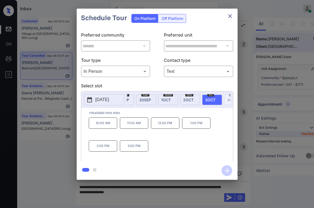
click at [231, 18] on icon "close" at bounding box center [230, 16] width 6 height 6
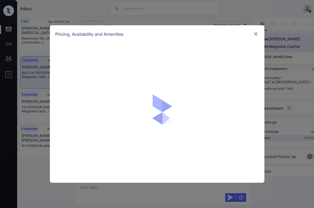
scroll to position [1637, 0]
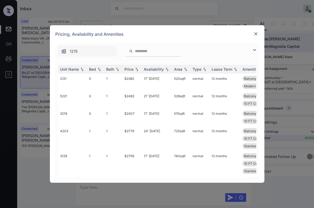
click at [251, 49] on div "1215" at bounding box center [157, 50] width 204 height 14
click at [254, 50] on img at bounding box center [254, 50] width 6 height 6
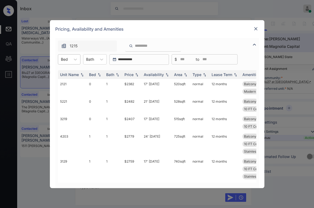
click at [64, 60] on div at bounding box center [64, 59] width 7 height 6
click at [67, 77] on div "1" at bounding box center [69, 82] width 23 height 10
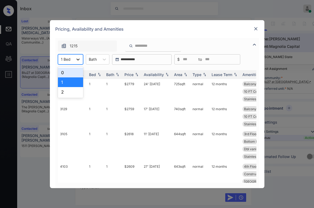
click at [76, 61] on icon at bounding box center [77, 59] width 5 height 5
click at [67, 71] on div "0" at bounding box center [70, 73] width 25 height 10
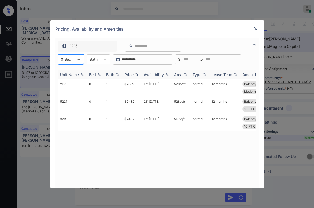
click at [131, 74] on div "Price" at bounding box center [128, 74] width 9 height 5
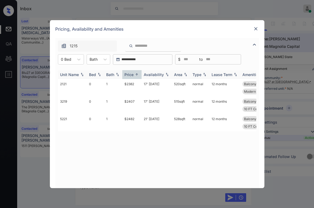
click at [131, 74] on div "Price" at bounding box center [128, 74] width 9 height 5
click at [130, 83] on td "$2382" at bounding box center [131, 87] width 19 height 17
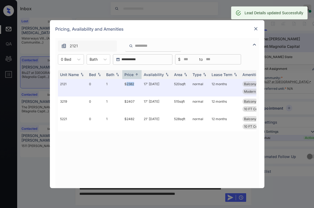
click at [255, 29] on img at bounding box center [255, 28] width 5 height 5
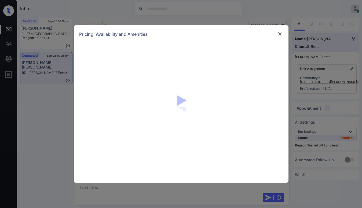
scroll to position [548, 0]
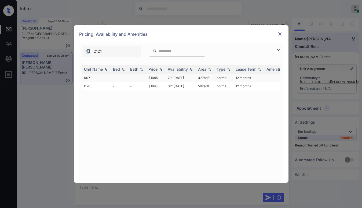
click at [156, 77] on td "$1495" at bounding box center [155, 77] width 19 height 8
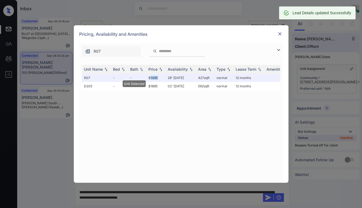
click at [280, 33] on img at bounding box center [279, 33] width 5 height 5
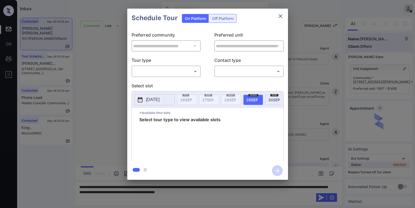
scroll to position [412, 0]
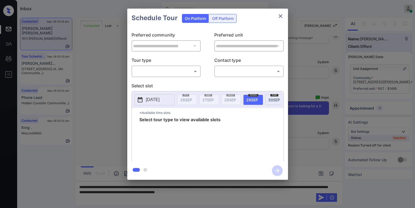
click at [224, 12] on div "On Platform Off Platform" at bounding box center [209, 18] width 55 height 19
click at [223, 21] on div "Off Platform" at bounding box center [223, 18] width 27 height 8
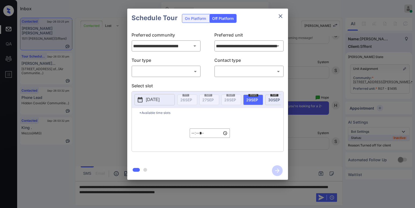
click at [174, 68] on body "Inbox [PERSON_NAME] Online Set yourself offline Set yourself on break Profile S…" at bounding box center [207, 104] width 415 height 208
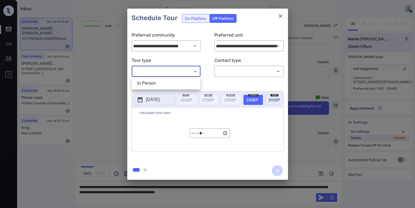
click at [164, 83] on li "In Person" at bounding box center [166, 83] width 66 height 10
type input "********"
click at [227, 74] on body "Inbox [PERSON_NAME] Online Set yourself offline Set yourself on break Profile S…" at bounding box center [207, 104] width 415 height 208
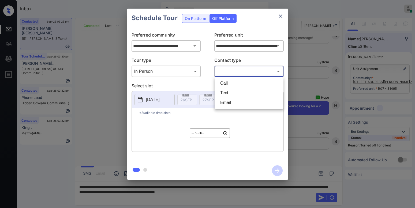
click at [225, 90] on li "Text" at bounding box center [249, 93] width 66 height 10
type input "****"
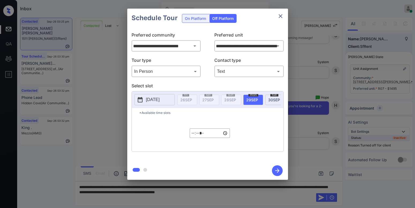
click at [157, 99] on p "[DATE]" at bounding box center [153, 99] width 14 height 6
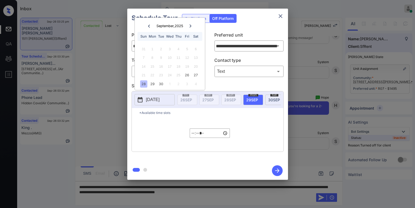
click at [191, 27] on icon at bounding box center [190, 25] width 3 height 3
click at [149, 26] on icon at bounding box center [149, 25] width 2 height 3
click at [196, 74] on div "27" at bounding box center [195, 74] width 7 height 7
click at [195, 135] on input "*****" at bounding box center [210, 132] width 40 height 9
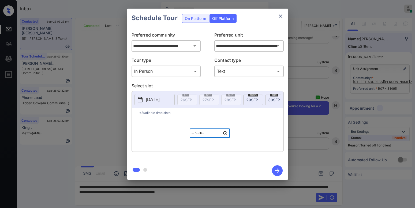
type input "*****"
click at [277, 170] on icon "button" at bounding box center [277, 170] width 4 height 4
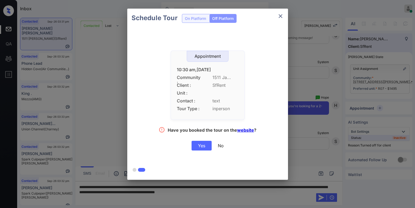
click at [202, 144] on div "Yes" at bounding box center [202, 146] width 20 height 10
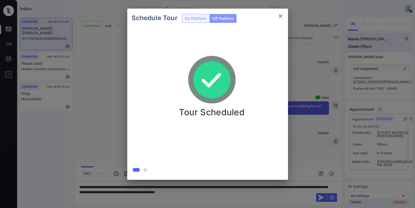
click at [306, 90] on div "Schedule Tour On Platform Off Platform Tour Scheduled" at bounding box center [207, 94] width 415 height 188
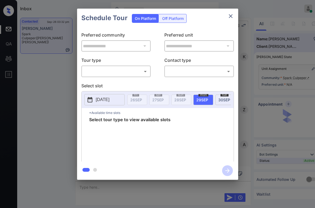
scroll to position [268, 0]
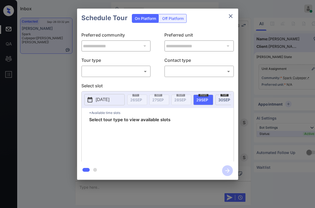
click at [124, 69] on body "Inbox [PERSON_NAME] Online Set yourself offline Set yourself on break Profile S…" at bounding box center [157, 104] width 315 height 208
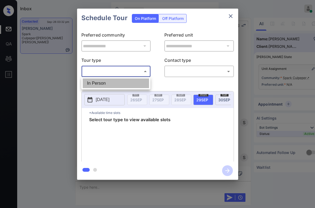
drag, startPoint x: 107, startPoint y: 83, endPoint x: 165, endPoint y: 69, distance: 60.4
click at [107, 83] on li "In Person" at bounding box center [116, 83] width 66 height 10
type input "********"
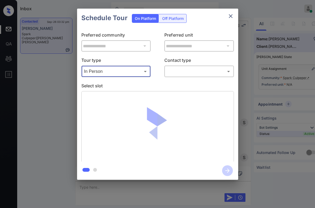
click at [180, 64] on p "Contact type" at bounding box center [198, 61] width 69 height 9
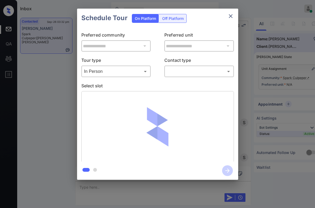
click at [181, 71] on body "Inbox [PERSON_NAME] Online Set yourself offline Set yourself on break Profile S…" at bounding box center [157, 104] width 315 height 208
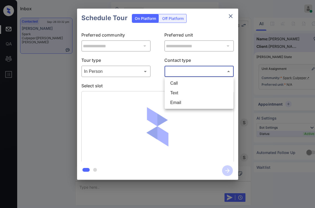
click at [177, 91] on li "Text" at bounding box center [199, 93] width 66 height 10
type input "****"
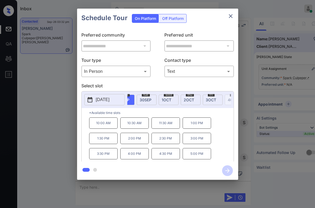
scroll to position [0, 83]
click at [186, 100] on span "[DATE]" at bounding box center [184, 99] width 10 height 5
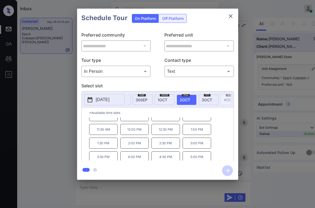
scroll to position [9, 0]
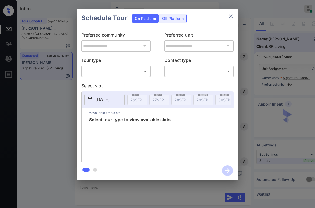
scroll to position [1026, 0]
click at [122, 75] on body "Inbox Paolo Gabriel Online Set yourself offline Set yourself on break Profile S…" at bounding box center [157, 104] width 315 height 208
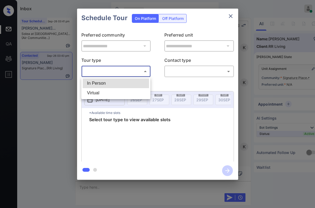
drag, startPoint x: 110, startPoint y: 84, endPoint x: 130, endPoint y: 80, distance: 21.0
click at [110, 83] on li "In Person" at bounding box center [116, 83] width 66 height 10
type input "********"
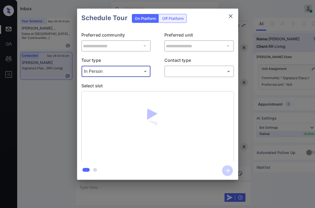
click at [168, 76] on div "​ ​" at bounding box center [198, 71] width 69 height 12
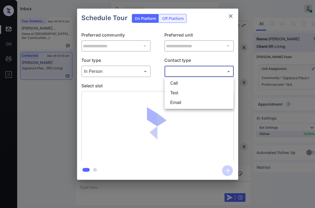
click at [186, 73] on body "Inbox Paolo Gabriel Online Set yourself offline Set yourself on break Profile S…" at bounding box center [157, 104] width 315 height 208
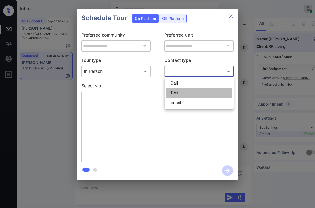
click at [181, 90] on li "Text" at bounding box center [199, 93] width 66 height 10
type input "****"
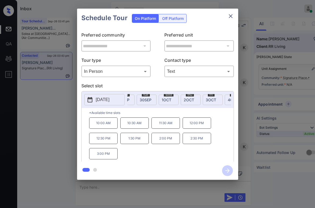
scroll to position [0, 83]
click at [162, 100] on span "1 OCT" at bounding box center [162, 99] width 10 height 5
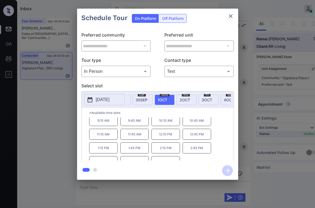
scroll to position [9, 0]
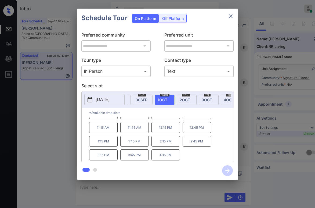
click at [228, 19] on icon "close" at bounding box center [230, 16] width 6 height 6
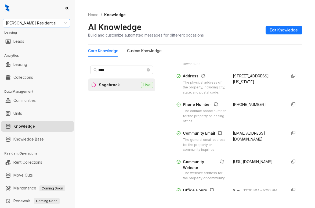
click at [43, 22] on span "Griffis Residential" at bounding box center [36, 23] width 61 height 8
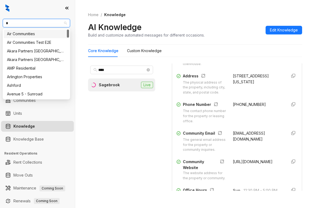
type input "**"
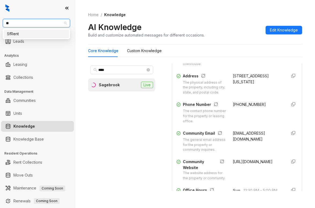
click at [39, 35] on div "SfRent" at bounding box center [36, 34] width 59 height 6
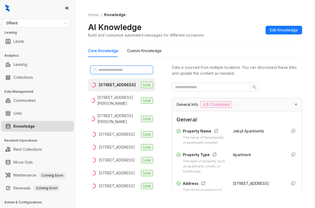
click at [136, 71] on input "text" at bounding box center [121, 70] width 47 height 6
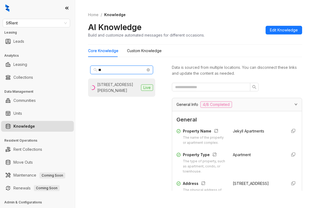
type input "**"
click at [128, 84] on div "[STREET_ADDRESS][PERSON_NAME]" at bounding box center [118, 88] width 42 height 12
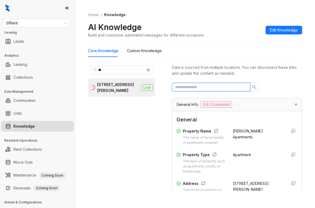
click at [194, 86] on input "text" at bounding box center [209, 87] width 68 height 6
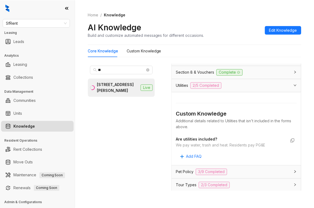
scroll to position [80, 0]
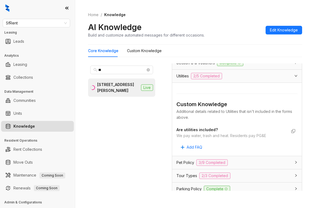
type input "*********"
drag, startPoint x: 175, startPoint y: 134, endPoint x: 163, endPoint y: 66, distance: 69.4
click at [266, 134] on div "Custom Knowledge Additional details related to Utilities that isn't included in…" at bounding box center [237, 119] width 130 height 73
copy div "We pay water, trash and heat. Residents pay PG&E"
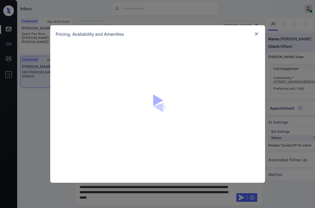
scroll to position [584, 0]
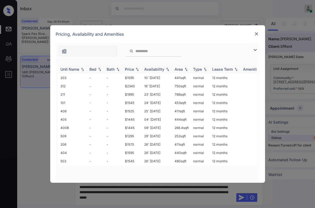
click at [132, 68] on div "Price" at bounding box center [129, 69] width 9 height 5
click at [132, 85] on td "$1445" at bounding box center [132, 86] width 19 height 8
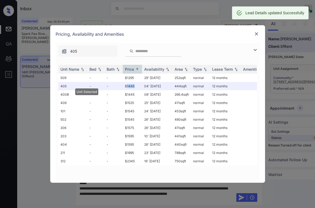
click at [255, 34] on img at bounding box center [255, 33] width 5 height 5
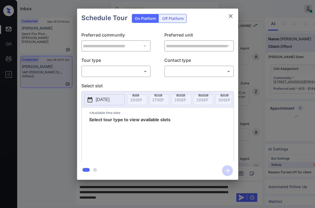
scroll to position [655, 0]
click at [169, 21] on div "Off Platform" at bounding box center [172, 18] width 27 height 8
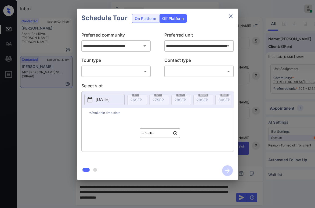
click at [119, 71] on body "Inbox Paolo Gabriel Online Set yourself offline Set yourself on break Profile S…" at bounding box center [157, 104] width 315 height 208
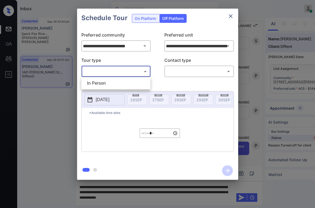
click at [110, 81] on li "In Person" at bounding box center [116, 83] width 66 height 10
type input "********"
click at [182, 71] on body "Inbox Paolo Gabriel Online Set yourself offline Set yourself on break Profile S…" at bounding box center [157, 104] width 315 height 208
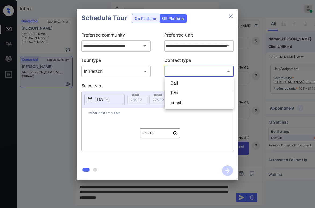
drag, startPoint x: 178, startPoint y: 90, endPoint x: 142, endPoint y: 98, distance: 37.7
click at [178, 90] on li "Text" at bounding box center [199, 93] width 66 height 10
type input "****"
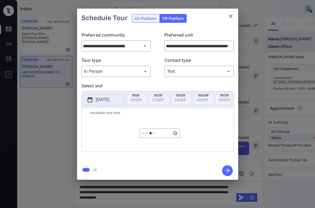
click at [109, 100] on p "2025-09-26" at bounding box center [103, 99] width 14 height 6
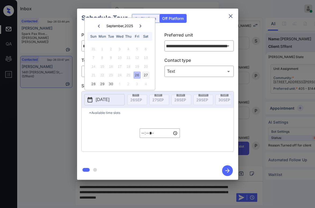
click at [145, 74] on div "27" at bounding box center [145, 74] width 7 height 7
click at [113, 85] on div "30" at bounding box center [110, 83] width 7 height 7
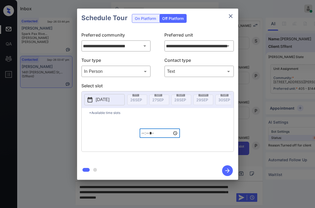
click at [143, 136] on input "*****" at bounding box center [159, 132] width 40 height 9
click at [152, 135] on input "*****" at bounding box center [159, 132] width 40 height 9
type input "*****"
click at [227, 170] on icon "button" at bounding box center [227, 170] width 11 height 11
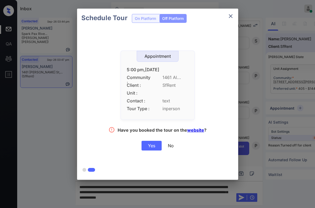
click at [148, 144] on div "Yes" at bounding box center [151, 146] width 20 height 10
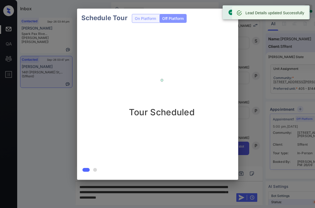
scroll to position [689, 0]
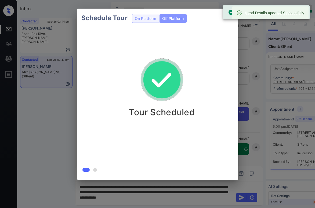
click at [37, 116] on div "Schedule Tour On Platform Off Platform Tour Scheduled" at bounding box center [157, 94] width 315 height 188
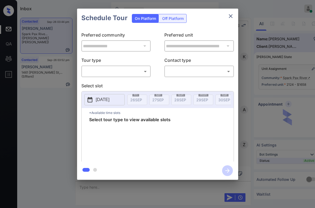
scroll to position [1676, 0]
click at [115, 75] on body "Inbox [PERSON_NAME] Online Set yourself offline Set yourself on break Profile S…" at bounding box center [157, 104] width 315 height 208
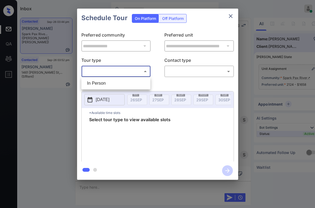
click at [109, 80] on li "In Person" at bounding box center [116, 83] width 66 height 10
type input "********"
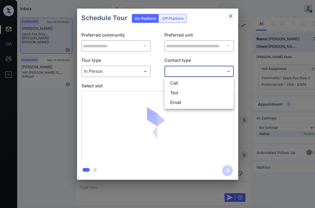
click at [186, 73] on body "Inbox [PERSON_NAME] Online Set yourself offline Set yourself on break Profile S…" at bounding box center [157, 104] width 315 height 208
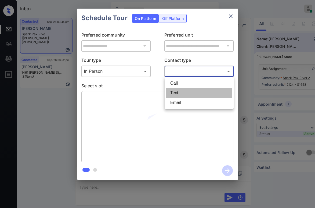
click at [179, 90] on li "Text" at bounding box center [199, 93] width 66 height 10
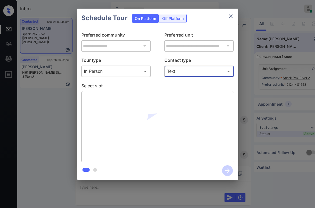
click at [183, 75] on body "Inbox [PERSON_NAME] Online Set yourself offline Set yourself on break Profile S…" at bounding box center [157, 104] width 315 height 208
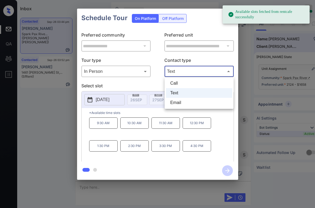
click at [180, 102] on li "Email" at bounding box center [199, 103] width 66 height 10
type input "*****"
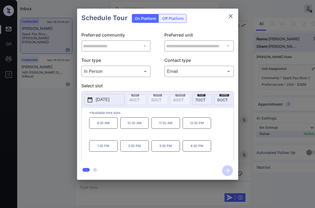
scroll to position [0, 185]
drag, startPoint x: 170, startPoint y: 100, endPoint x: 209, endPoint y: 71, distance: 49.3
click at [232, 14] on icon "close" at bounding box center [230, 16] width 4 height 4
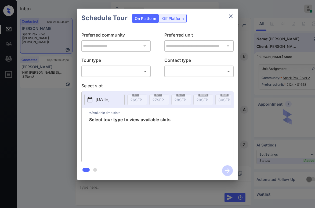
scroll to position [1676, 0]
click at [114, 76] on div "​ ​" at bounding box center [115, 71] width 69 height 12
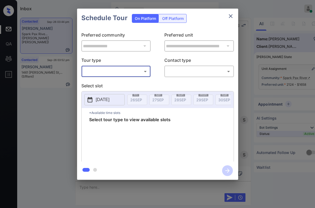
click at [105, 70] on body "Inbox [PERSON_NAME] Online Set yourself offline Set yourself on break Profile S…" at bounding box center [157, 104] width 315 height 208
click at [106, 85] on li "In Person" at bounding box center [116, 83] width 66 height 10
type input "********"
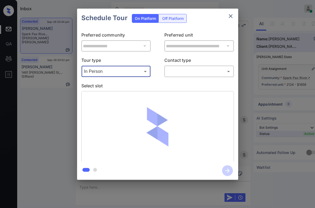
click at [191, 70] on body "Inbox [PERSON_NAME] Online Set yourself offline Set yourself on break Profile S…" at bounding box center [157, 104] width 315 height 208
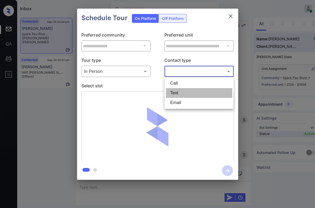
click at [183, 89] on li "Text" at bounding box center [199, 93] width 66 height 10
type input "****"
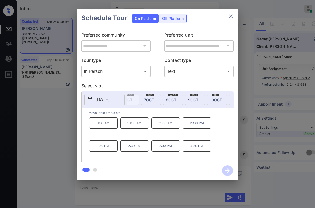
scroll to position [0, 236]
click at [141, 98] on span "[DATE]" at bounding box center [141, 99] width 10 height 5
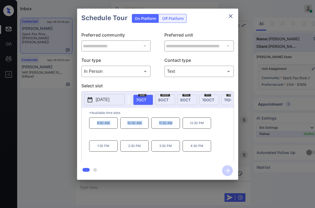
drag, startPoint x: 106, startPoint y: 126, endPoint x: 172, endPoint y: 126, distance: 66.0
click at [172, 126] on div "9:30 AM 10:30 AM 11:30 AM 12:30 PM 1:30 PM 2:30 PM 3:30 PM 4:30 PM" at bounding box center [161, 138] width 144 height 43
copy div "9:30 AM 10:30 AM 11:30 AM"
click at [229, 18] on icon "close" at bounding box center [230, 16] width 6 height 6
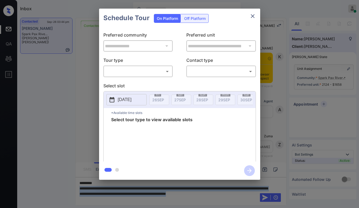
scroll to position [1676, 0]
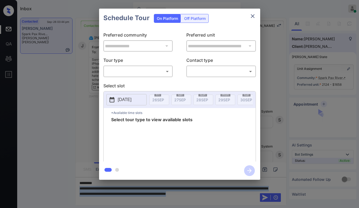
click at [141, 76] on body "Inbox [PERSON_NAME] Online Set yourself offline Set yourself on break Profile S…" at bounding box center [179, 104] width 359 height 208
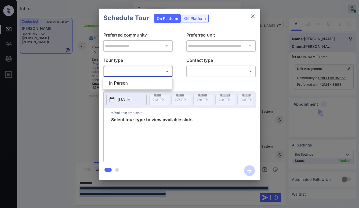
click at [134, 81] on li "In Person" at bounding box center [138, 83] width 66 height 10
type input "********"
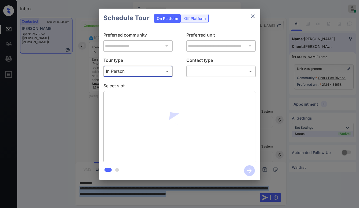
click at [217, 72] on body "Inbox [PERSON_NAME] Online Set yourself offline Set yourself on break Profile S…" at bounding box center [179, 104] width 359 height 208
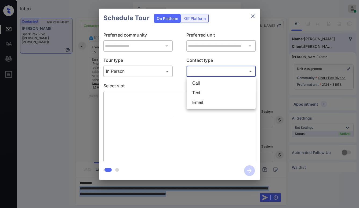
click at [208, 96] on li "Text" at bounding box center [221, 93] width 66 height 10
type input "****"
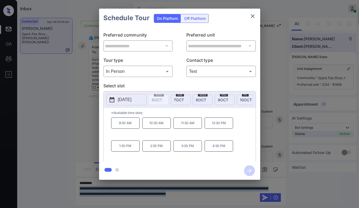
scroll to position [0, 224]
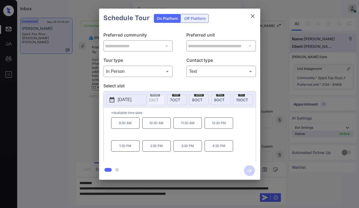
click at [175, 100] on span "[DATE]" at bounding box center [175, 99] width 10 height 5
click at [254, 14] on icon "close" at bounding box center [252, 16] width 6 height 6
